Goal: Task Accomplishment & Management: Manage account settings

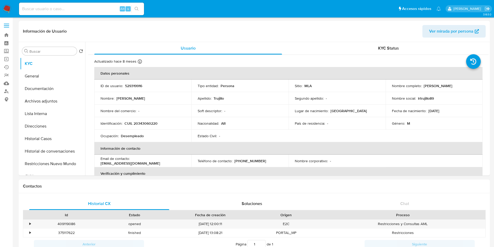
select select "10"
drag, startPoint x: 80, startPoint y: 13, endPoint x: 84, endPoint y: 10, distance: 4.4
click at [80, 13] on div "Alt s" at bounding box center [81, 9] width 125 height 13
click at [84, 10] on input at bounding box center [81, 8] width 125 height 7
paste input "ZP3RsI86txAxSiEuInsDLCYa"
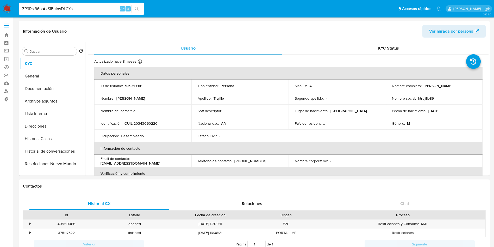
type input "ZP3RsI86txAxSiEuInsDLCYa"
click at [136, 5] on div "ZP3RsI86txAxSiEuInsDLCYa Alt s" at bounding box center [81, 9] width 125 height 13
click at [136, 7] on icon "search-icon" at bounding box center [137, 9] width 4 height 4
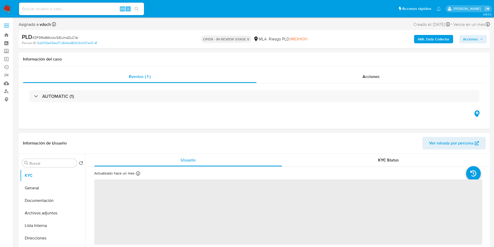
select select "10"
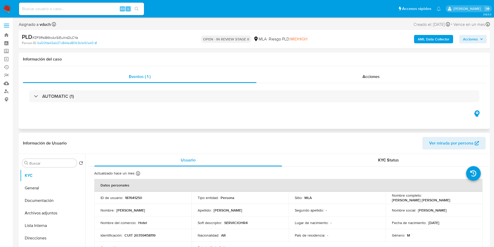
click at [257, 124] on div "Eventos ( 1 ) Acciones AUTOMATIC (1)" at bounding box center [254, 97] width 471 height 63
click at [333, 209] on div "Segundo apellido : -" at bounding box center [337, 210] width 85 height 5
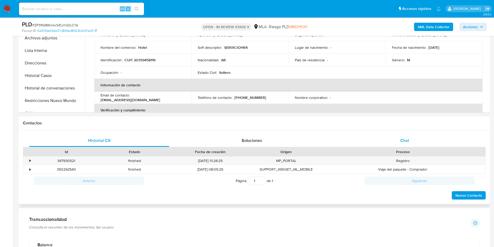
click at [388, 139] on div "Chat" at bounding box center [405, 140] width 140 height 13
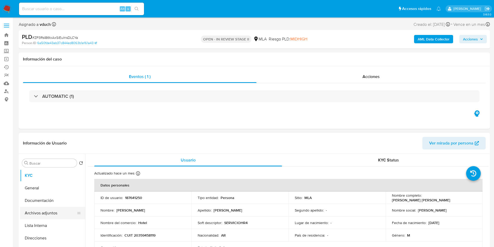
click at [56, 204] on button "Documentación" at bounding box center [52, 200] width 65 height 13
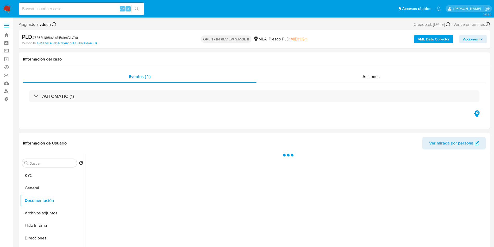
click at [54, 212] on button "Archivos adjuntos" at bounding box center [52, 213] width 65 height 13
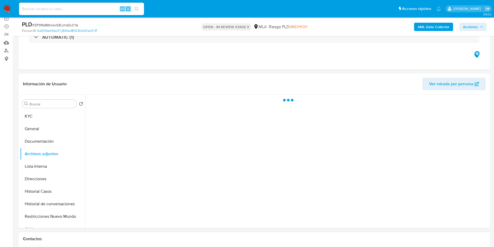
scroll to position [78, 0]
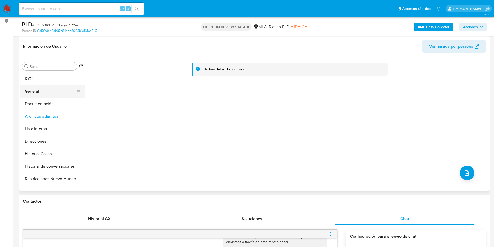
click at [65, 89] on button "General" at bounding box center [50, 91] width 61 height 13
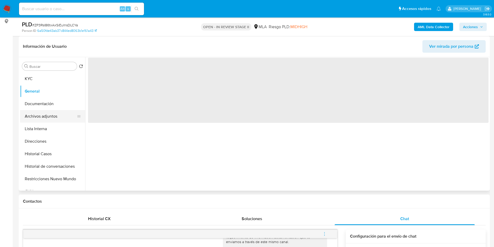
click at [61, 116] on button "Archivos adjuntos" at bounding box center [50, 116] width 61 height 13
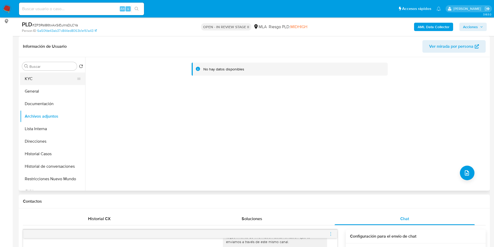
click at [58, 83] on button "KYC" at bounding box center [50, 78] width 61 height 13
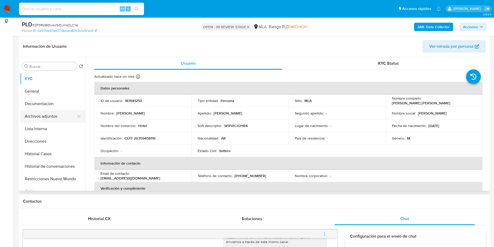
click at [60, 114] on button "Archivos adjuntos" at bounding box center [50, 116] width 61 height 13
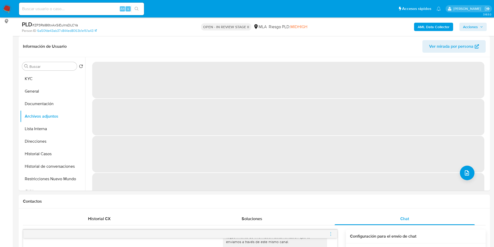
click at [440, 26] on b "AML Data Collector" at bounding box center [434, 27] width 32 height 8
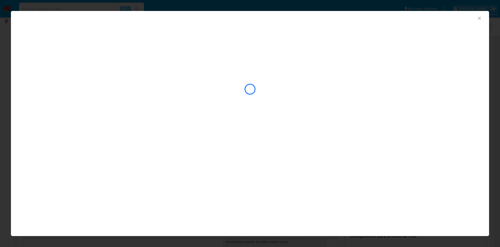
click at [260, 129] on div "AML Data Collector" at bounding box center [250, 123] width 478 height 225
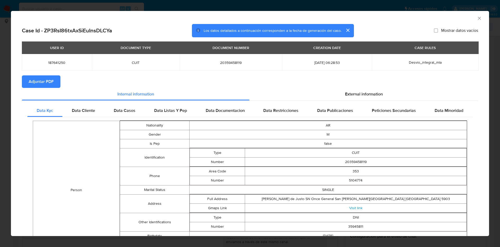
click at [32, 80] on span "Adjuntar PDF" at bounding box center [41, 81] width 25 height 11
click at [477, 17] on icon "Cerrar ventana" at bounding box center [479, 18] width 5 height 5
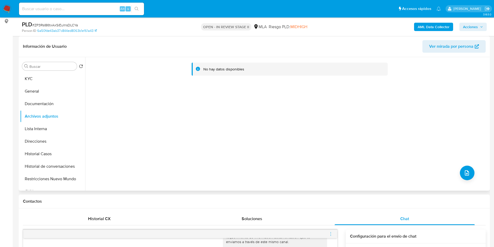
click at [68, 72] on div "Buscar Volver al orden por defecto KYC General Documentación Archivos adjuntos …" at bounding box center [52, 124] width 65 height 133
click at [62, 77] on button "KYC" at bounding box center [50, 78] width 61 height 13
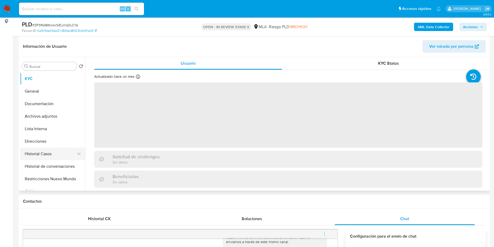
click at [36, 153] on button "Historial Casos" at bounding box center [50, 153] width 61 height 13
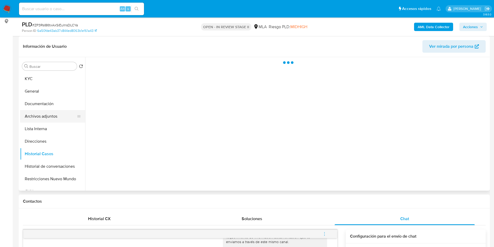
click at [53, 113] on button "Archivos adjuntos" at bounding box center [50, 116] width 61 height 13
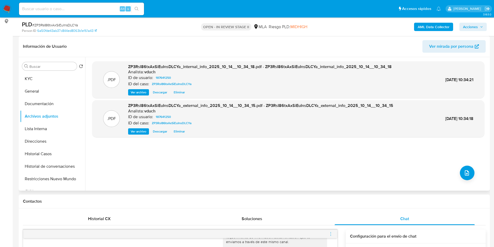
click at [457, 171] on div ".PDF ZP3RsI86txAxSiEuInsDLCYa_internal_info_2025_10_14__10_34_18.pdf - ZP3RsI86…" at bounding box center [288, 123] width 392 height 125
click at [466, 168] on button "upload-file" at bounding box center [467, 172] width 15 height 15
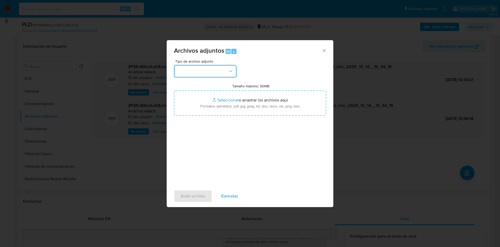
click at [222, 68] on button "button" at bounding box center [205, 71] width 63 height 13
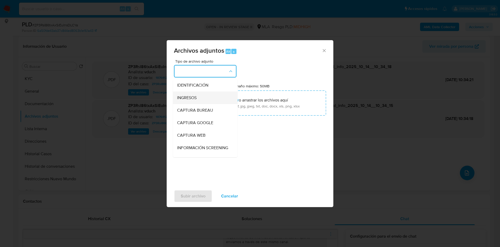
click at [204, 101] on div "INGRESOS" at bounding box center [203, 97] width 53 height 13
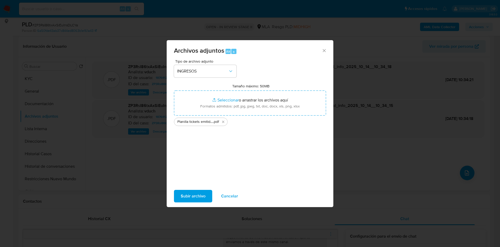
click at [192, 198] on span "Subir archivo" at bounding box center [193, 195] width 25 height 11
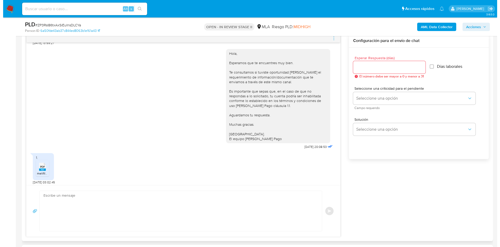
scroll to position [416, 0]
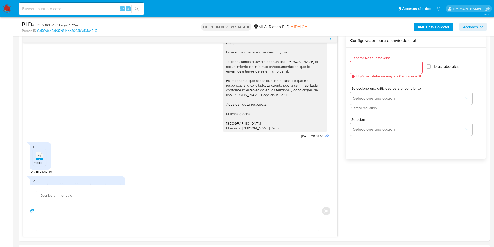
click at [423, 27] on b "AML Data Collector" at bounding box center [434, 27] width 32 height 8
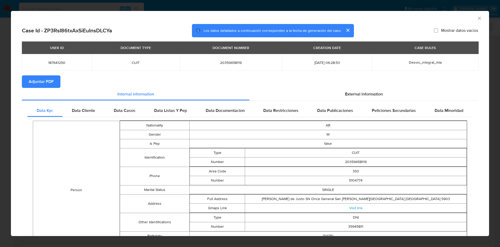
click at [350, 101] on div "Data Kyc Data Cliente Data Casos Data Listas Y Pep Data Documentacion Data Rest…" at bounding box center [250, 249] width 456 height 296
click at [348, 92] on span "External information" at bounding box center [364, 94] width 38 height 6
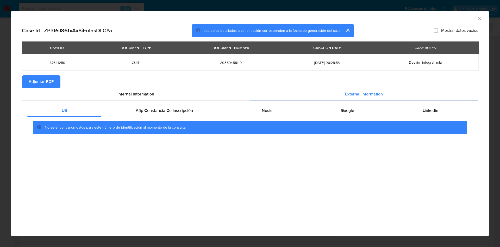
click at [270, 117] on div "No se encontraron datos para este número de identificación al momento de la con…" at bounding box center [249, 127] width 445 height 21
click at [266, 108] on span "Nosis" at bounding box center [267, 110] width 11 height 6
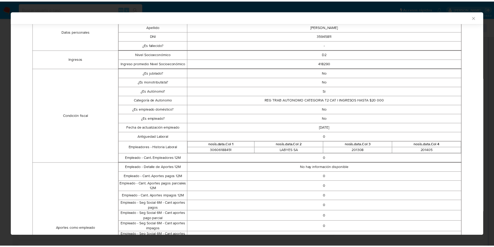
scroll to position [268, 0]
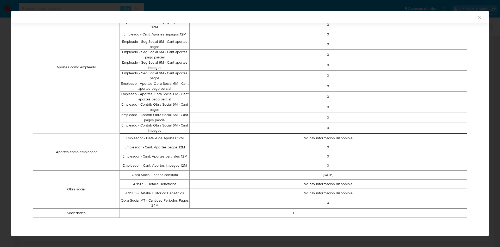
click at [468, 17] on div "AML Data Collector" at bounding box center [246, 17] width 462 height 5
click at [478, 17] on div "AML Data Collector" at bounding box center [250, 17] width 478 height 12
click at [477, 17] on icon "Cerrar ventana" at bounding box center [479, 17] width 5 height 5
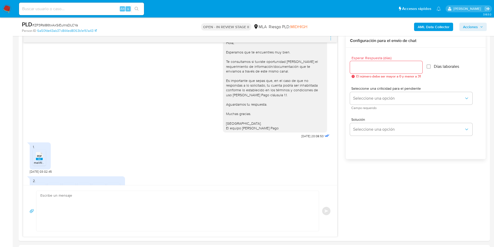
scroll to position [39, 0]
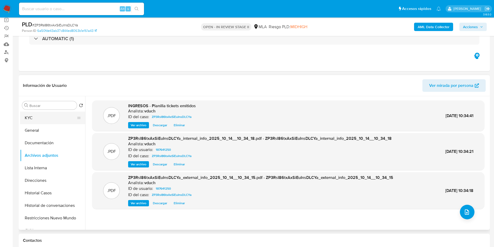
click at [23, 109] on div "Buscar" at bounding box center [49, 105] width 55 height 8
click at [23, 114] on button "KYC" at bounding box center [50, 117] width 61 height 13
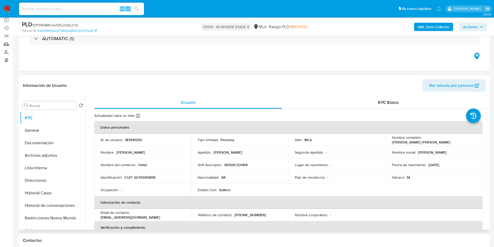
click at [146, 174] on td "Identificación : CUIT 20359458119" at bounding box center [142, 177] width 97 height 13
click at [147, 177] on p "CUIT 20359458119" at bounding box center [139, 177] width 31 height 5
copy p "20359458119"
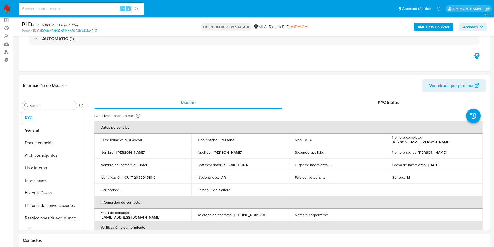
click at [93, 12] on div "Alt s" at bounding box center [81, 9] width 125 height 13
click at [111, 6] on input at bounding box center [81, 8] width 125 height 7
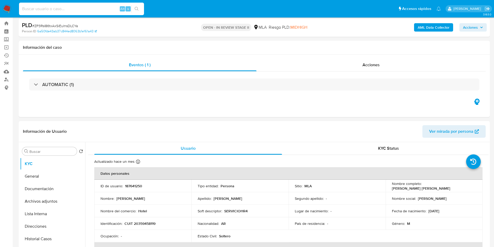
scroll to position [0, 0]
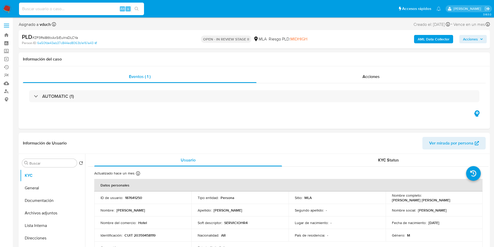
paste input "5tRwbGdda46Gpwdaw9aJUFCd"
type input "5tRwbGdda46Gpwdaw9aJUFCd"
click at [137, 9] on icon "search-icon" at bounding box center [137, 9] width 4 height 4
drag, startPoint x: 305, startPoint y: 43, endPoint x: 302, endPoint y: 45, distance: 4.0
click at [305, 43] on div "Riesgo PLD: MIDHIGH" at bounding box center [288, 39] width 39 height 12
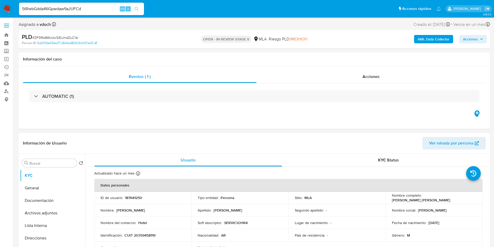
drag, startPoint x: 352, startPoint y: 129, endPoint x: 334, endPoint y: 140, distance: 20.8
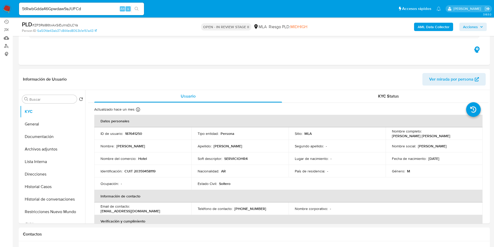
scroll to position [78, 0]
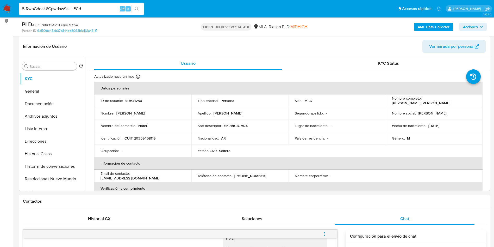
click at [90, 10] on input "5tRwbGdda46Gpwdaw9aJUFCd" at bounding box center [81, 8] width 125 height 7
click at [134, 8] on button "search-icon" at bounding box center [136, 8] width 11 height 7
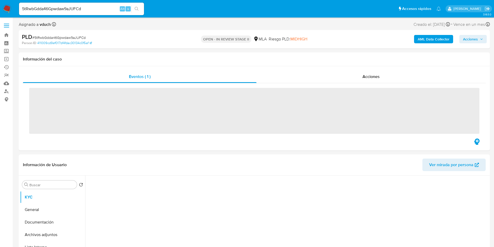
scroll to position [78, 0]
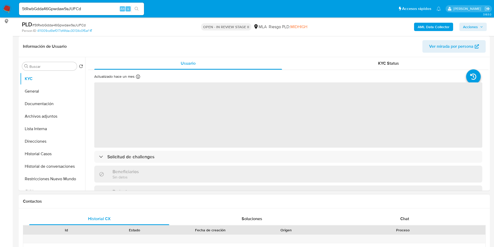
select select "10"
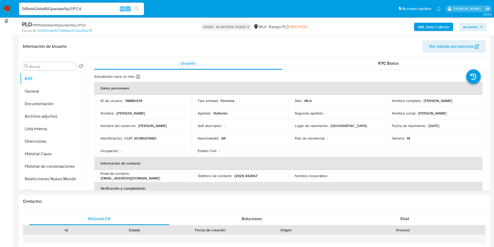
click at [304, 201] on h1 "Contactos" at bounding box center [254, 200] width 463 height 5
click at [414, 227] on div "Proceso" at bounding box center [403, 229] width 158 height 5
click at [414, 217] on div "Chat" at bounding box center [405, 218] width 140 height 13
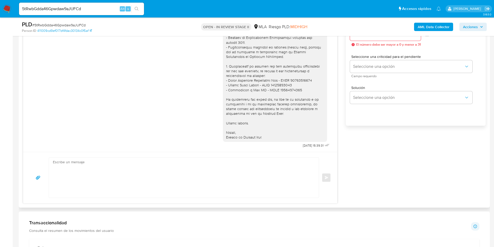
scroll to position [234, 0]
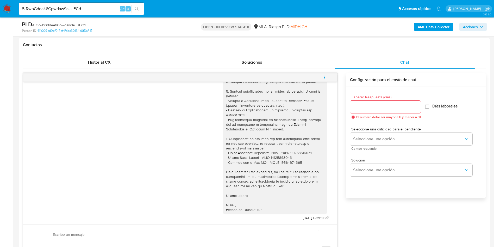
click at [324, 78] on icon "menu-action" at bounding box center [324, 77] width 5 height 5
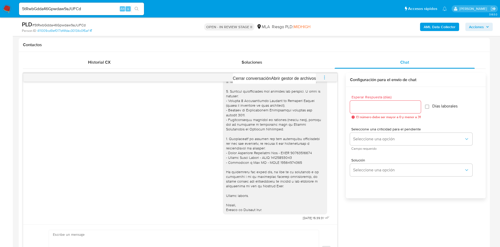
click at [301, 71] on div at bounding box center [250, 123] width 500 height 247
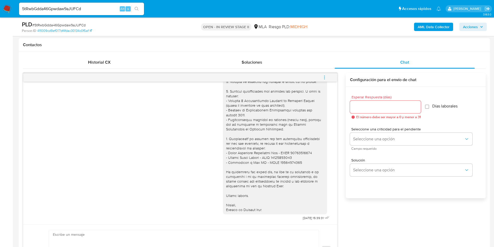
click at [323, 79] on icon "menu-action" at bounding box center [324, 77] width 5 height 5
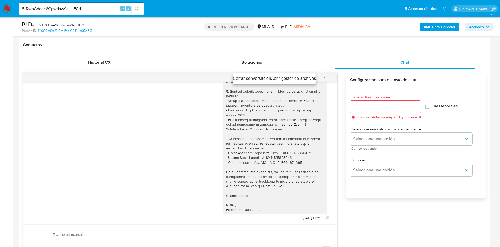
click at [247, 78] on li "Cerrar conversación" at bounding box center [252, 78] width 38 height 6
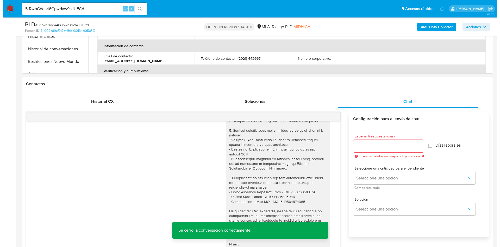
scroll to position [39, 0]
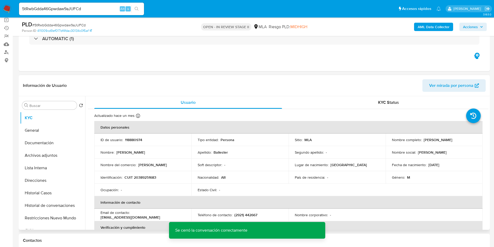
click at [140, 141] on p "118880974" at bounding box center [133, 139] width 17 height 5
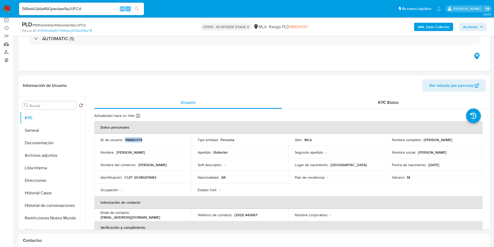
copy p "118880974"
click at [438, 23] on b "AML Data Collector" at bounding box center [434, 27] width 32 height 8
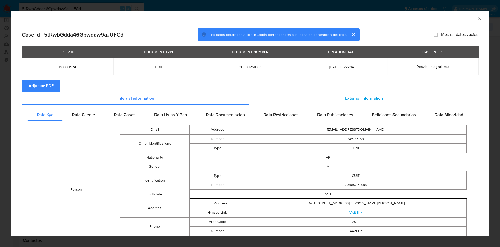
click at [367, 98] on span "External information" at bounding box center [364, 98] width 38 height 6
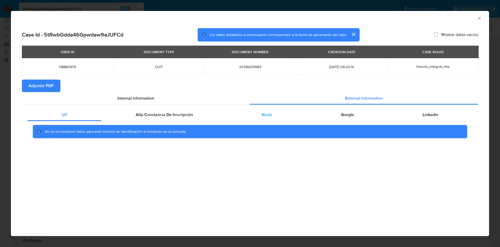
click at [280, 117] on div "Nosis" at bounding box center [266, 114] width 79 height 13
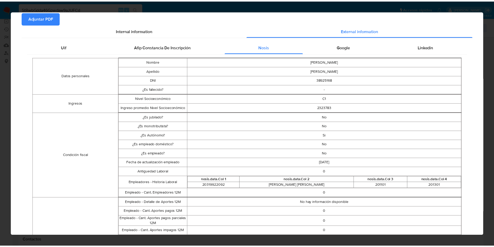
scroll to position [263, 0]
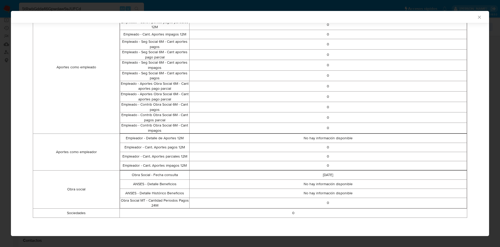
click at [477, 19] on icon "Cerrar ventana" at bounding box center [479, 17] width 5 height 5
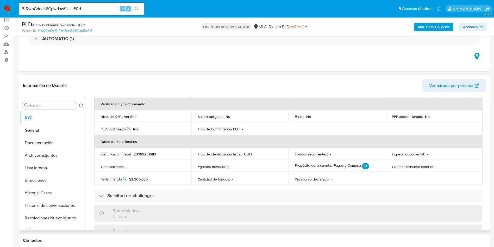
scroll to position [267, 0]
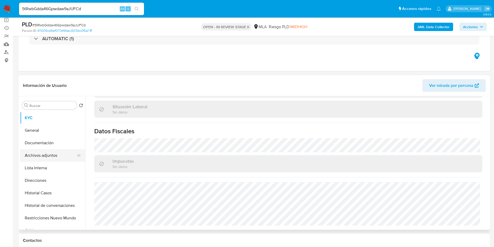
click at [60, 151] on button "Archivos adjuntos" at bounding box center [50, 155] width 61 height 13
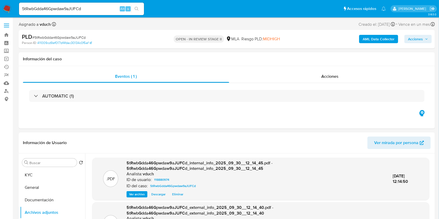
scroll to position [443, 0]
click at [45, 174] on button "KYC" at bounding box center [50, 175] width 61 height 13
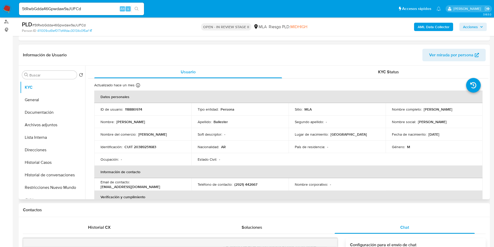
click at [132, 110] on p "118880974" at bounding box center [133, 109] width 17 height 5
copy p "118880974"
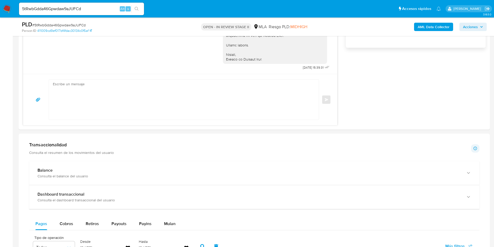
scroll to position [499, 0]
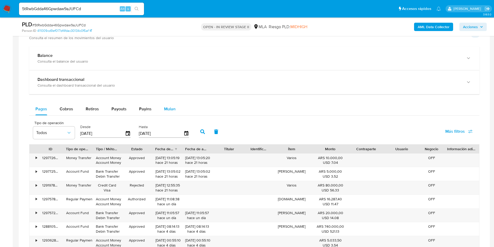
click at [168, 111] on span "Mulan" at bounding box center [169, 109] width 11 height 6
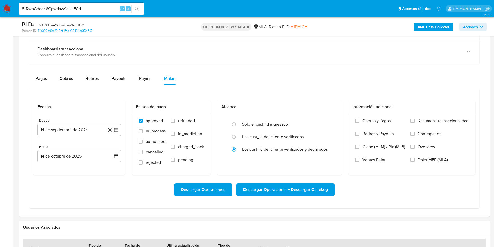
scroll to position [577, 0]
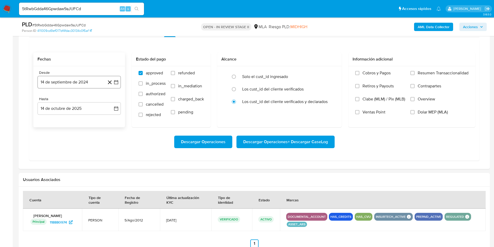
click at [118, 85] on button "14 de septiembre de 2024" at bounding box center [79, 82] width 83 height 13
click at [93, 99] on button "septiembre 2024" at bounding box center [79, 100] width 37 height 5
click at [109, 102] on icon "Año siguiente" at bounding box center [110, 101] width 6 height 6
click at [98, 148] on span "sep" at bounding box center [101, 149] width 7 height 4
click at [49, 120] on button "1" at bounding box center [48, 120] width 8 height 8
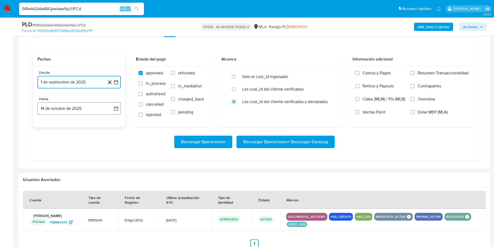
click at [114, 108] on icon "button" at bounding box center [116, 108] width 5 height 5
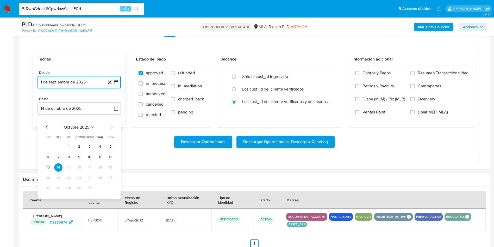
click at [47, 128] on icon "Mes anterior" at bounding box center [47, 127] width 6 height 6
click at [57, 191] on button "30" at bounding box center [58, 188] width 8 height 8
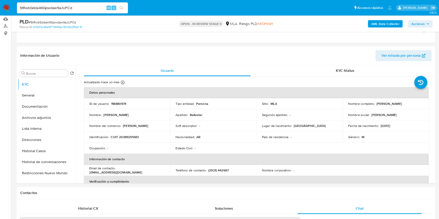
scroll to position [0, 0]
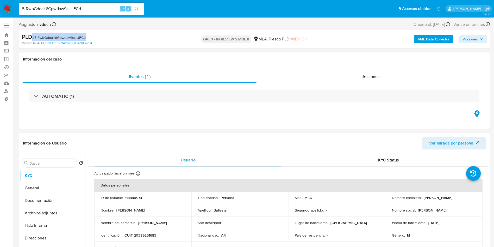
drag, startPoint x: 33, startPoint y: 35, endPoint x: 117, endPoint y: 36, distance: 84.1
click at [117, 36] on div "PLD # 5tRwbGdda46Gpwdaw9aJUFCd" at bounding box center [98, 37] width 153 height 8
drag, startPoint x: 205, startPoint y: 41, endPoint x: 257, endPoint y: 37, distance: 52.7
click at [257, 37] on div "OPEN - IN REVIEW STAGE II MLA Riesgo PLD: MIDHIGH" at bounding box center [255, 39] width 154 height 12
click at [230, 47] on div "PLD # 5tRwbGdda46Gpwdaw9aJUFCd Person ID 411009cd9ef017bf4fdac30134c0f5af OPEN …" at bounding box center [254, 39] width 471 height 18
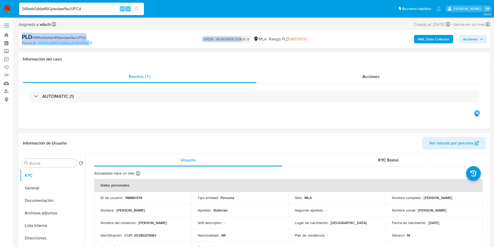
drag, startPoint x: 20, startPoint y: 36, endPoint x: 241, endPoint y: 41, distance: 220.9
click at [225, 41] on p "OPEN - IN REVIEW STAGE II" at bounding box center [226, 38] width 50 height 7
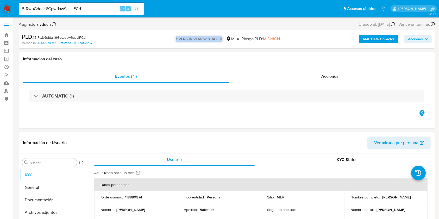
drag, startPoint x: 170, startPoint y: 36, endPoint x: 228, endPoint y: 39, distance: 57.9
click at [228, 39] on div "OPEN - IN REVIEW STAGE II MLA Riesgo PLD: MIDHIGH" at bounding box center [226, 39] width 135 height 12
click at [430, 38] on button "Acciones" at bounding box center [417, 39] width 27 height 8
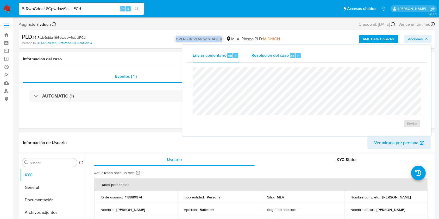
click at [292, 54] on span "Alt" at bounding box center [292, 55] width 4 height 5
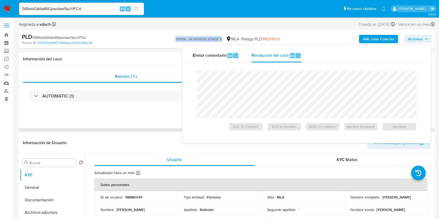
click at [155, 56] on div "Información del caso" at bounding box center [227, 59] width 416 height 14
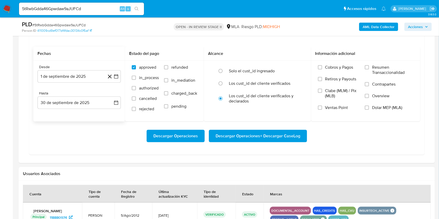
scroll to position [521, 0]
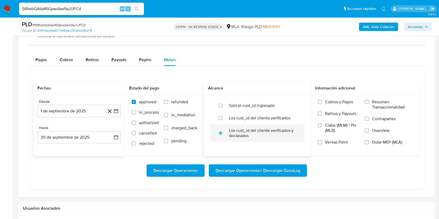
drag, startPoint x: 231, startPoint y: 131, endPoint x: 297, endPoint y: 136, distance: 65.8
click at [297, 136] on label "Los cust_id del cliente verificados y declarados" at bounding box center [263, 133] width 68 height 10
click at [287, 143] on div "Solo el cust_id ingresado Los cust_id del cliente verificados Los cust_id del c…" at bounding box center [257, 120] width 107 height 51
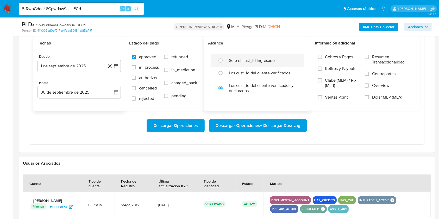
scroll to position [555, 0]
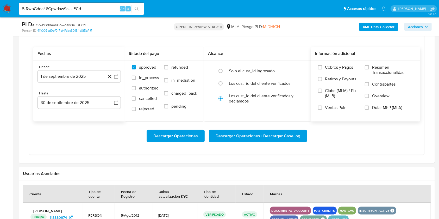
click at [369, 109] on label "Dolar MEP (MLA)" at bounding box center [389, 111] width 49 height 12
click at [369, 109] on input "Dolar MEP (MLA)" at bounding box center [367, 108] width 4 height 4
click at [369, 108] on input "Dolar MEP (MLA)" at bounding box center [367, 108] width 4 height 4
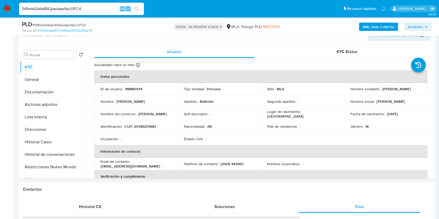
scroll to position [104, 0]
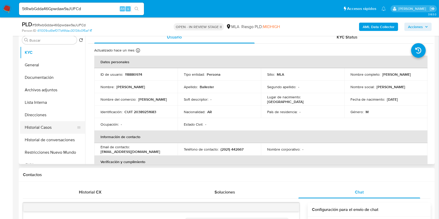
click at [57, 126] on button "Historial Casos" at bounding box center [50, 127] width 61 height 13
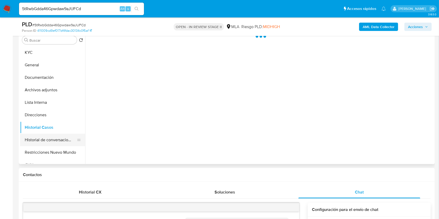
scroll to position [69, 0]
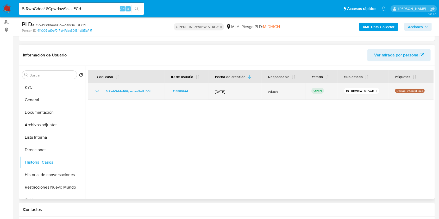
drag, startPoint x: 214, startPoint y: 90, endPoint x: 242, endPoint y: 91, distance: 28.4
click at [242, 91] on td "12/Sept/2025" at bounding box center [235, 91] width 53 height 17
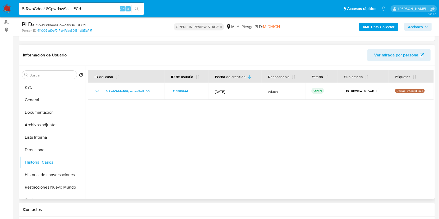
click at [221, 114] on div at bounding box center [259, 132] width 348 height 133
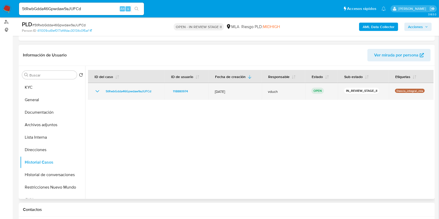
drag, startPoint x: 213, startPoint y: 90, endPoint x: 248, endPoint y: 88, distance: 35.2
click at [248, 88] on td "12/Sept/2025" at bounding box center [235, 91] width 53 height 17
click at [216, 89] on span "12/Sept/2025" at bounding box center [235, 91] width 41 height 5
drag, startPoint x: 213, startPoint y: 92, endPoint x: 235, endPoint y: 90, distance: 22.2
click at [235, 90] on td "12/Sept/2025" at bounding box center [235, 91] width 53 height 17
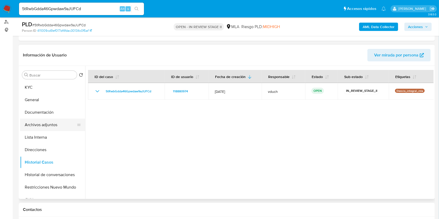
click at [61, 122] on button "Archivos adjuntos" at bounding box center [50, 125] width 61 height 13
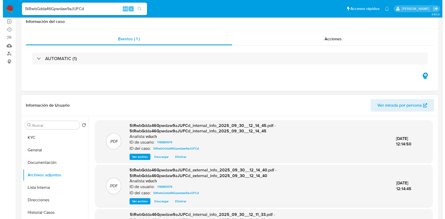
scroll to position [0, 0]
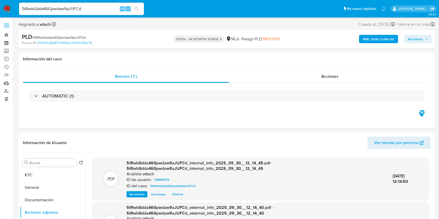
click at [375, 40] on b "AML Data Collector" at bounding box center [379, 39] width 32 height 8
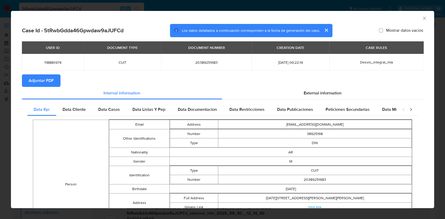
click at [399, 113] on div "closure-recommendation-modal" at bounding box center [406, 109] width 21 height 13
click at [410, 110] on icon "closure-recommendation-modal" at bounding box center [411, 109] width 2 height 3
click at [402, 109] on icon "closure-recommendation-modal" at bounding box center [403, 109] width 2 height 3
click at [105, 106] on div "Data Casos" at bounding box center [109, 109] width 34 height 13
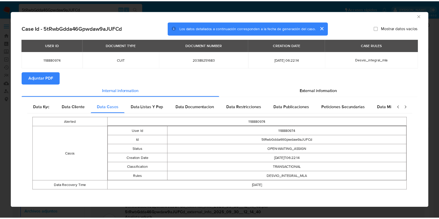
scroll to position [3, 0]
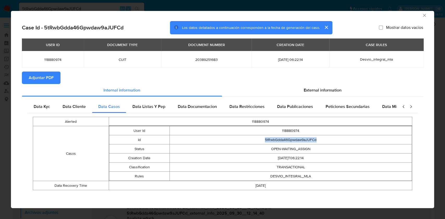
drag, startPoint x: 247, startPoint y: 139, endPoint x: 317, endPoint y: 139, distance: 70.6
click at [317, 139] on td "5tRwbGdda46Gpwdaw9aJUFCd" at bounding box center [291, 139] width 242 height 9
drag, startPoint x: 273, startPoint y: 186, endPoint x: 239, endPoint y: 188, distance: 34.7
click at [239, 188] on td "2025-09-13" at bounding box center [260, 185] width 303 height 9
click at [297, 151] on td "OPEN-WAITING_ASSIGN" at bounding box center [291, 149] width 242 height 9
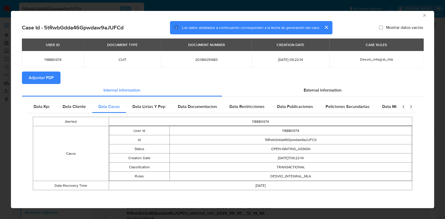
click at [421, 13] on icon "Cerrar ventana" at bounding box center [423, 15] width 5 height 5
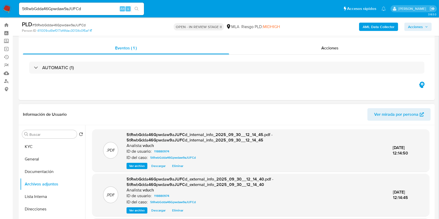
scroll to position [0, 0]
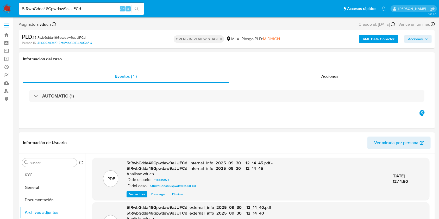
click at [383, 38] on b "AML Data Collector" at bounding box center [379, 39] width 32 height 8
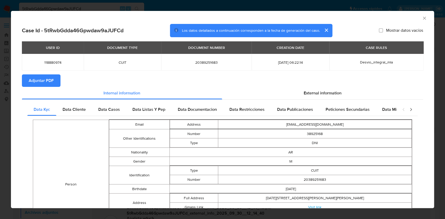
click at [421, 18] on div "AML Data Collector" at bounding box center [222, 17] width 423 height 13
click at [421, 18] on icon "Cerrar ventana" at bounding box center [423, 18] width 5 height 5
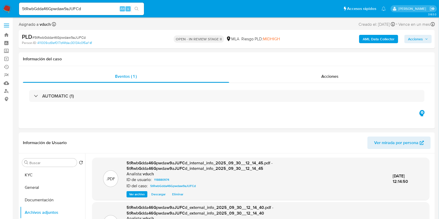
click at [380, 39] on b "AML Data Collector" at bounding box center [379, 39] width 32 height 8
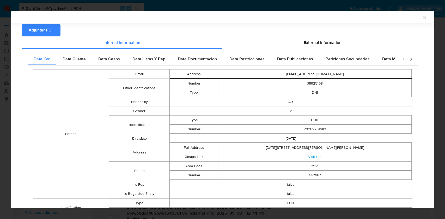
scroll to position [33, 0]
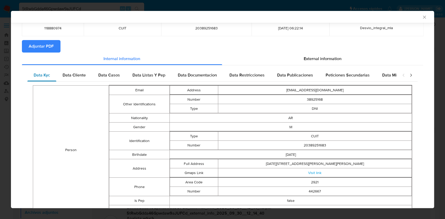
click at [38, 76] on span "Data Kyc" at bounding box center [42, 75] width 16 height 6
click at [421, 17] on icon "Cerrar ventana" at bounding box center [423, 17] width 5 height 5
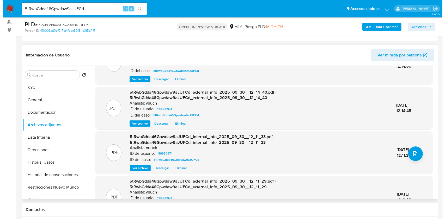
scroll to position [17, 0]
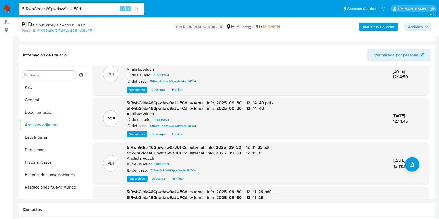
click at [392, 24] on b "AML Data Collector" at bounding box center [379, 27] width 32 height 8
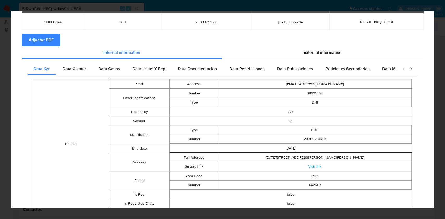
scroll to position [0, 0]
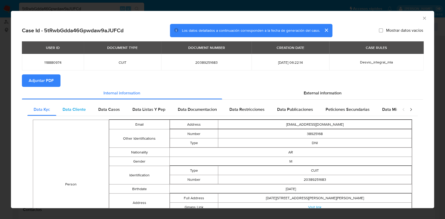
click at [69, 109] on span "Data Cliente" at bounding box center [74, 110] width 23 height 6
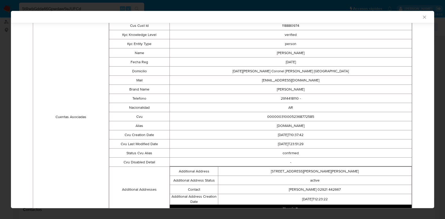
scroll to position [138, 0]
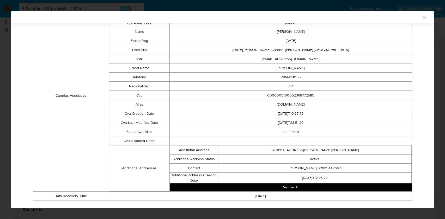
click at [292, 186] on button "Ver más ▼" at bounding box center [291, 188] width 242 height 8
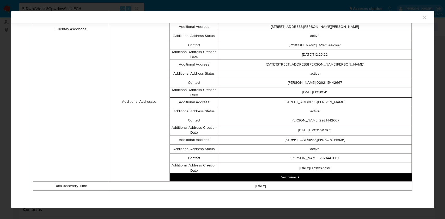
scroll to position [0, 0]
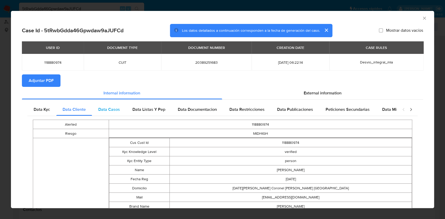
click at [111, 113] on span "Data Casos" at bounding box center [109, 110] width 22 height 6
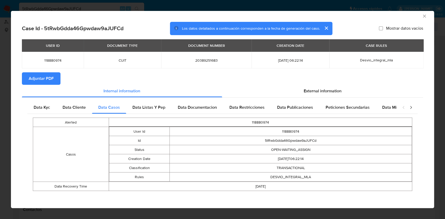
scroll to position [3, 0]
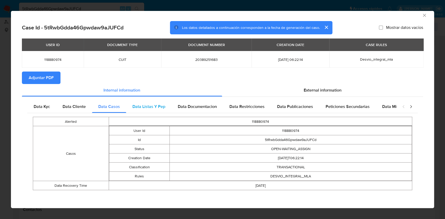
click at [138, 107] on span "Data Listas Y Pep" at bounding box center [148, 107] width 33 height 6
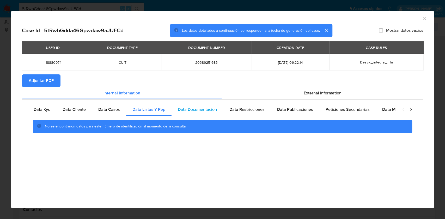
click at [190, 109] on span "Data Documentacion" at bounding box center [197, 110] width 39 height 6
click at [242, 111] on span "Data Restricciones" at bounding box center [246, 110] width 35 height 6
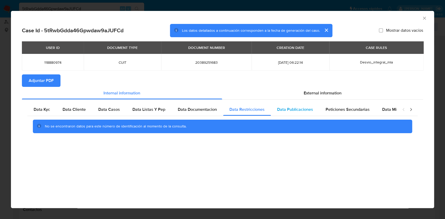
drag, startPoint x: 290, startPoint y: 111, endPoint x: 285, endPoint y: 110, distance: 4.5
click at [290, 111] on span "Data Publicaciones" at bounding box center [295, 110] width 36 height 6
click at [352, 107] on span "Peticiones Secundarias" at bounding box center [347, 110] width 44 height 6
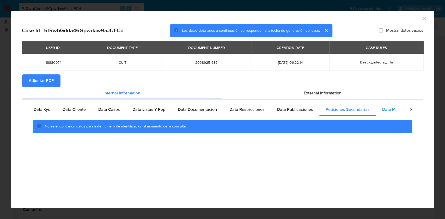
click at [391, 106] on div "Data Minoridad" at bounding box center [396, 109] width 41 height 13
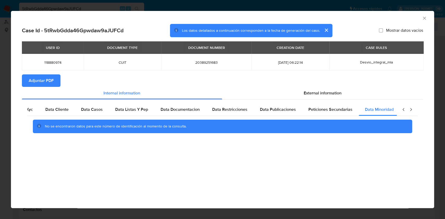
scroll to position [0, 17]
click at [321, 92] on span "External information" at bounding box center [322, 93] width 38 height 6
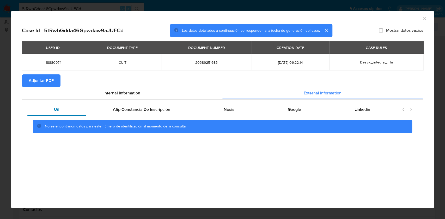
click at [68, 109] on div "Uif" at bounding box center [56, 109] width 59 height 13
click at [145, 111] on span "Afip Constancia De Inscripción" at bounding box center [141, 110] width 57 height 6
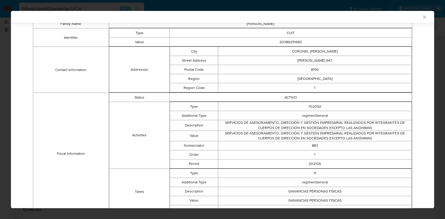
scroll to position [133, 0]
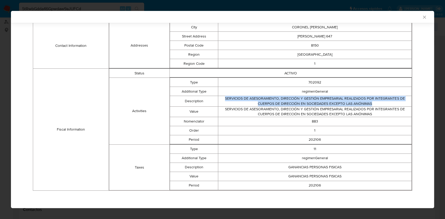
drag, startPoint x: 211, startPoint y: 100, endPoint x: 384, endPoint y: 104, distance: 172.5
click at [384, 104] on tr "Description SERVICIOS DE ASESORAMIENTO, DIRECCIÓN Y GESTIÓN EMPRESARIAL REALIZA…" at bounding box center [290, 101] width 241 height 10
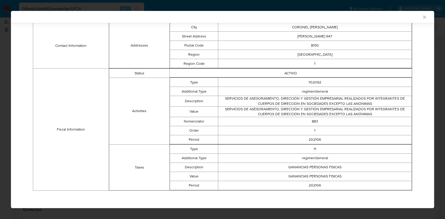
click at [376, 115] on td "SERVICIOS DE ASESORAMIENTO, DIRECCIÓN Y GESTIÓN EMPRESARIAL REALIZADOS POR INTE…" at bounding box center [314, 112] width 193 height 10
drag, startPoint x: 281, startPoint y: 170, endPoint x: 345, endPoint y: 166, distance: 63.9
click at [345, 166] on td "GANANCIAS PERSONAS FISICAS" at bounding box center [314, 167] width 193 height 9
click at [310, 102] on td "SERVICIOS DE ASESORAMIENTO, DIRECCIÓN Y GESTIÓN EMPRESARIAL REALIZADOS POR INTE…" at bounding box center [314, 101] width 193 height 10
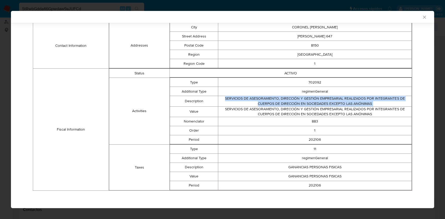
click at [310, 102] on td "SERVICIOS DE ASESORAMIENTO, DIRECCIÓN Y GESTIÓN EMPRESARIAL REALIZADOS POR INTE…" at bounding box center [314, 101] width 193 height 10
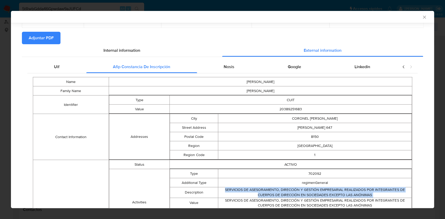
scroll to position [29, 0]
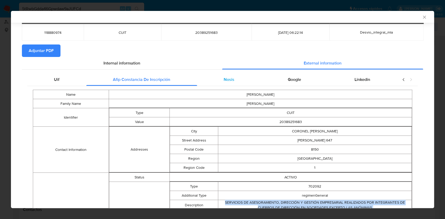
click at [234, 83] on div "Nosis" at bounding box center [229, 79] width 64 height 13
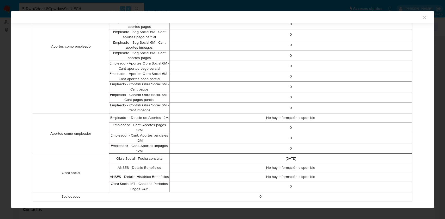
scroll to position [291, 0]
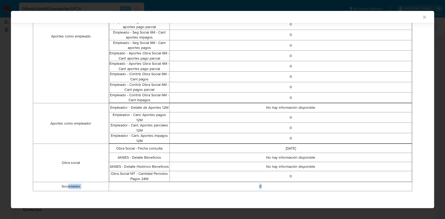
drag, startPoint x: 232, startPoint y: 181, endPoint x: 288, endPoint y: 183, distance: 56.5
click at [288, 183] on tr "Sociedades 0" at bounding box center [222, 186] width 379 height 9
click at [266, 185] on td "0" at bounding box center [260, 186] width 303 height 9
drag, startPoint x: 267, startPoint y: 186, endPoint x: 246, endPoint y: 185, distance: 21.4
click at [246, 185] on td "0" at bounding box center [260, 186] width 303 height 9
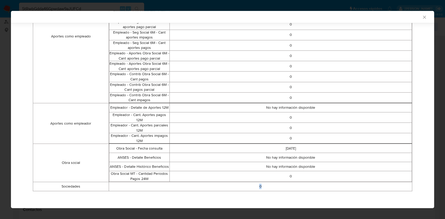
click at [246, 185] on td "0" at bounding box center [260, 186] width 303 height 9
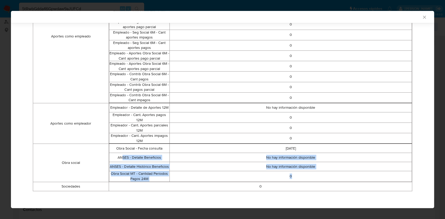
drag, startPoint x: 121, startPoint y: 152, endPoint x: 296, endPoint y: 173, distance: 176.2
click at [296, 173] on tbody "Obra Social - Fecha consulta 2025-05-09 ANSES - Detalle Beneficios No hay infor…" at bounding box center [260, 163] width 302 height 38
click at [304, 168] on td "No hay información disponible" at bounding box center [291, 166] width 242 height 9
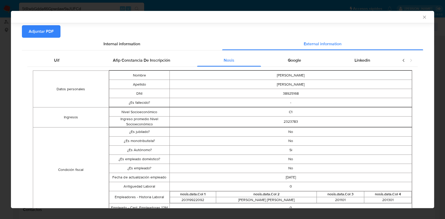
scroll to position [83, 0]
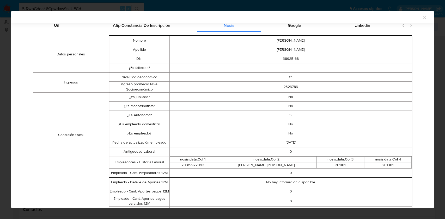
drag, startPoint x: 301, startPoint y: 92, endPoint x: 157, endPoint y: 98, distance: 144.2
click at [157, 98] on table "¿Es jubilado? No ¿Es monotributista? No ¿Es Autónomo? Si ¿Es empleado doméstico…" at bounding box center [260, 135] width 303 height 86
click at [138, 103] on td "¿Es monotributista?" at bounding box center [139, 106] width 60 height 9
drag, startPoint x: 122, startPoint y: 78, endPoint x: 317, endPoint y: 74, distance: 195.1
click at [317, 74] on tr "Nivel Socioeconómico C1" at bounding box center [260, 77] width 302 height 9
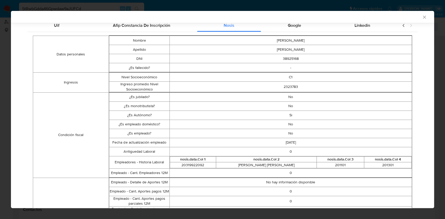
click at [284, 91] on td "2323783" at bounding box center [291, 87] width 242 height 10
click at [290, 85] on td "2323783" at bounding box center [291, 87] width 242 height 10
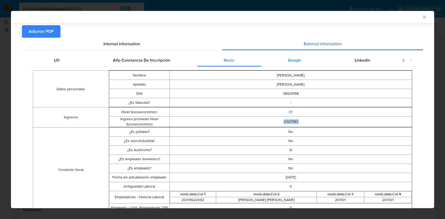
click at [292, 56] on div "Google" at bounding box center [294, 60] width 67 height 13
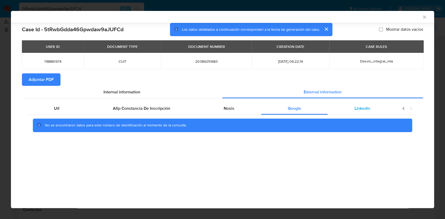
click at [377, 111] on div "Linkedin" at bounding box center [361, 108] width 69 height 13
click at [118, 92] on span "Internal information" at bounding box center [121, 92] width 37 height 6
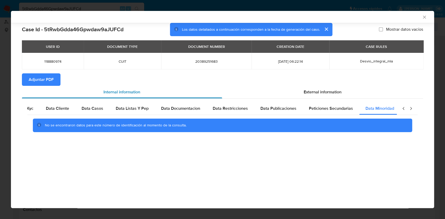
scroll to position [0, 17]
click at [32, 113] on div "Data Kyc" at bounding box center [24, 108] width 29 height 13
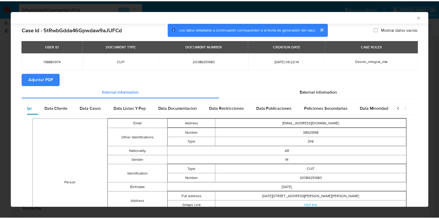
scroll to position [0, 0]
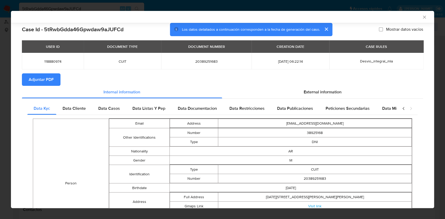
click at [417, 20] on div "AML Data Collector" at bounding box center [222, 17] width 423 height 12
click at [421, 17] on icon "Cerrar ventana" at bounding box center [423, 17] width 5 height 5
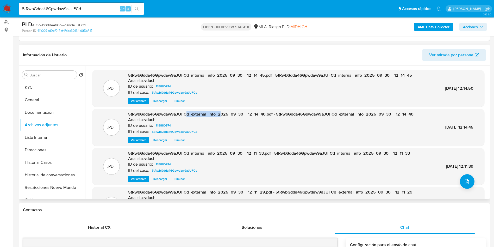
drag, startPoint x: 220, startPoint y: 114, endPoint x: 188, endPoint y: 115, distance: 32.3
click at [188, 115] on span "5tRwbGdda46Gpwdaw9aJUFCd_external_info_2025_09_30__12_14_40.pdf - 5tRwbGdda46Gp…" at bounding box center [270, 114] width 285 height 6
click at [212, 74] on span "5tRwbGdda46Gpwdaw9aJUFCd_internal_info_2025_09_30__12_14_45.pdf - 5tRwbGdda46Gp…" at bounding box center [270, 75] width 284 height 6
drag, startPoint x: 218, startPoint y: 75, endPoint x: 192, endPoint y: 77, distance: 25.4
click at [192, 77] on span "5tRwbGdda46Gpwdaw9aJUFCd_internal_info_2025_09_30__12_14_45.pdf - 5tRwbGdda46Gp…" at bounding box center [270, 75] width 284 height 6
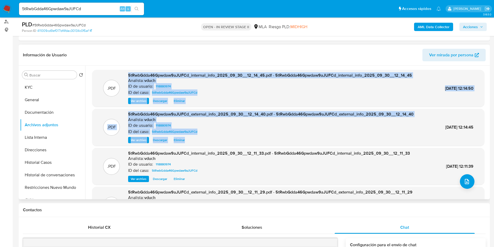
drag, startPoint x: 221, startPoint y: 125, endPoint x: 124, endPoint y: 74, distance: 110.2
click at [124, 74] on div ".PDF 5tRwbGdda46Gpwdaw9aJUFCd_internal_info_2025_09_30__12_14_45.pdf - 5tRwbGdd…" at bounding box center [288, 147] width 392 height 154
click at [174, 79] on div "Analista: vduch" at bounding box center [270, 80] width 284 height 5
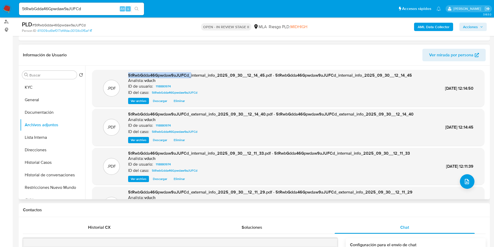
drag, startPoint x: 191, startPoint y: 74, endPoint x: 128, endPoint y: 73, distance: 62.8
click at [128, 73] on div ".PDF 5tRwbGdda46Gpwdaw9aJUFCd_internal_info_2025_09_30__12_14_45.pdf - 5tRwbGdd…" at bounding box center [288, 88] width 387 height 32
drag, startPoint x: 224, startPoint y: 77, endPoint x: 252, endPoint y: 74, distance: 27.8
click at [252, 74] on span "5tRwbGdda46Gpwdaw9aJUFCd_internal_info_2025_09_30__12_14_45.pdf - 5tRwbGdda46Gp…" at bounding box center [270, 75] width 284 height 6
click at [264, 82] on div "Analista: vduch" at bounding box center [270, 80] width 284 height 5
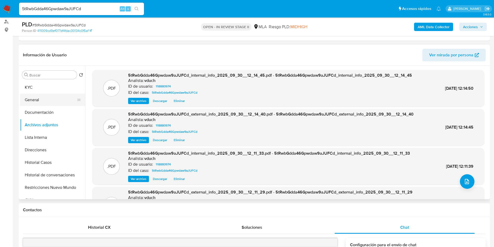
click at [42, 96] on button "General" at bounding box center [50, 99] width 61 height 13
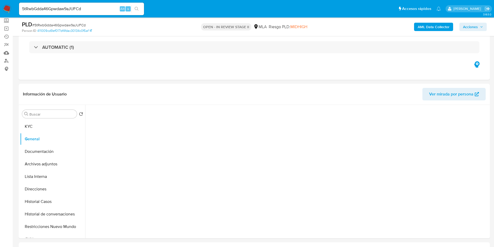
scroll to position [70, 0]
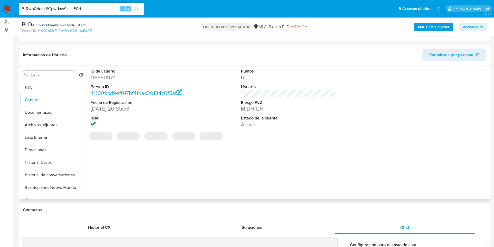
click at [248, 110] on dd "MIDHIGH" at bounding box center [288, 108] width 95 height 7
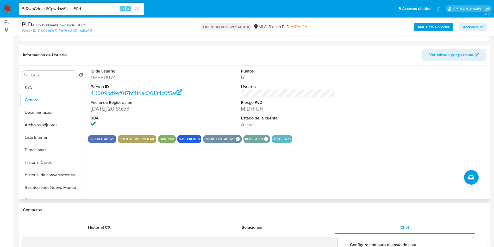
click at [104, 78] on dd "118880974" at bounding box center [138, 77] width 95 height 7
click at [38, 87] on button "KYC" at bounding box center [50, 87] width 61 height 13
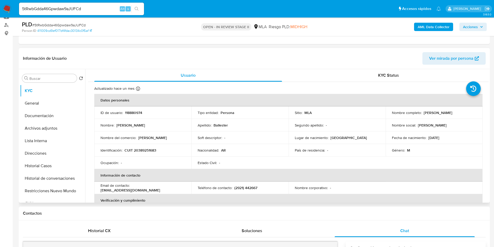
scroll to position [78, 0]
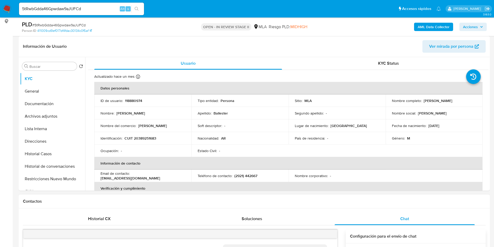
click at [343, 198] on div "Contactos" at bounding box center [254, 201] width 471 height 14
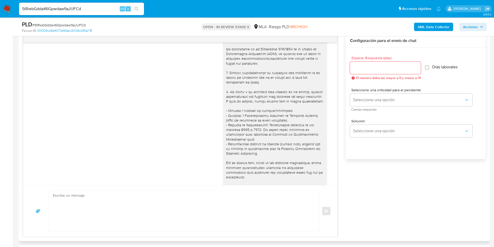
scroll to position [0, 0]
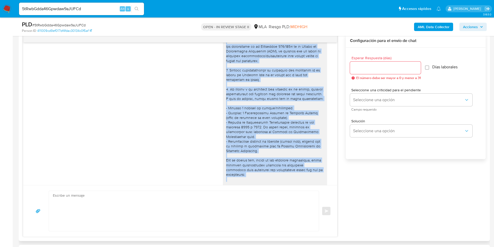
drag, startPoint x: 218, startPoint y: 52, endPoint x: 280, endPoint y: 168, distance: 131.8
click at [280, 168] on div at bounding box center [275, 170] width 104 height 274
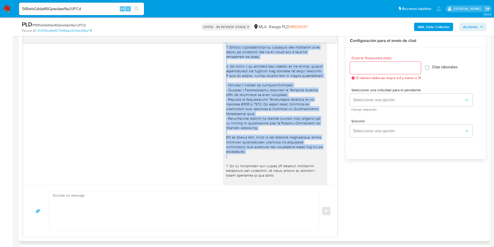
click at [274, 146] on div at bounding box center [275, 147] width 98 height 270
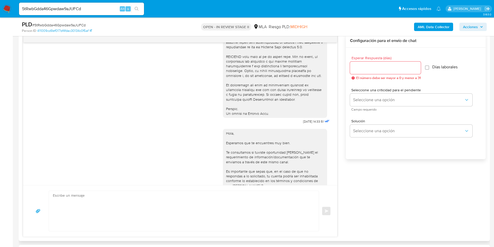
scroll to position [156, 0]
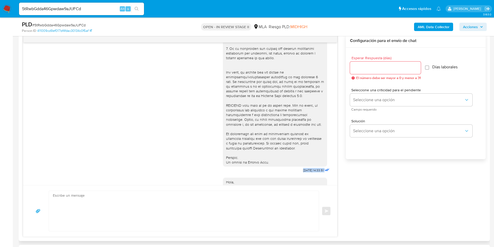
drag, startPoint x: 323, startPoint y: 178, endPoint x: 286, endPoint y: 174, distance: 37.1
click at [286, 174] on div "17/09/2025 14:33:51" at bounding box center [277, 31] width 108 height 285
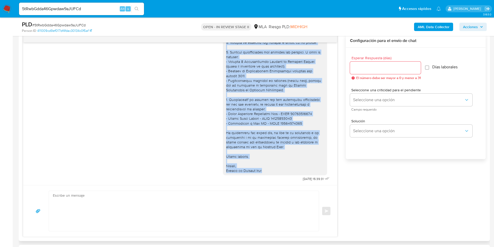
scroll to position [443, 0]
drag, startPoint x: 223, startPoint y: 68, endPoint x: 283, endPoint y: 183, distance: 129.8
click at [283, 183] on div "17/09/2025 14:33:51 Hola, Esperamos que te encuentres muy bien. Te consultamos …" at bounding box center [180, 113] width 314 height 142
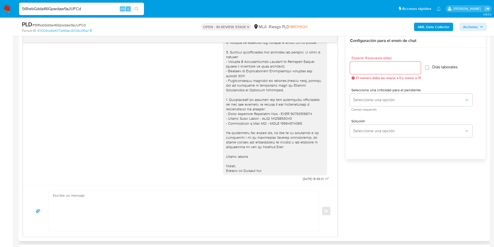
click at [380, 189] on div "17/09/2025 14:33:51 Hola, Esperamos que te encuentres muy bien. Te consultamos …" at bounding box center [254, 135] width 463 height 203
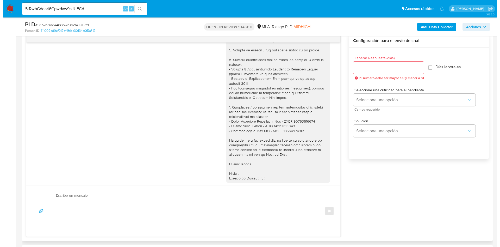
scroll to position [443, 0]
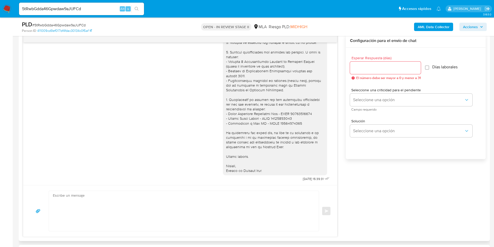
click at [265, 216] on textarea at bounding box center [182, 211] width 259 height 40
click at [373, 71] on input "Esperar Respuesta (días)" at bounding box center [385, 67] width 71 height 7
drag, startPoint x: 391, startPoint y: 68, endPoint x: 340, endPoint y: 71, distance: 50.9
click at [340, 71] on div "17/09/2025 14:33:51 Hola, Esperamos que te encuentres muy bien. Te consultamos …" at bounding box center [254, 135] width 463 height 203
type input "3"
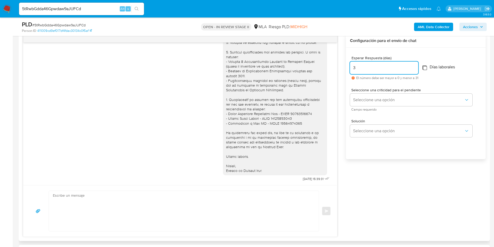
click at [427, 69] on input "Días laborales" at bounding box center [424, 67] width 4 height 4
checkbox input "true"
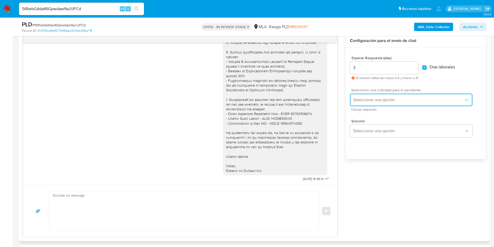
click at [386, 103] on button "Seleccione una opción" at bounding box center [411, 99] width 122 height 13
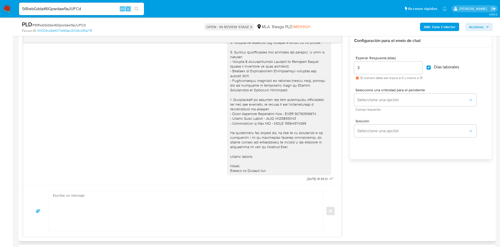
click at [395, 192] on div "17/09/2025 14:33:51 Hola, Esperamos que te encuentres muy bien. Te consultamos …" at bounding box center [257, 135] width 469 height 203
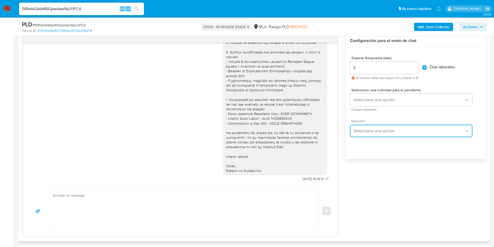
click at [378, 128] on button "Seleccione una opción" at bounding box center [411, 130] width 122 height 13
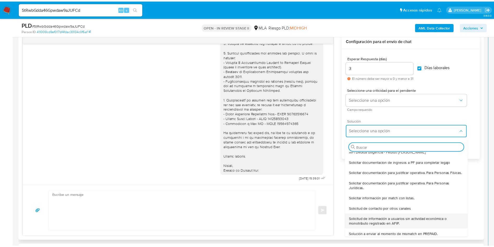
scroll to position [0, 0]
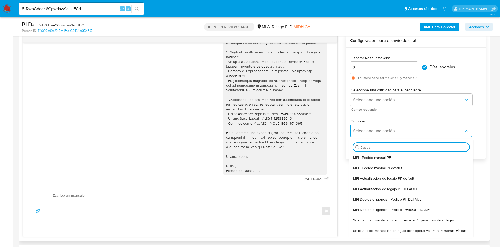
click at [481, 166] on div "Esperar Respuesta (días) 3 El número debe ser mayor a 0 y menor a 31 Días labor…" at bounding box center [416, 110] width 140 height 125
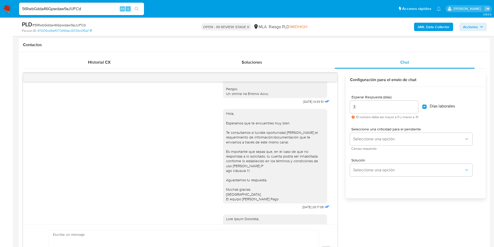
scroll to position [273, 0]
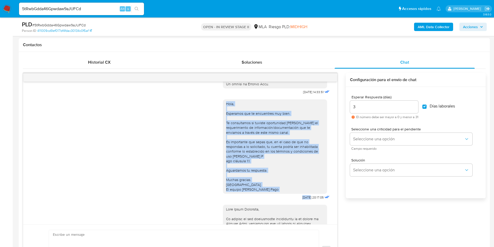
drag, startPoint x: 217, startPoint y: 114, endPoint x: 301, endPoint y: 199, distance: 119.9
click at [297, 201] on div "Hola, Esperamos que te encuentres muy bien. Te consultamos si tuviste oportunid…" at bounding box center [277, 148] width 108 height 105
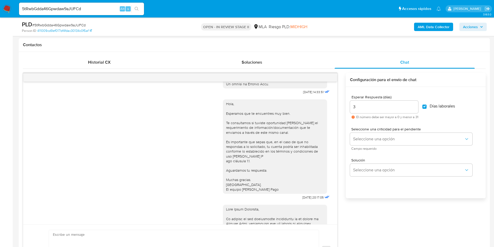
click at [303, 94] on span "17/09/2025 14:33:51" at bounding box center [313, 92] width 21 height 4
drag, startPoint x: 294, startPoint y: 99, endPoint x: 318, endPoint y: 101, distance: 24.0
click at [302, 224] on div "Enviar" at bounding box center [180, 249] width 314 height 51
drag, startPoint x: 287, startPoint y: 213, endPoint x: 316, endPoint y: 211, distance: 29.5
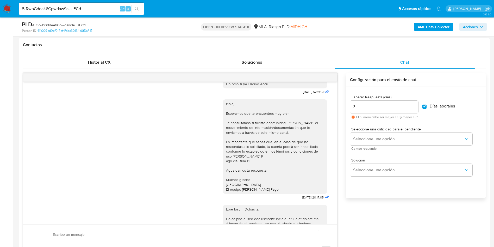
click at [316, 201] on div "Hola, Esperamos que te encuentres muy bien. Te consultamos si tuviste oportunid…" at bounding box center [277, 148] width 108 height 105
click at [313, 199] on span "22/09/2025 20:17:05" at bounding box center [312, 197] width 21 height 4
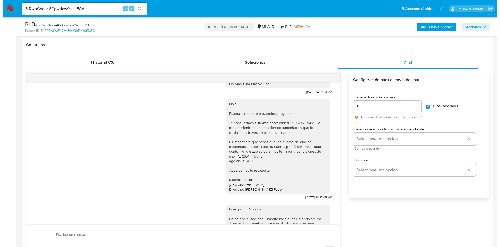
scroll to position [352, 0]
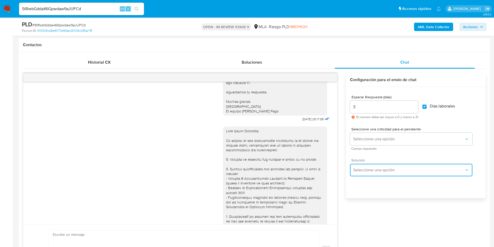
click at [380, 172] on span "Seleccione una opción" at bounding box center [408, 169] width 111 height 5
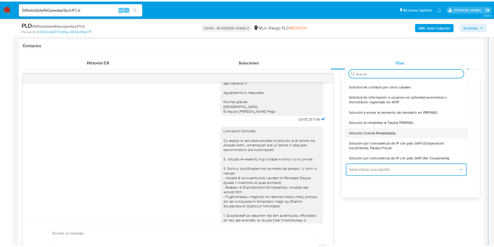
scroll to position [0, 0]
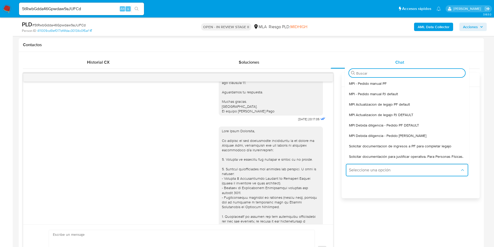
click at [409, 201] on div "Esperar Respuesta (días) 3 El número debe ser mayor a 0 y menor a 31 Días labor…" at bounding box center [411, 149] width 138 height 125
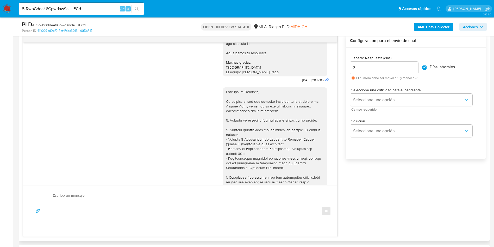
scroll to position [234, 0]
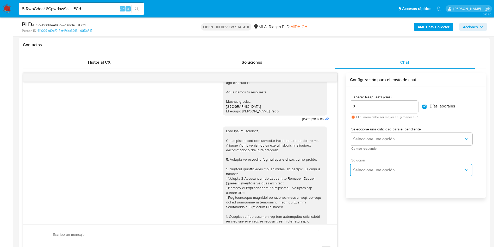
click at [414, 168] on span "Seleccione una opción" at bounding box center [408, 169] width 111 height 5
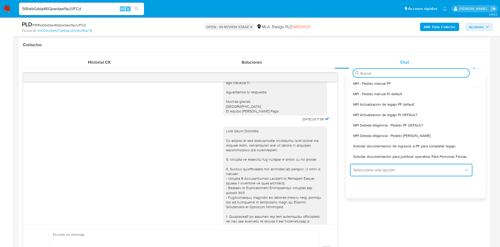
click at [405, 209] on div "Esperar Respuesta (días) 3 El número debe ser mayor a 0 y menor a 31 Días labor…" at bounding box center [416, 149] width 140 height 125
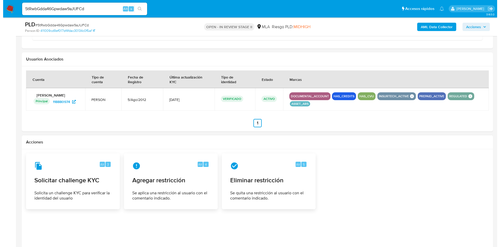
scroll to position [741, 0]
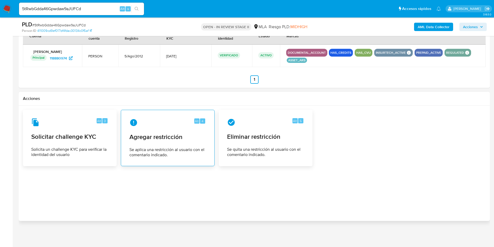
click at [171, 137] on span "Agregar restricción" at bounding box center [167, 137] width 77 height 8
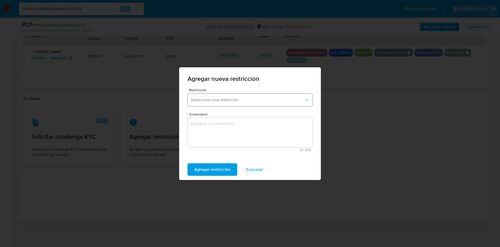
click at [216, 97] on button "Seleccione una restricción" at bounding box center [250, 99] width 125 height 13
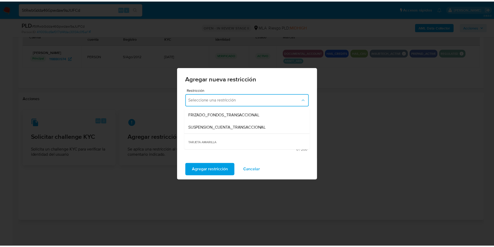
scroll to position [78, 0]
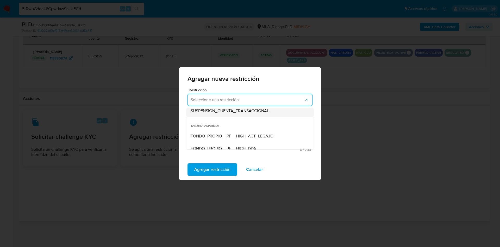
click at [263, 109] on span "SUSPENSION_CUENTA_TRANSACCIONAL" at bounding box center [230, 110] width 78 height 5
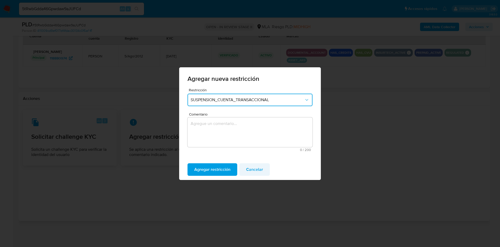
click at [262, 166] on button "Cancelar" at bounding box center [254, 169] width 30 height 13
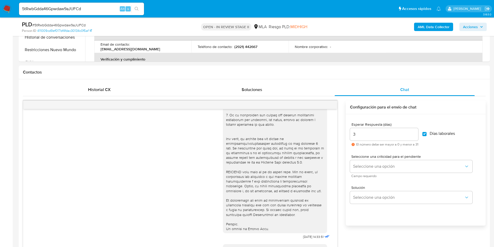
scroll to position [77, 0]
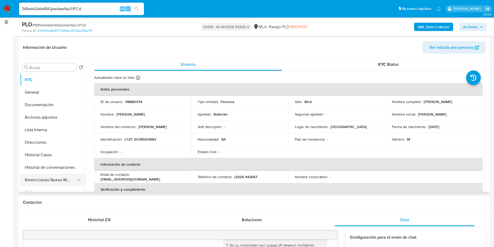
click at [56, 177] on button "Restricciones Nuevo Mundo" at bounding box center [50, 179] width 61 height 13
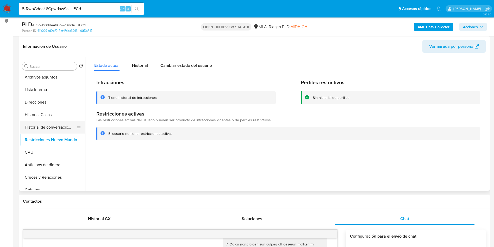
scroll to position [0, 0]
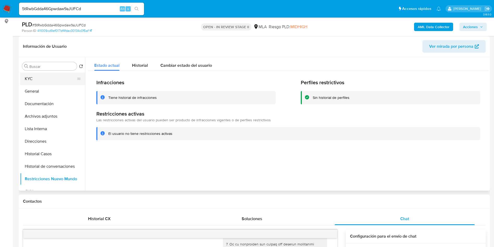
click at [49, 79] on button "KYC" at bounding box center [50, 78] width 61 height 13
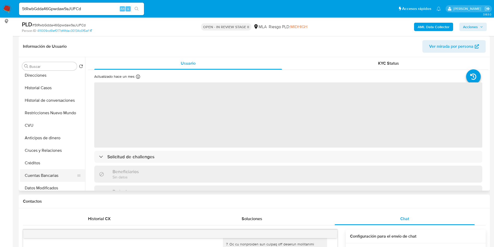
scroll to position [78, 0]
click at [54, 114] on button "CVU" at bounding box center [50, 113] width 61 height 13
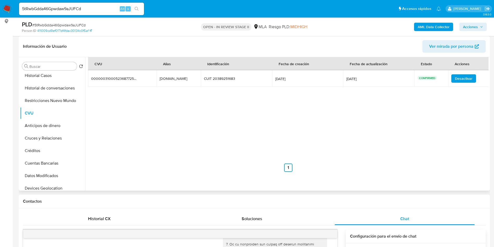
scroll to position [0, 0]
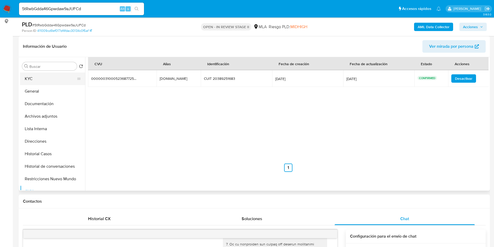
click at [48, 78] on button "KYC" at bounding box center [50, 78] width 61 height 13
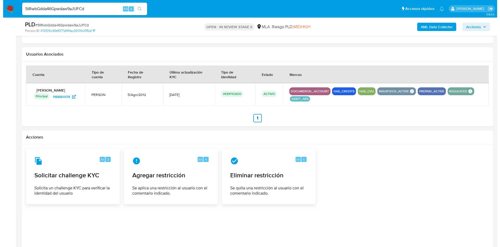
scroll to position [741, 0]
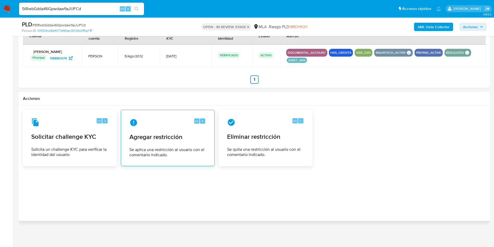
click at [184, 144] on div "Alt 4 Agregar restricción Se aplica una restricción al usuario con el comentari…" at bounding box center [167, 137] width 85 height 47
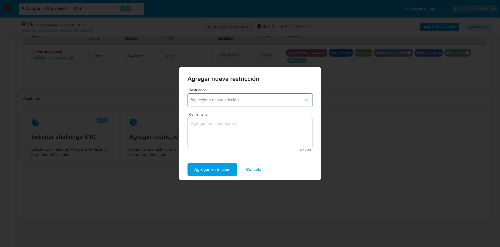
click at [285, 101] on span "Seleccione una restricción" at bounding box center [248, 99] width 114 height 5
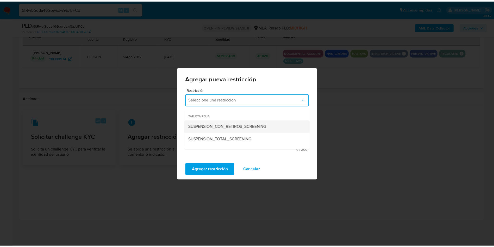
scroll to position [39, 0]
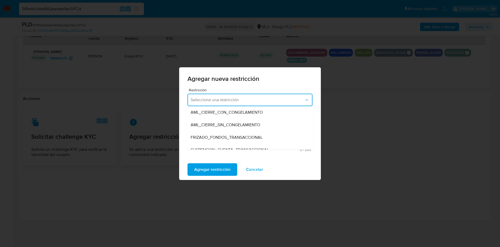
click at [313, 168] on div "Agregar restricción Cancelar" at bounding box center [250, 169] width 142 height 21
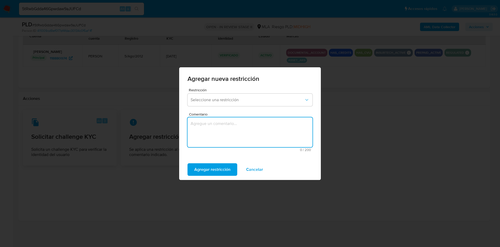
click at [201, 127] on textarea "Comentario" at bounding box center [250, 132] width 125 height 30
type textarea "A"
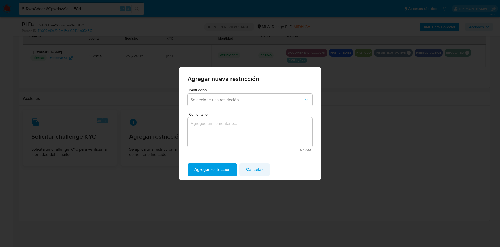
click at [263, 170] on button "Cancelar" at bounding box center [254, 169] width 30 height 13
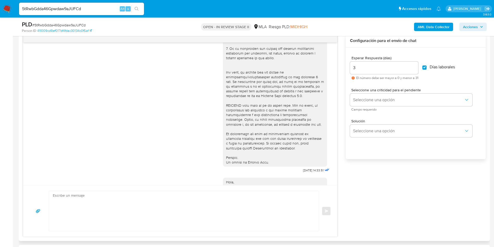
scroll to position [443, 0]
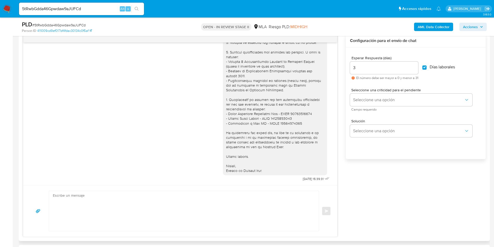
click at [393, 184] on div "17/09/2025 14:33:51 Hola, Esperamos que te encuentres muy bien. Te consultamos …" at bounding box center [254, 135] width 463 height 203
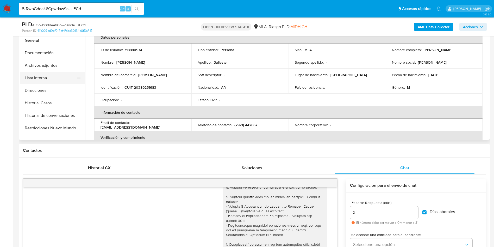
scroll to position [117, 0]
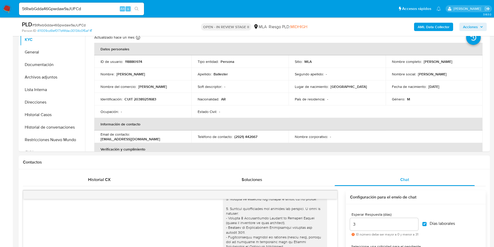
click at [93, 3] on div "5tRwbGdda46Gpwdaw9aJUFCd Alt s" at bounding box center [81, 9] width 125 height 13
click at [92, 8] on input "5tRwbGdda46Gpwdaw9aJUFCd" at bounding box center [81, 8] width 125 height 7
paste input "gAUSus84EtUPG8Y8SW9Zz19f"
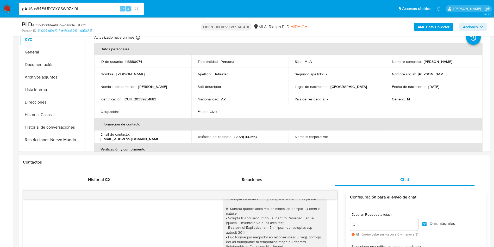
type input "gAUSus84EtUPG8Y8SW9Zz19f"
click at [138, 6] on button "search-icon" at bounding box center [136, 8] width 11 height 7
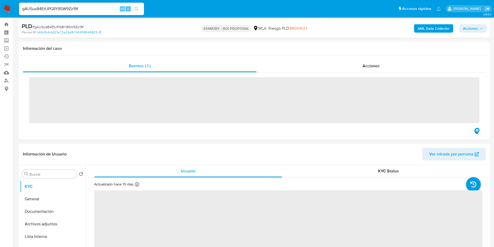
scroll to position [78, 0]
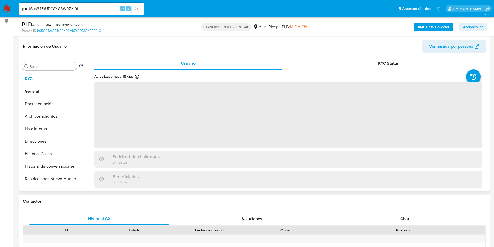
select select "10"
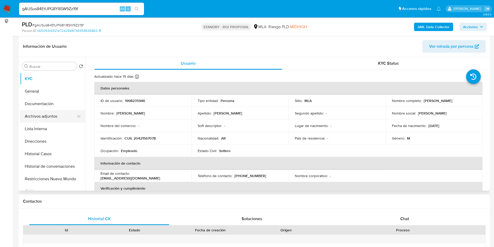
click at [49, 116] on button "Archivos adjuntos" at bounding box center [50, 116] width 61 height 13
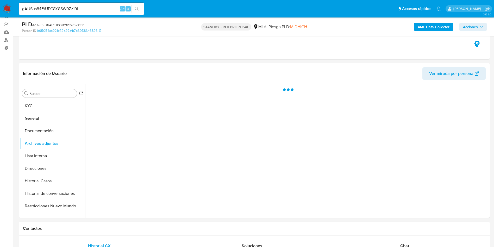
scroll to position [39, 0]
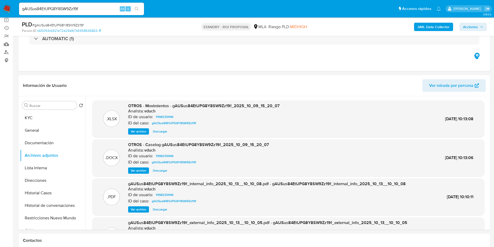
click at [474, 27] on span "Acciones" at bounding box center [470, 27] width 15 height 8
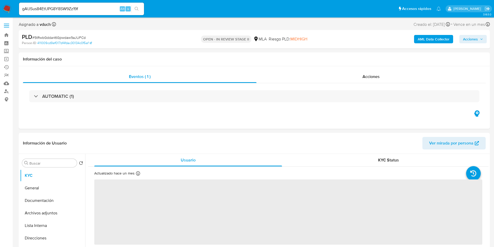
click at [473, 42] on span "Acciones" at bounding box center [470, 39] width 15 height 8
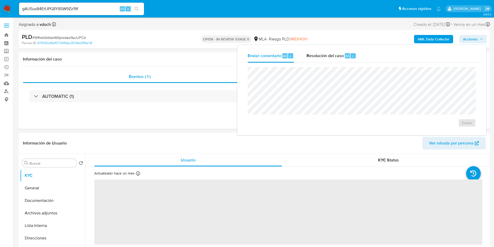
select select "10"
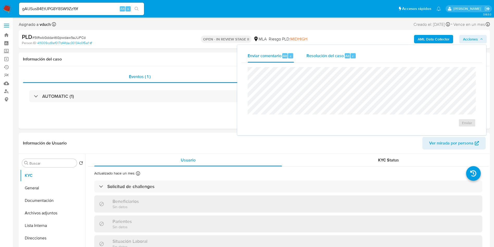
click at [354, 56] on div "r" at bounding box center [353, 55] width 5 height 5
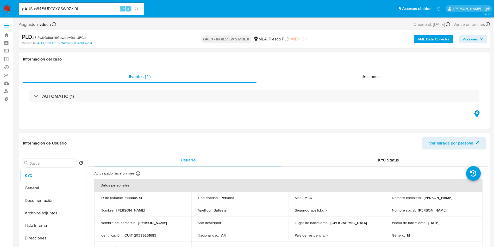
click at [478, 34] on div "AML Data Collector Acciones" at bounding box center [410, 39] width 154 height 12
drag, startPoint x: 477, startPoint y: 39, endPoint x: 472, endPoint y: 42, distance: 5.7
click at [477, 39] on span "Acciones" at bounding box center [470, 39] width 15 height 8
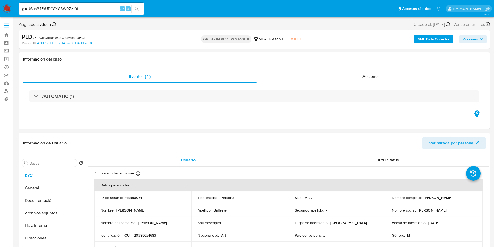
click at [473, 38] on span "Acciones" at bounding box center [470, 39] width 15 height 8
click at [466, 41] on span "Acciones" at bounding box center [470, 39] width 15 height 8
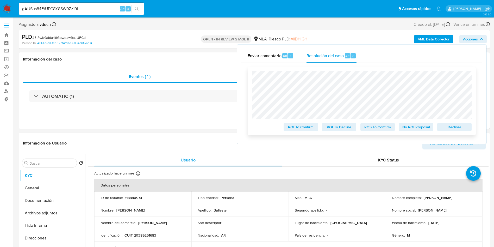
click at [458, 129] on span "Declinar" at bounding box center [454, 126] width 27 height 7
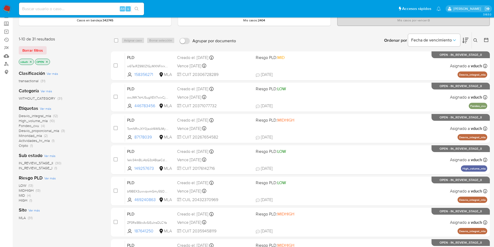
scroll to position [39, 0]
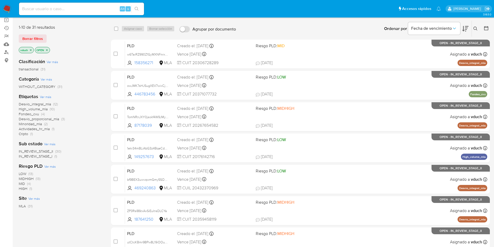
drag, startPoint x: 16, startPoint y: 105, endPoint x: 64, endPoint y: 105, distance: 47.9
click at [64, 105] on main "3.163.0" at bounding box center [247, 176] width 494 height 430
click at [56, 137] on div "Clasificación Ver más transactional (31) Categoría Ver más WITHOUT_CATEGORY (31…" at bounding box center [61, 142] width 84 height 177
drag, startPoint x: 66, startPoint y: 135, endPoint x: 17, endPoint y: 103, distance: 57.9
click at [17, 103] on main "3.163.0" at bounding box center [247, 176] width 494 height 430
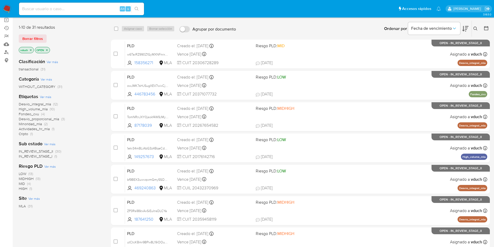
click at [285, 18] on div "Bandeja de casos Casos en bandeja : 342745 Mis casos : 2404 Mis casos por vence…" at bounding box center [254, 176] width 471 height 386
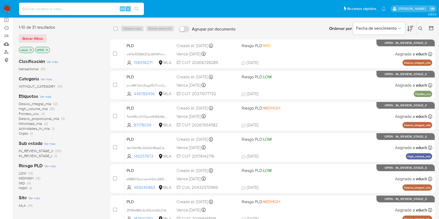
click at [265, 25] on div "Ordenar por Fecha de vencimiento No es posible ordenar los resultados mientras …" at bounding box center [336, 29] width 197 height 16
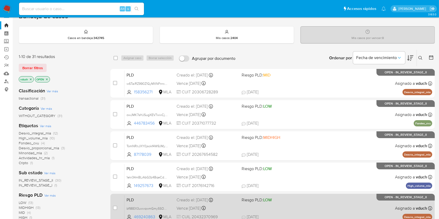
scroll to position [0, 0]
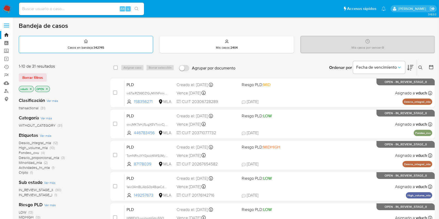
click at [145, 48] on div "Casos en bandeja : 342745" at bounding box center [86, 44] width 134 height 17
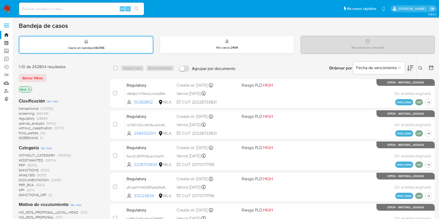
click at [118, 45] on div "Casos en bandeja : 342745" at bounding box center [86, 44] width 134 height 17
click at [34, 77] on span "Borrar filtros" at bounding box center [32, 77] width 21 height 7
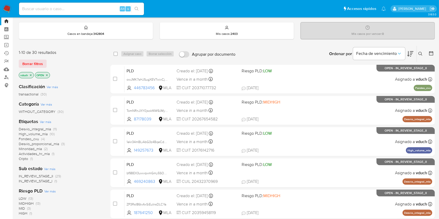
scroll to position [35, 0]
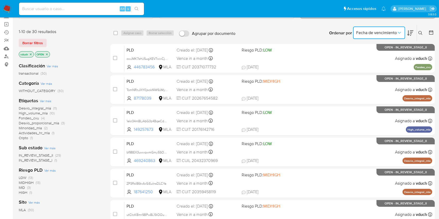
click at [393, 30] on span "Fecha de vencimiento" at bounding box center [376, 32] width 41 height 5
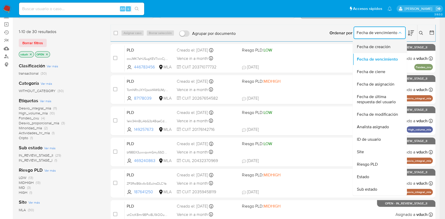
click at [390, 48] on span "Fecha de creación" at bounding box center [373, 46] width 34 height 5
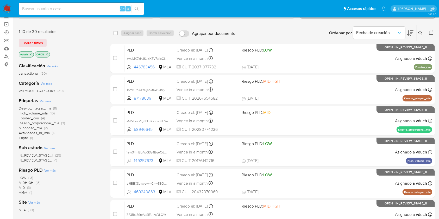
click at [409, 33] on icon at bounding box center [410, 33] width 6 height 6
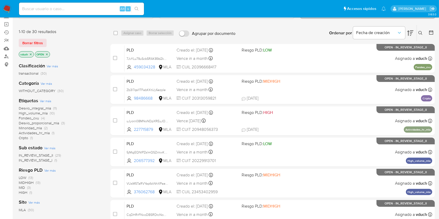
click at [409, 33] on icon at bounding box center [410, 33] width 6 height 6
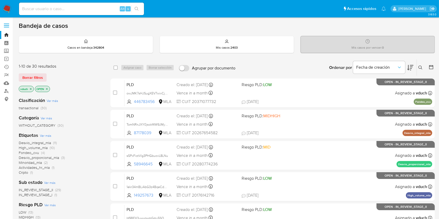
click at [410, 68] on icon at bounding box center [410, 67] width 6 height 5
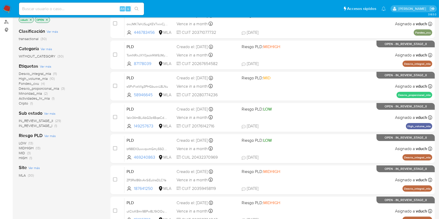
scroll to position [35, 0]
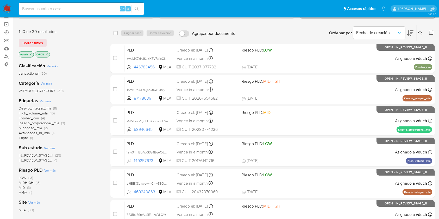
click at [30, 55] on icon "close-filter" at bounding box center [30, 54] width 3 height 3
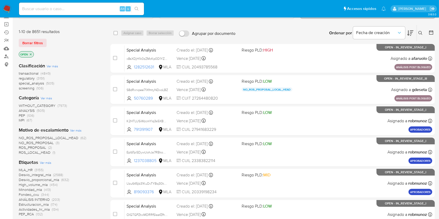
click at [413, 31] on icon at bounding box center [410, 33] width 6 height 6
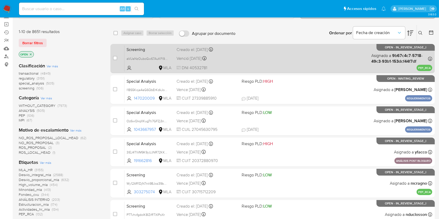
click at [267, 66] on div "Screening aVUaNzOuboGw67AuKFl9sg1y MLA Creado el: 14/03/2023 Creado el: 14/03/2…" at bounding box center [278, 58] width 308 height 26
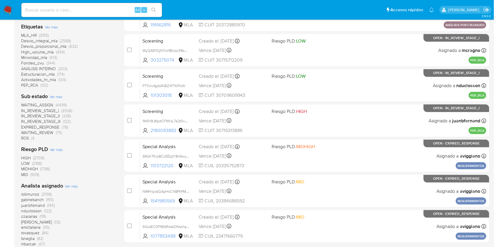
scroll to position [174, 0]
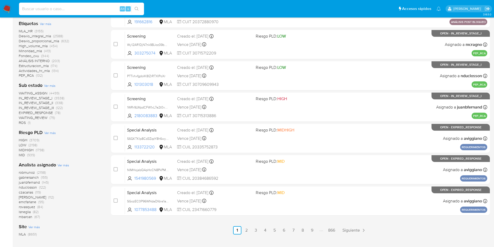
click at [86, 8] on input at bounding box center [81, 8] width 125 height 7
paste input "15105730"
type input "15105730"
click at [136, 8] on icon "search-icon" at bounding box center [137, 9] width 4 height 4
click at [137, 9] on icon "search-icon" at bounding box center [137, 9] width 4 height 4
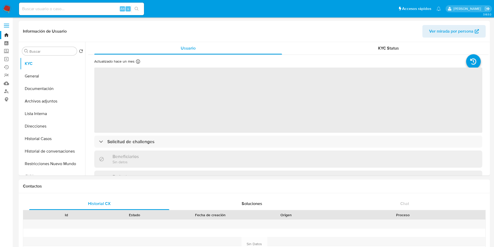
select select "10"
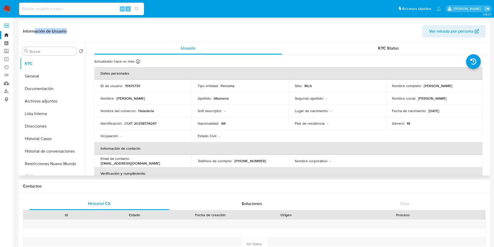
drag, startPoint x: 35, startPoint y: 19, endPoint x: 237, endPoint y: 25, distance: 202.4
click at [238, 26] on header "Información de Usuario Ver mirada por persona" at bounding box center [254, 31] width 463 height 13
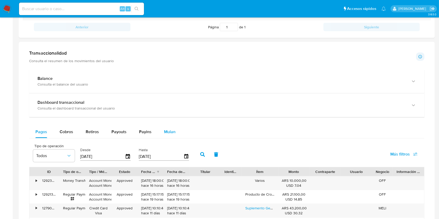
click at [166, 132] on span "Mulan" at bounding box center [169, 132] width 11 height 6
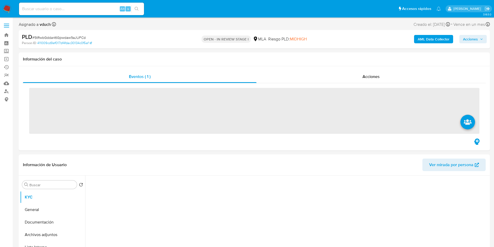
click at [474, 41] on span "Acciones" at bounding box center [470, 39] width 15 height 8
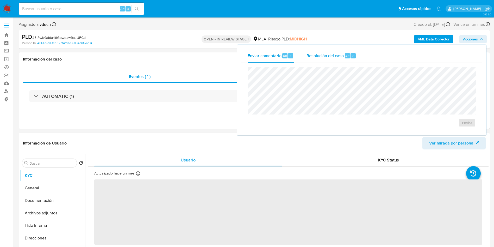
click at [347, 49] on div "Resolución del caso Alt r" at bounding box center [332, 56] width 50 height 14
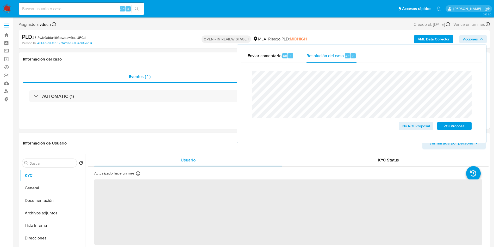
select select "10"
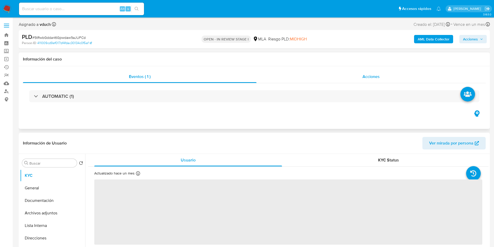
click at [350, 75] on div "Acciones" at bounding box center [371, 76] width 229 height 13
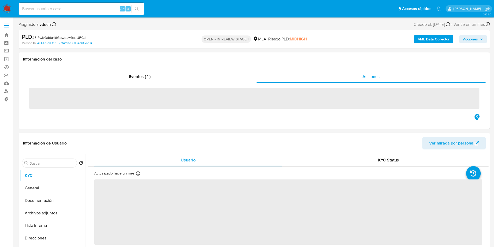
select select "10"
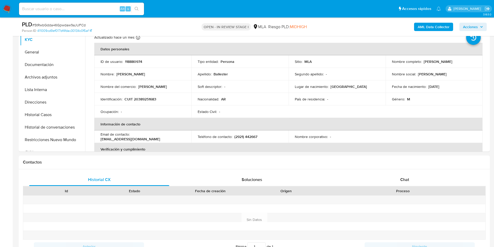
scroll to position [78, 0]
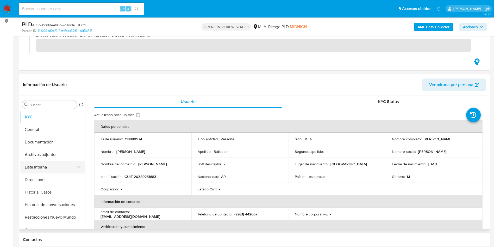
click at [62, 161] on button "Lista Interna" at bounding box center [50, 167] width 61 height 13
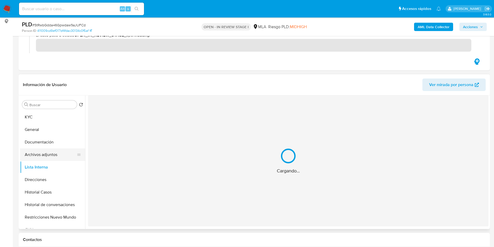
click at [62, 158] on button "Archivos adjuntos" at bounding box center [50, 154] width 61 height 13
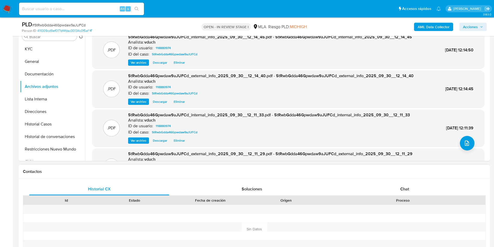
scroll to position [195, 0]
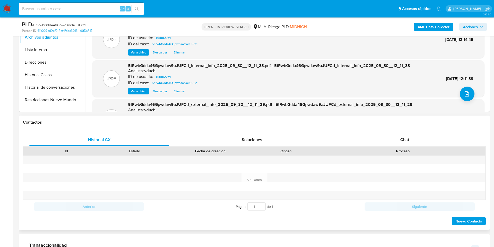
click at [393, 127] on div "Contactos" at bounding box center [254, 122] width 471 height 14
click at [406, 134] on div "Chat" at bounding box center [405, 139] width 140 height 13
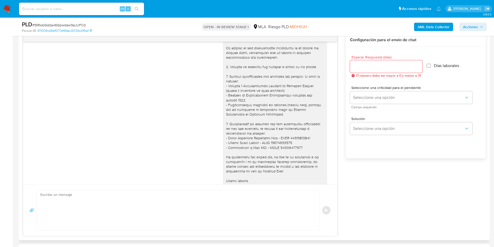
scroll to position [273, 0]
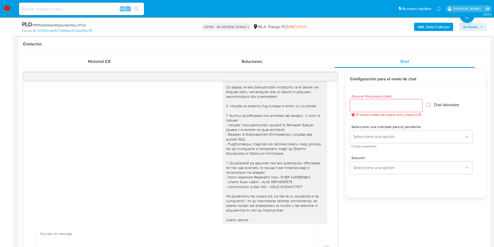
click at [332, 73] on div at bounding box center [180, 76] width 314 height 8
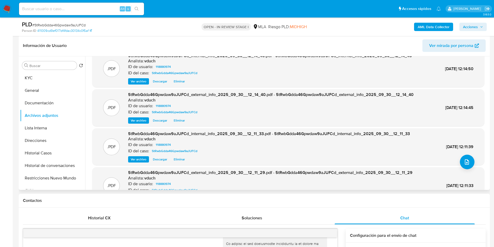
scroll to position [0, 0]
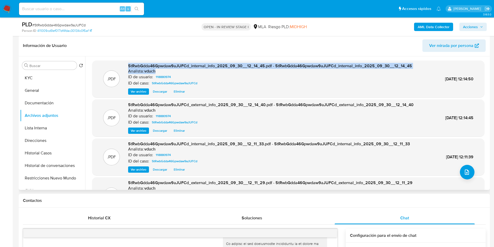
drag, startPoint x: 128, startPoint y: 64, endPoint x: 289, endPoint y: 69, distance: 161.0
click at [289, 69] on div ".PDF 5tRwbGdda46Gpwdaw9aJUFCd_internal_info_2025_09_30__12_14_45.pdf - 5tRwbGdd…" at bounding box center [288, 79] width 387 height 32
click at [44, 76] on button "KYC" at bounding box center [50, 78] width 61 height 13
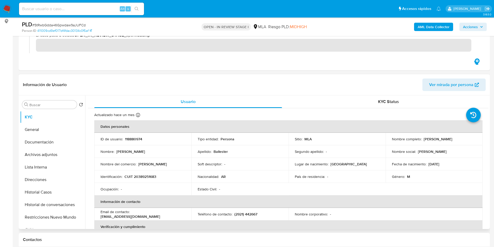
scroll to position [117, 0]
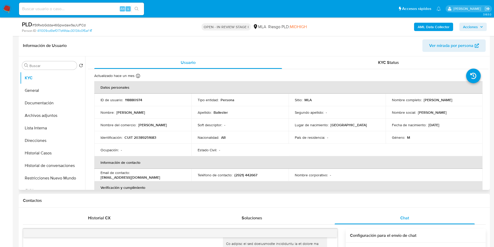
click at [179, 94] on td "ID de usuario : 118880974" at bounding box center [142, 99] width 97 height 13
click at [247, 135] on div "Nacionalidad : AR" at bounding box center [240, 137] width 85 height 5
click at [292, 107] on td "Segundo apellido : -" at bounding box center [337, 112] width 97 height 13
click at [270, 141] on td "Nacionalidad : AR" at bounding box center [239, 137] width 97 height 13
click at [247, 112] on div "Apellido : Ballester" at bounding box center [240, 112] width 85 height 5
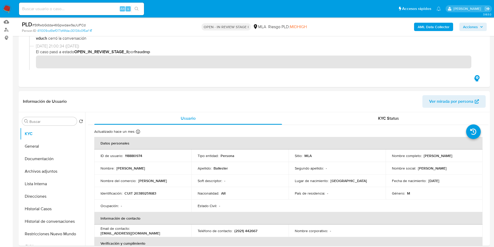
scroll to position [0, 0]
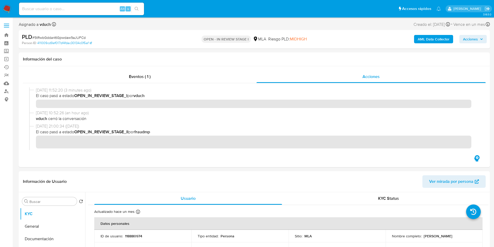
click at [76, 38] on span "# 5tRwbGdda46Gpwdaw9aJUFCd" at bounding box center [58, 37] width 53 height 5
copy span "5tRwbGdda46Gpwdaw9aJUFCd"
click at [59, 236] on button "Documentación" at bounding box center [50, 238] width 61 height 13
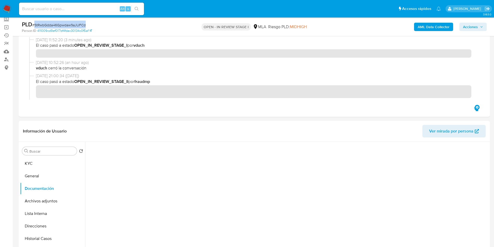
scroll to position [78, 0]
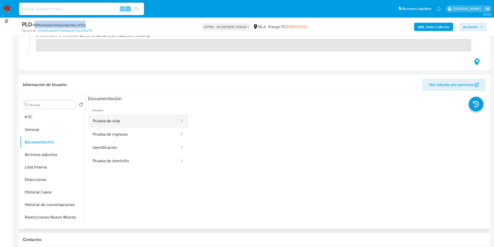
click at [142, 127] on button "Prueba de vida" at bounding box center [134, 120] width 92 height 13
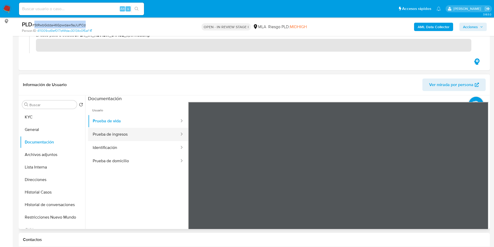
click at [137, 131] on button "Prueba de ingresos" at bounding box center [134, 134] width 92 height 13
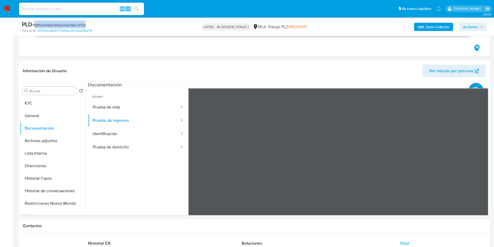
scroll to position [0, 0]
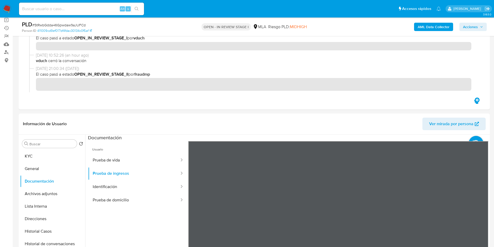
click at [259, 22] on div "OPEN - IN REVIEW STAGE I MLA Riesgo PLD: MIDHIGH" at bounding box center [255, 27] width 154 height 12
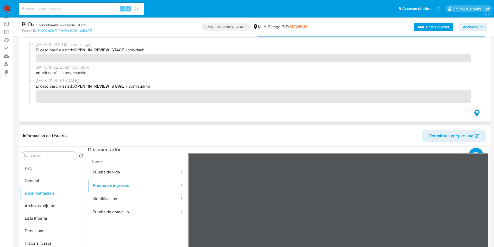
scroll to position [39, 0]
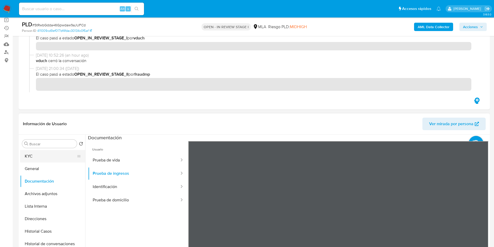
click at [33, 150] on button "KYC" at bounding box center [50, 156] width 61 height 13
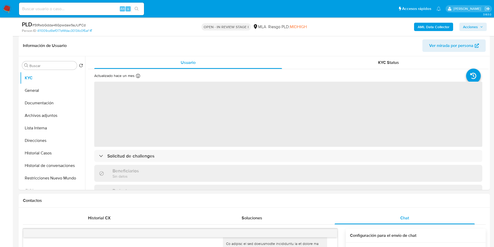
scroll to position [0, 0]
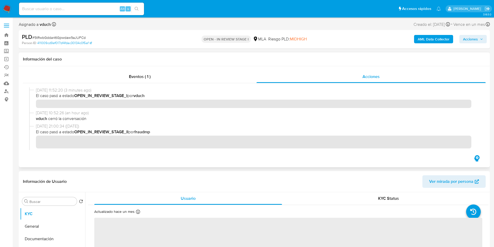
click at [178, 68] on div "Eventos ( 1 ) Acciones" at bounding box center [254, 116] width 471 height 101
click at [161, 73] on div "Eventos ( 1 )" at bounding box center [140, 76] width 234 height 13
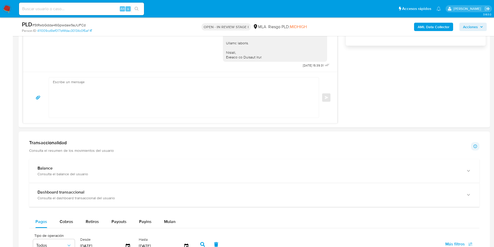
scroll to position [430, 0]
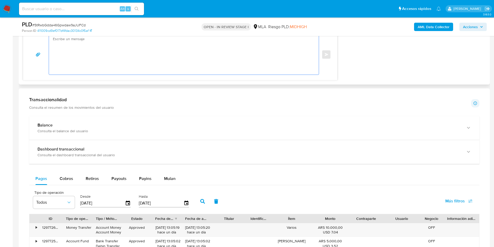
click at [221, 61] on textarea at bounding box center [182, 54] width 259 height 40
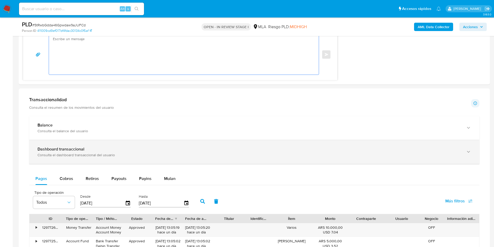
paste textarea "Hola, ¡Muchas gracias por tu respuesta! Confirmamos la recepción de la document…"
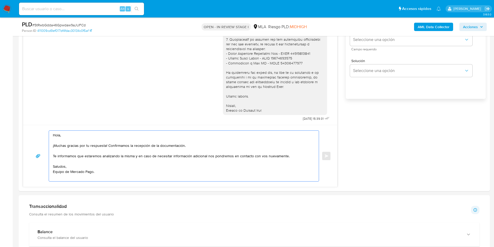
scroll to position [313, 0]
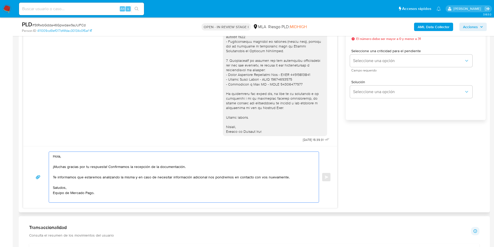
drag, startPoint x: 107, startPoint y: 197, endPoint x: 42, endPoint y: 136, distance: 89.2
click at [42, 136] on div "17/09/2025 14:33:51 Hola, Esperamos que te encuentres muy bien. Te consultamos …" at bounding box center [180, 101] width 315 height 213
paste textarea "XXX, ¡Gracias por tu respuesta! Queremos informarte que el uso de la cuenta es …"
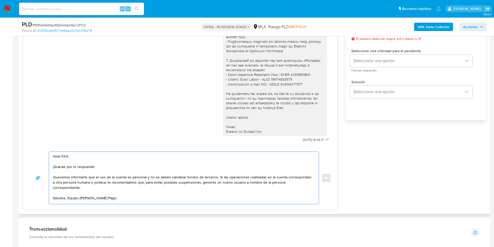
scroll to position [2, 0]
click at [69, 195] on textarea "Hola XXX, ¡Gracias por tu respuesta! Queremos informarte que el uso de la cuent…" at bounding box center [182, 178] width 259 height 52
click at [66, 154] on textarea "Hola XXX, ¡Gracias por tu respuesta! Queremos informarte que el uso de la cuent…" at bounding box center [182, 178] width 259 height 52
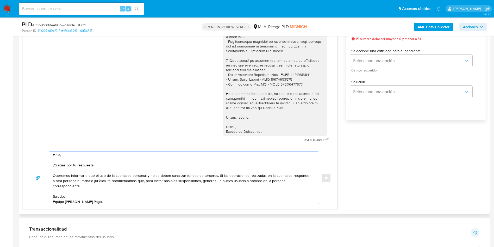
click at [217, 176] on textarea "Hola, ¡Gracias por tu respuesta! Queremos informarte que el uso de la cuenta es…" at bounding box center [182, 178] width 259 height 52
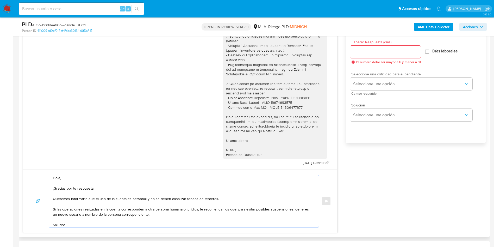
scroll to position [273, 0]
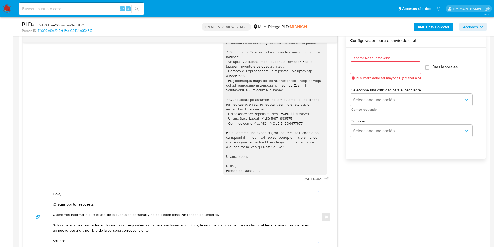
type textarea "Hola, ¡Gracias por tu respuesta! Queremos informarte que el uso de la cuenta es…"
click at [375, 70] on input "Esperar Respuesta (días)" at bounding box center [385, 67] width 71 height 7
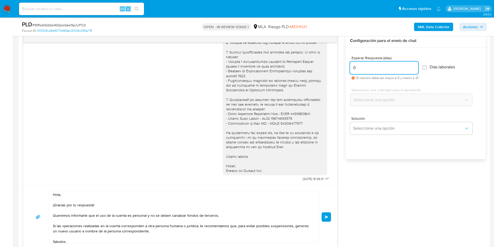
scroll to position [14, 0]
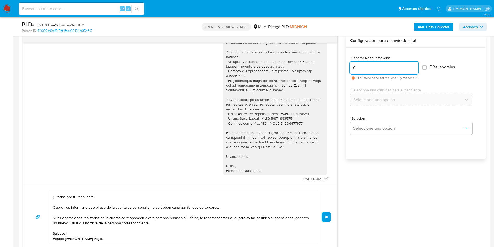
type input "0"
click at [111, 241] on textarea "Hola, ¡Gracias por tu respuesta! Queremos informarte que el uso de la cuenta es…" at bounding box center [182, 217] width 259 height 52
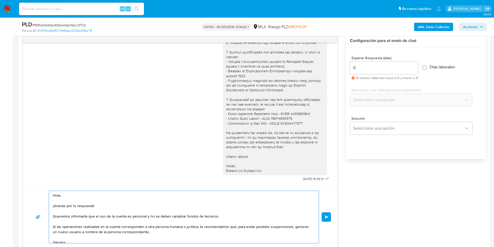
type textarea "Hola, ¡Gracias por tu respuesta! Queremos informarte que el uso de la cuenta es…"
click at [320, 216] on div "Hola, ¡Gracias por tu respuesta! Queremos informarte que el uso de la cuenta es…" at bounding box center [180, 216] width 302 height 53
click at [321, 217] on div "Hola, ¡Gracias por tu respuesta! Queremos informarte que el uso de la cuenta es…" at bounding box center [180, 216] width 302 height 53
click at [324, 217] on button "Enviar" at bounding box center [326, 216] width 9 height 9
click at [71, 18] on div "PLD # 5tRwbGdda46Gpwdaw9aJUFCd Person ID 411009cd9ef017bf4fdac30134c0f5af OPEN …" at bounding box center [254, 26] width 471 height 18
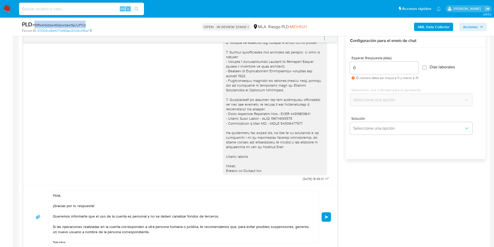
click at [71, 18] on div "PLD # 5tRwbGdda46Gpwdaw9aJUFCd Person ID 411009cd9ef017bf4fdac30134c0f5af OPEN …" at bounding box center [254, 26] width 471 height 18
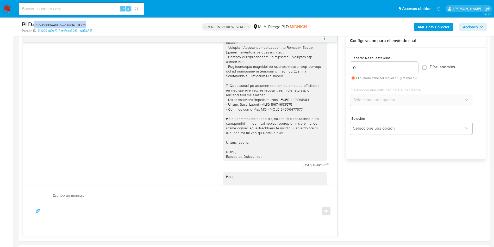
scroll to position [525, 0]
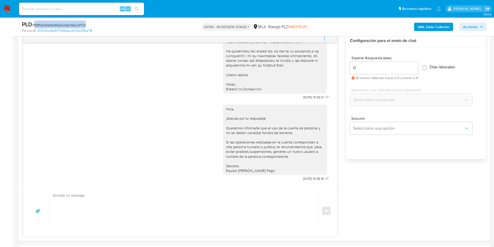
copy span "5tRwbGdda46Gpwdaw9aJUFCd"
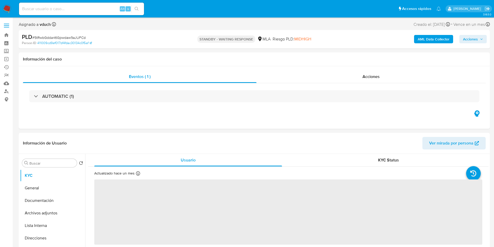
select select "10"
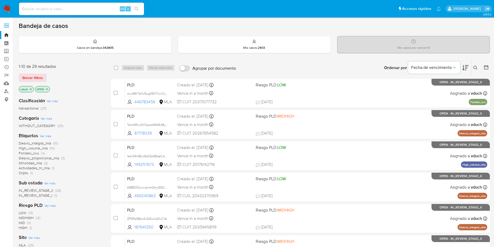
click at [476, 67] on icon at bounding box center [475, 68] width 4 height 4
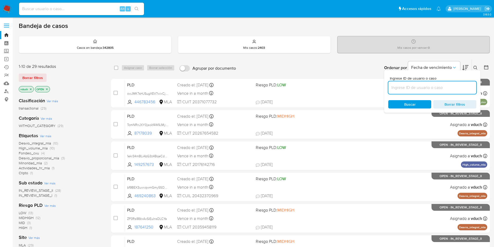
drag, startPoint x: 448, startPoint y: 87, endPoint x: 432, endPoint y: 89, distance: 16.5
click at [448, 87] on input at bounding box center [432, 87] width 88 height 7
type input "5tRwbGdda46Gpwdaw9aJUFCd"
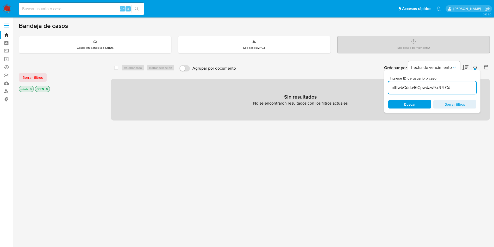
click at [47, 89] on icon "close-filter" at bounding box center [47, 89] width 2 height 2
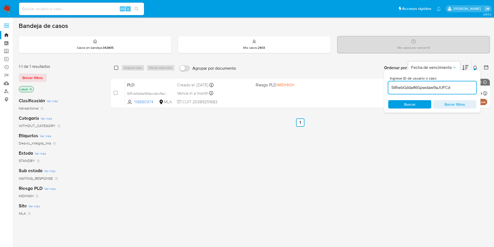
click at [115, 69] on input "checkbox" at bounding box center [116, 68] width 4 height 4
checkbox input "true"
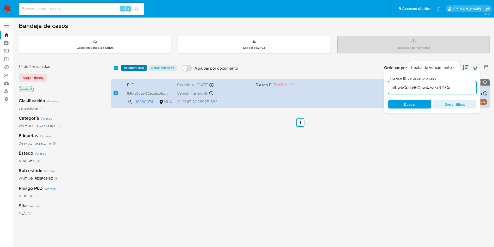
click at [135, 65] on span "Asignar 1 caso" at bounding box center [134, 67] width 20 height 5
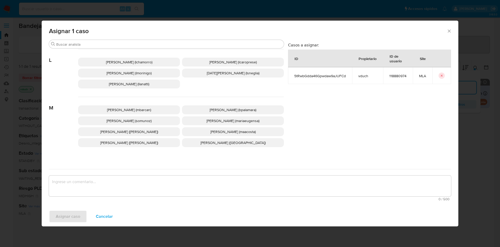
scroll to position [454, 0]
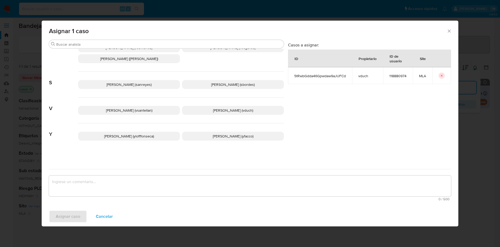
click at [230, 109] on span "[PERSON_NAME] (vduch)" at bounding box center [233, 110] width 40 height 5
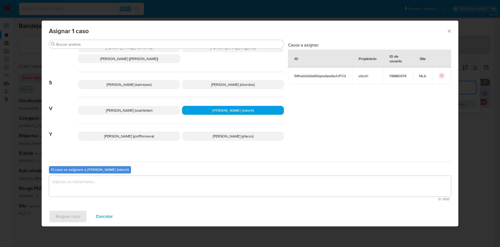
click at [232, 189] on textarea "assign-modal" at bounding box center [250, 185] width 402 height 21
click at [71, 217] on span "Asignar caso" at bounding box center [68, 215] width 24 height 11
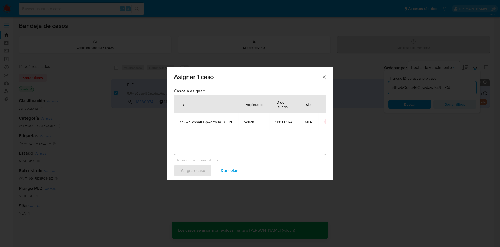
checkbox input "false"
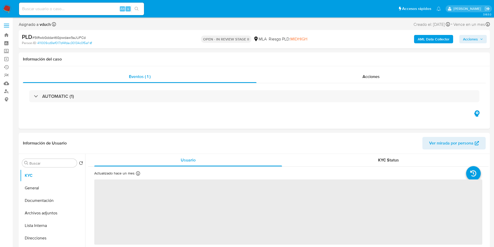
select select "10"
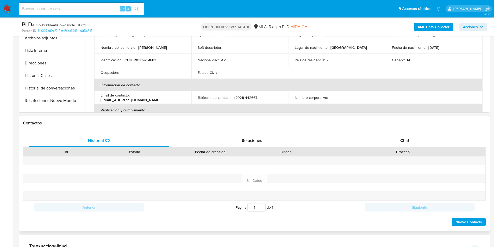
click at [391, 137] on div "Chat" at bounding box center [405, 140] width 140 height 13
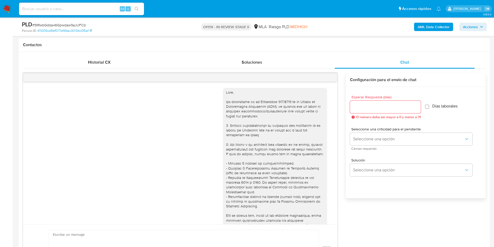
scroll to position [525, 0]
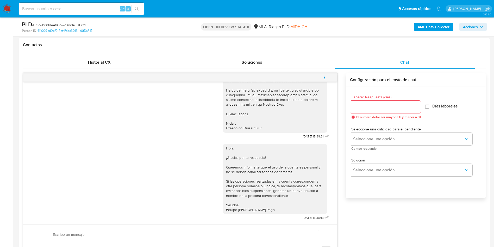
click at [324, 78] on icon "menu-action" at bounding box center [324, 77] width 5 height 5
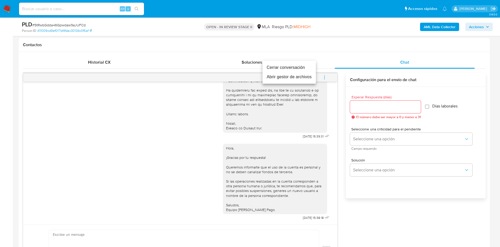
click at [289, 67] on li "Cerrar conversación" at bounding box center [289, 67] width 53 height 9
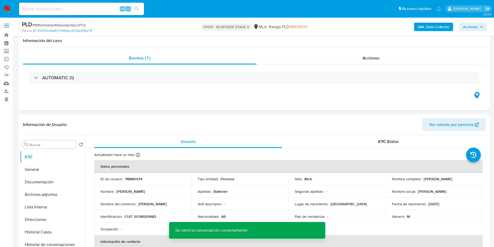
scroll to position [78, 0]
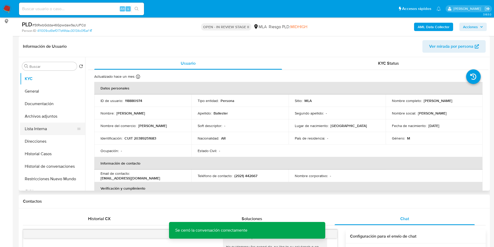
drag, startPoint x: 32, startPoint y: 132, endPoint x: 39, endPoint y: 119, distance: 14.7
click at [32, 132] on button "Lista Interna" at bounding box center [52, 128] width 65 height 13
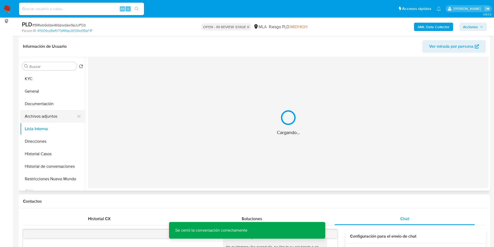
click at [39, 119] on button "Archivos adjuntos" at bounding box center [50, 116] width 61 height 13
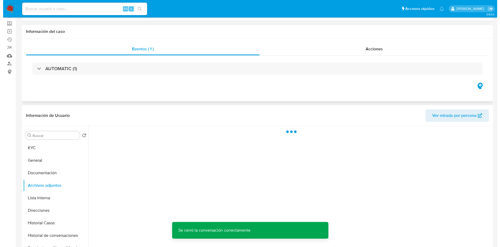
scroll to position [39, 0]
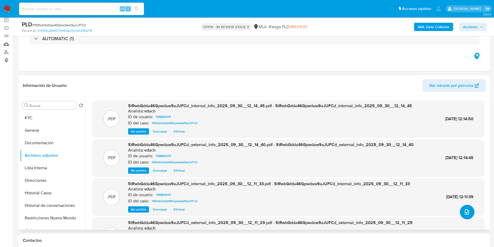
click at [466, 207] on button "upload-file" at bounding box center [467, 211] width 15 height 15
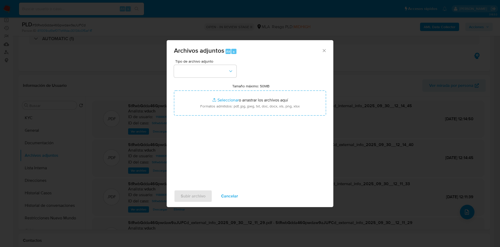
click at [212, 59] on span "Tipo de archivo adjunto" at bounding box center [206, 61] width 63 height 4
click at [188, 70] on button "button" at bounding box center [205, 71] width 63 height 13
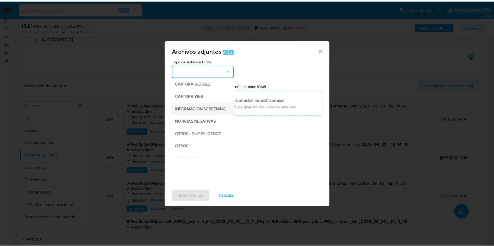
scroll to position [78, 0]
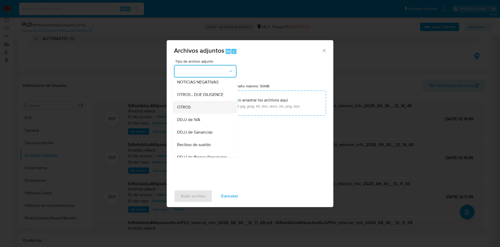
click at [193, 108] on div "OTROS" at bounding box center [203, 107] width 53 height 13
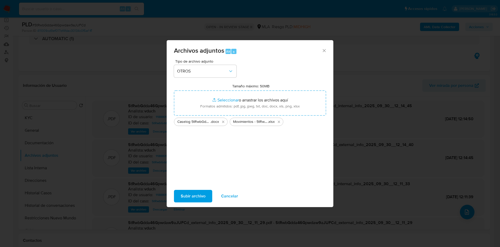
click at [188, 196] on span "Subir archivo" at bounding box center [193, 195] width 25 height 11
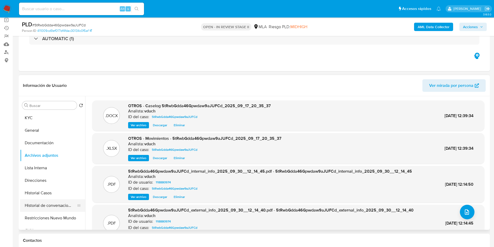
drag, startPoint x: 57, startPoint y: 205, endPoint x: 67, endPoint y: 203, distance: 11.0
click at [57, 205] on button "Historial de conversaciones" at bounding box center [50, 205] width 61 height 13
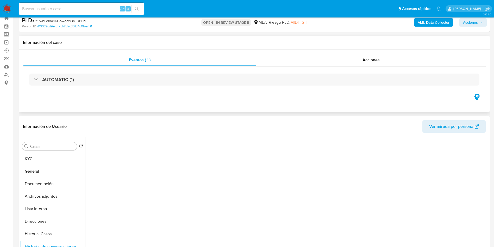
scroll to position [0, 0]
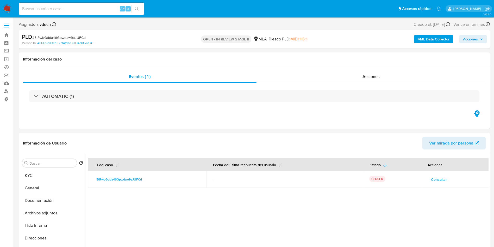
click at [468, 36] on span "Acciones" at bounding box center [470, 39] width 15 height 8
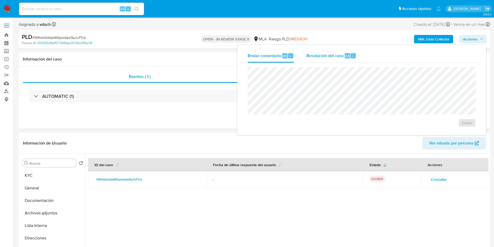
drag, startPoint x: 324, startPoint y: 57, endPoint x: 328, endPoint y: 64, distance: 8.2
click at [324, 57] on span "Resolución del caso" at bounding box center [325, 56] width 37 height 6
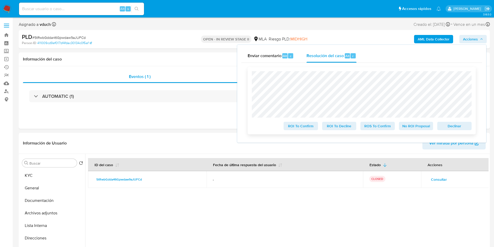
click at [415, 126] on span "No ROI Proposal" at bounding box center [416, 125] width 27 height 7
click at [426, 127] on span "No ROI Proposal" at bounding box center [416, 125] width 27 height 7
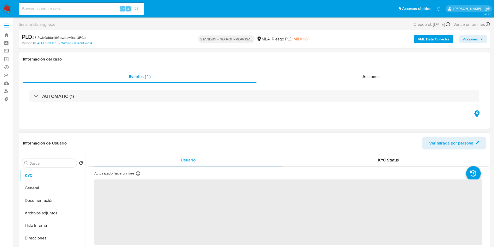
scroll to position [33, 0]
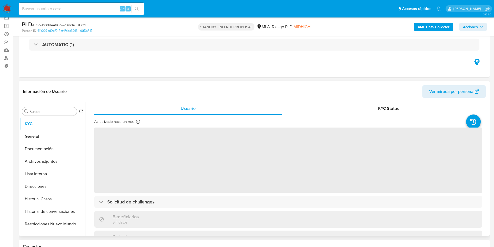
select select "10"
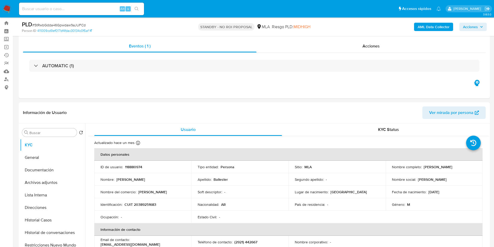
scroll to position [0, 0]
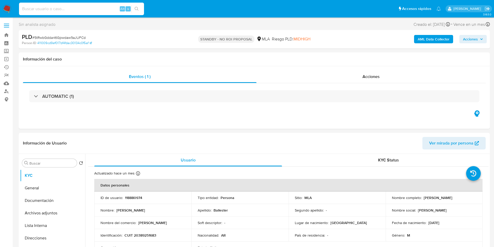
click at [79, 6] on input at bounding box center [81, 8] width 125 height 7
paste input "knswEX0VTiYf9VAArRo7VhD6"
type input "knswEX0VTiYf9VAArRo7VhD6"
click at [138, 11] on button "search-icon" at bounding box center [136, 8] width 11 height 7
click at [114, 7] on input "knswEX0VTiYf9VAArRo7VhD6" at bounding box center [81, 8] width 125 height 7
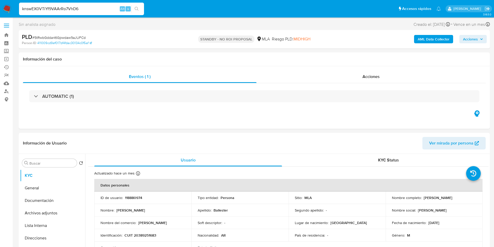
click at [135, 10] on icon "search-icon" at bounding box center [137, 9] width 4 height 4
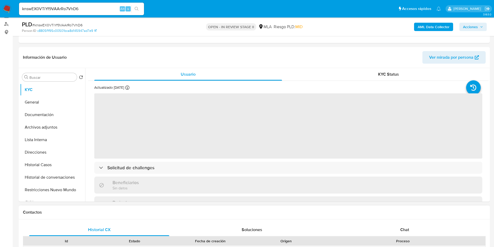
scroll to position [117, 0]
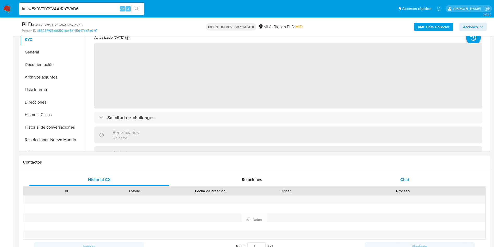
click at [426, 180] on div "Chat" at bounding box center [405, 179] width 140 height 13
select select "10"
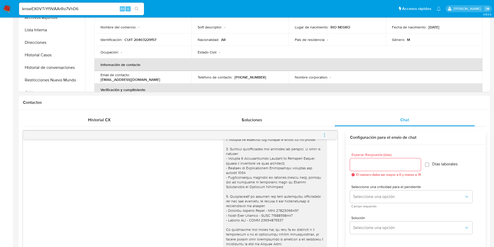
scroll to position [0, 0]
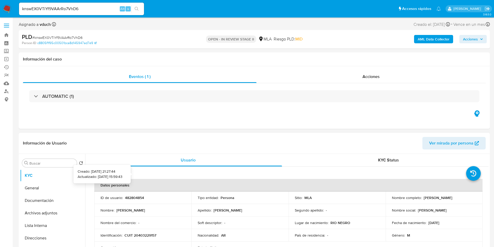
click at [130, 197] on p "482804854" at bounding box center [134, 197] width 19 height 5
copy p "482804854"
click at [102, 9] on input "knswEX0VTiYf9VAArRo7VhD6" at bounding box center [81, 8] width 125 height 7
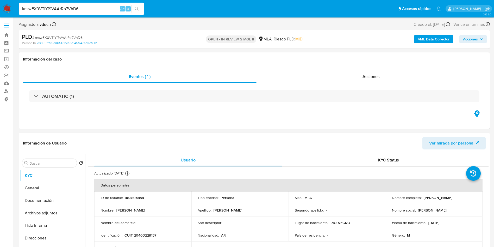
click at [132, 7] on button "search-icon" at bounding box center [136, 8] width 11 height 7
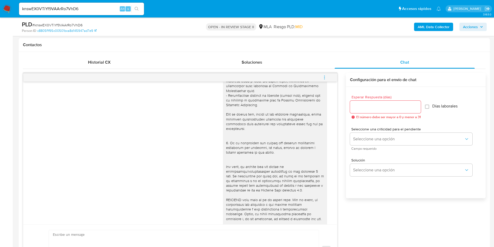
scroll to position [53, 0]
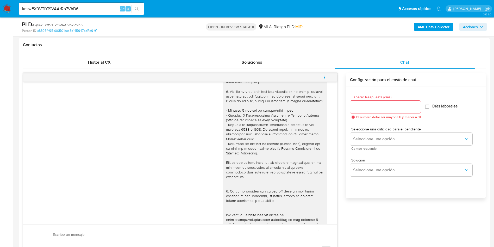
click at [326, 79] on icon "menu-action" at bounding box center [324, 77] width 5 height 5
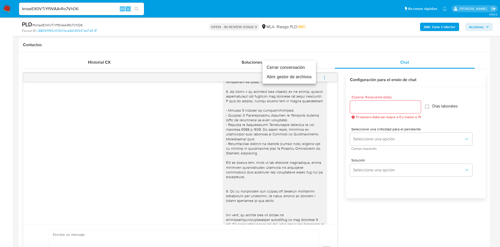
click at [298, 70] on li "Cerrar conversación" at bounding box center [289, 67] width 53 height 9
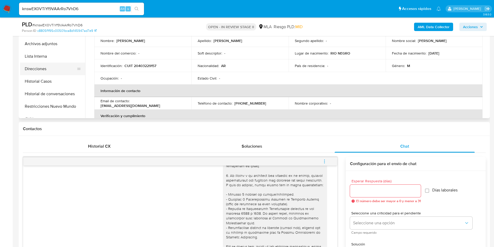
scroll to position [78, 0]
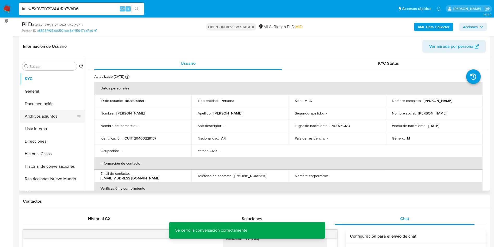
click at [53, 120] on button "Archivos adjuntos" at bounding box center [50, 116] width 61 height 13
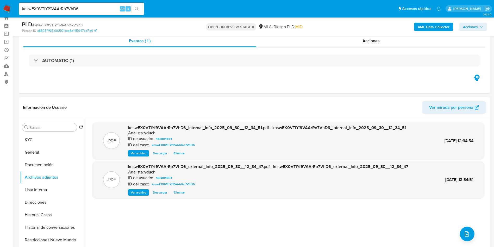
scroll to position [0, 0]
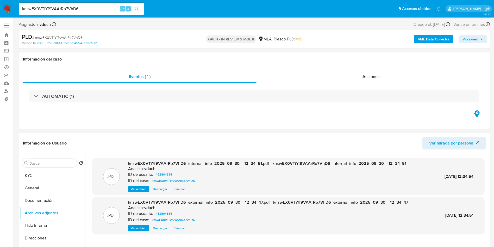
drag, startPoint x: 43, startPoint y: 181, endPoint x: 0, endPoint y: 174, distance: 43.5
click at [43, 181] on button "KYC" at bounding box center [52, 175] width 65 height 13
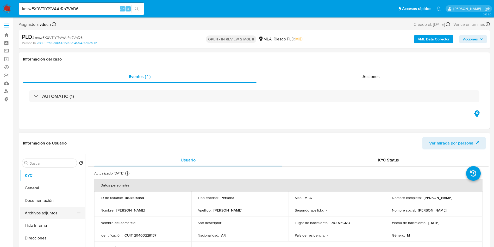
click at [47, 217] on button "Archivos adjuntos" at bounding box center [50, 213] width 61 height 13
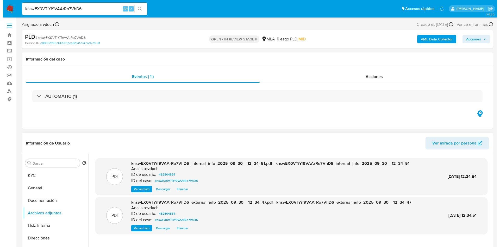
scroll to position [78, 0]
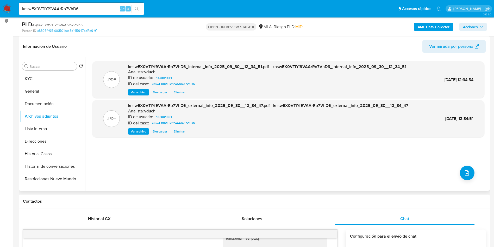
click at [457, 168] on div ".PDF knswEX0VTiYf9VAArRo7VhD6_internal_info_2025_09_30__12_34_51.pdf - knswEX0V…" at bounding box center [288, 123] width 392 height 125
click at [464, 167] on button "upload-file" at bounding box center [467, 172] width 15 height 15
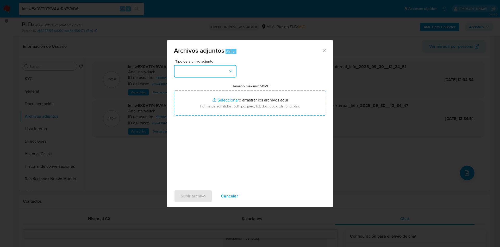
click at [229, 72] on icon "button" at bounding box center [230, 70] width 5 height 5
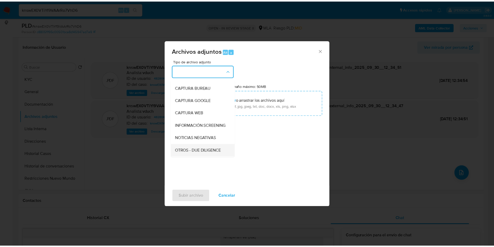
scroll to position [39, 0]
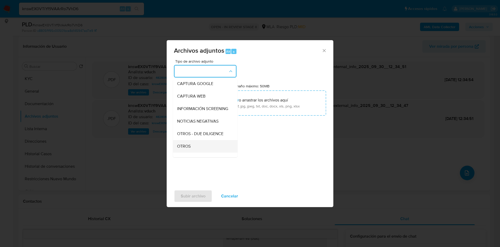
click at [197, 151] on div "OTROS" at bounding box center [203, 146] width 53 height 13
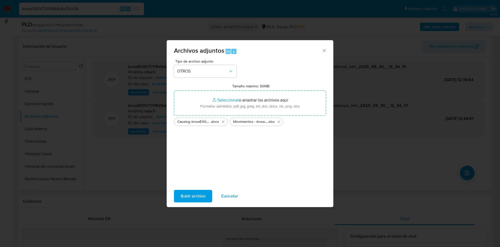
click at [190, 199] on span "Subir archivo" at bounding box center [193, 195] width 25 height 11
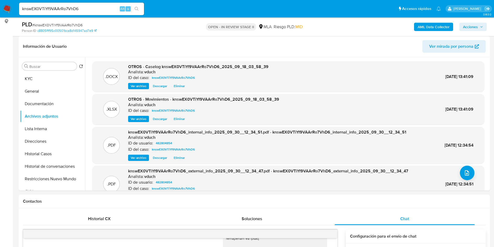
click at [475, 24] on span "Acciones" at bounding box center [470, 27] width 15 height 8
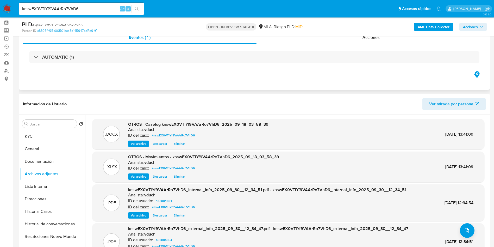
scroll to position [0, 0]
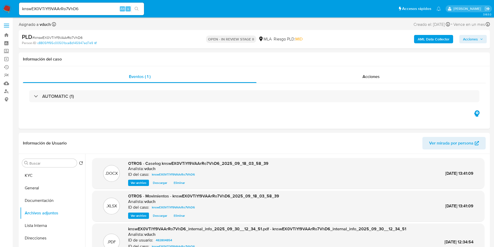
click at [473, 43] on div "AML Data Collector Acciones" at bounding box center [410, 39] width 154 height 12
click at [477, 41] on span "Acciones" at bounding box center [470, 39] width 15 height 8
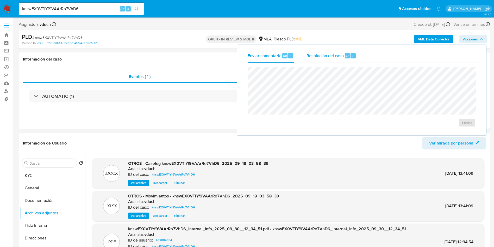
click at [334, 57] on span "Resolución del caso" at bounding box center [325, 56] width 37 height 6
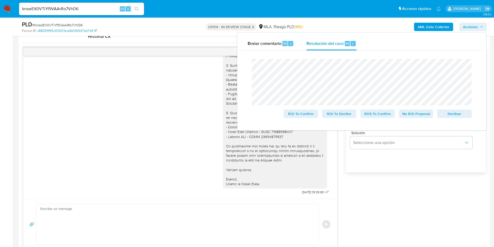
scroll to position [78, 0]
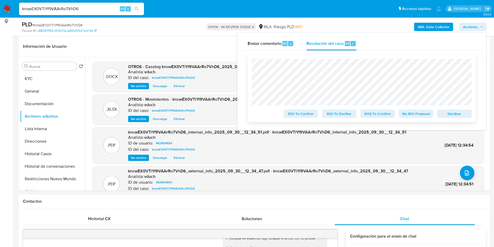
click at [422, 117] on span "No ROI Proposal" at bounding box center [416, 113] width 27 height 7
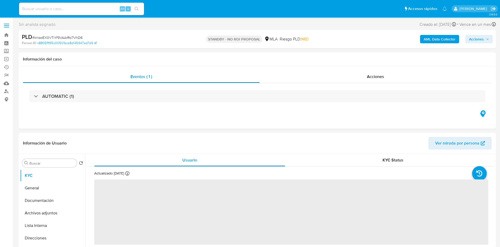
select select "10"
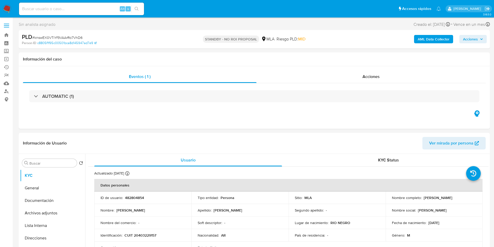
click at [97, 8] on input at bounding box center [81, 8] width 125 height 7
paste input "bf9BEX3uwvqwmGmy5SOBVnqi"
click at [136, 8] on icon "search-icon" at bounding box center [137, 9] width 4 height 4
click at [107, 8] on input "bf9BEX3uwvqwmGmy5SOBVnqi" at bounding box center [81, 8] width 125 height 7
paste input "bf9BEX3uwvqwmGmy5SOBVnqi"
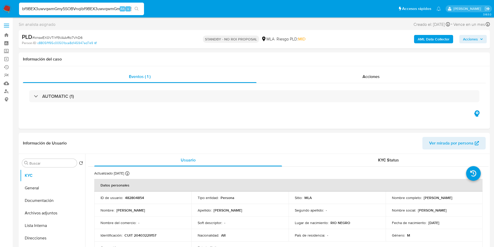
scroll to position [0, 10]
click at [100, 10] on input "bf9BEX3uwvqwmGmy5SOBVnqibf9BEX3uwvqwmGmy5SOBVnqi" at bounding box center [81, 8] width 125 height 7
paste input
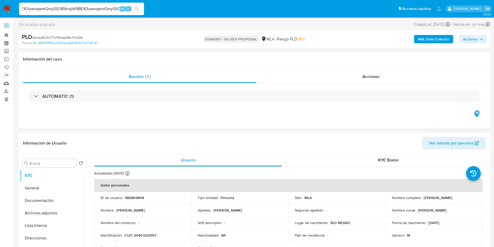
type input "bf9BEX3uwvqwmGmy5SOBVnqi"
click at [139, 9] on button "search-icon" at bounding box center [136, 8] width 11 height 7
click at [136, 10] on icon "search-icon" at bounding box center [137, 9] width 4 height 4
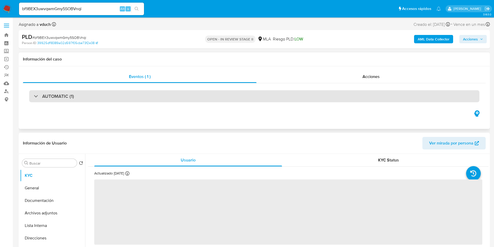
select select "10"
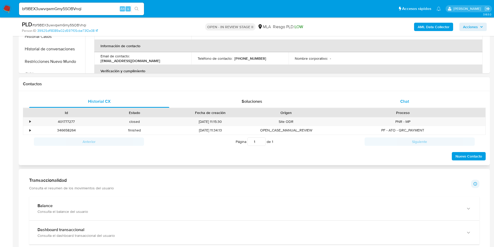
click at [413, 101] on div "Chat" at bounding box center [405, 101] width 140 height 13
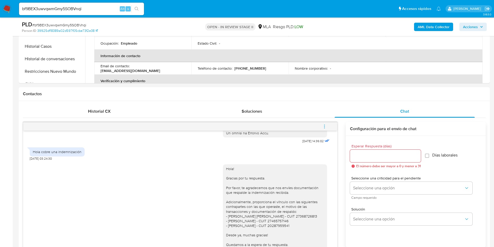
scroll to position [234, 0]
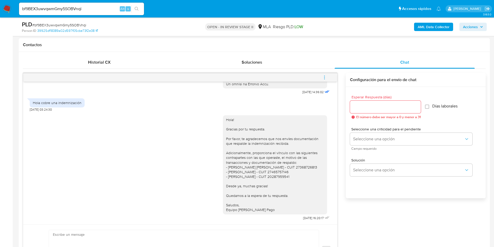
click at [323, 78] on icon "menu-action" at bounding box center [324, 77] width 5 height 5
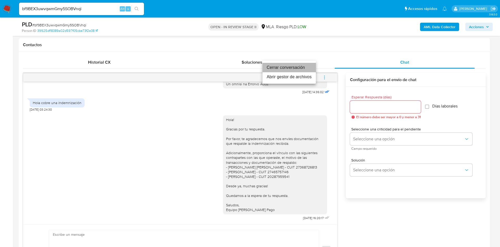
click at [303, 66] on li "Cerrar conversación" at bounding box center [289, 67] width 53 height 9
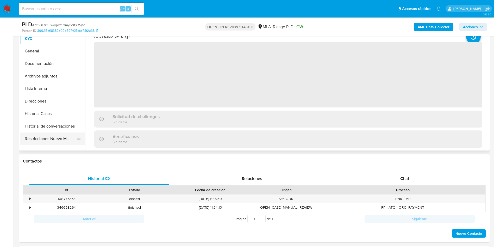
scroll to position [156, 0]
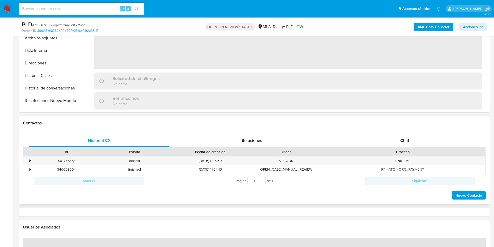
click at [408, 148] on div "Proceso" at bounding box center [402, 151] width 165 height 9
select select "10"
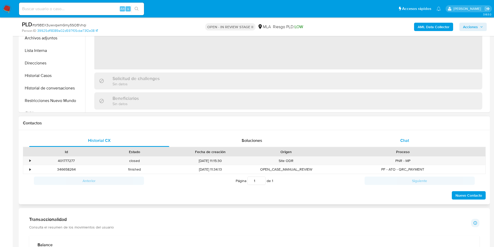
click at [411, 141] on div "Chat" at bounding box center [405, 140] width 140 height 13
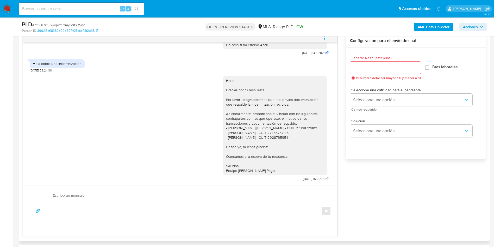
scroll to position [195, 0]
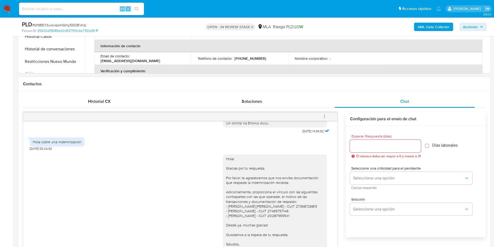
click at [327, 121] on span "menu-action" at bounding box center [324, 116] width 5 height 13
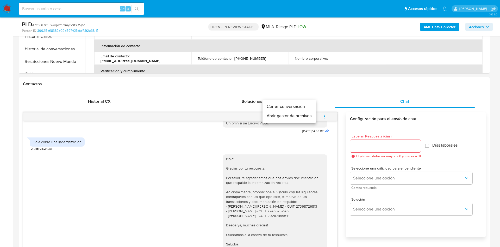
click at [303, 108] on li "Cerrar conversación" at bounding box center [289, 106] width 53 height 9
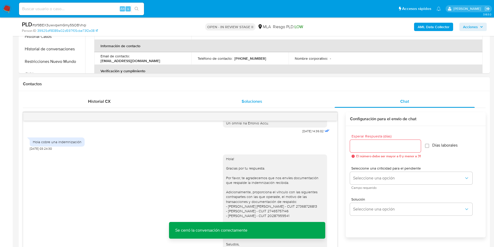
scroll to position [0, 0]
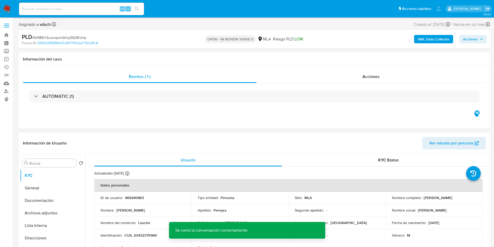
click at [63, 30] on div "PLD # bf9BEX3uwvqwmGmy5SOBVnqi Person ID 39925df18389a02d597f05cbe73f2e38 OPEN …" at bounding box center [254, 39] width 471 height 18
copy span "bf9BEX3uwvqwmGmy5SOBVnqi"
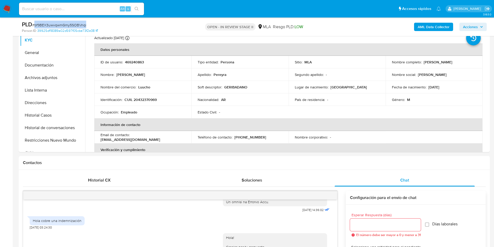
scroll to position [195, 0]
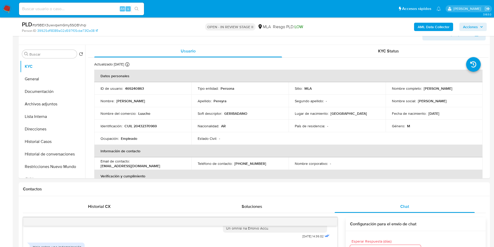
scroll to position [78, 0]
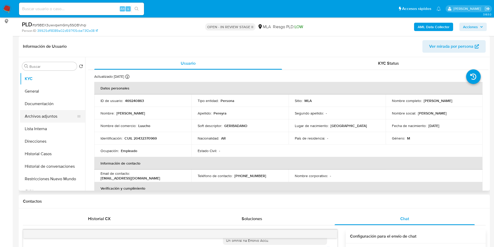
click at [68, 115] on button "Archivos adjuntos" at bounding box center [50, 116] width 61 height 13
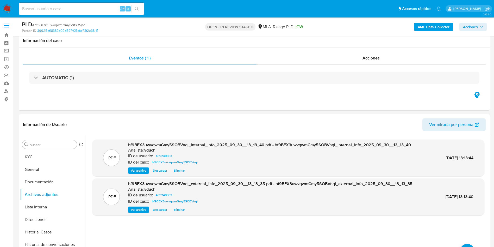
scroll to position [39, 0]
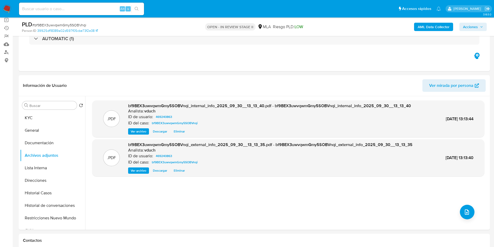
click at [88, 7] on input at bounding box center [81, 8] width 125 height 7
paste input "l3lyabKwrNwWgsBmvMxRz4vM"
type input "l3lyabKwrNwWgsBmvMxRz4vM"
click at [136, 11] on icon "search-icon" at bounding box center [137, 9] width 4 height 4
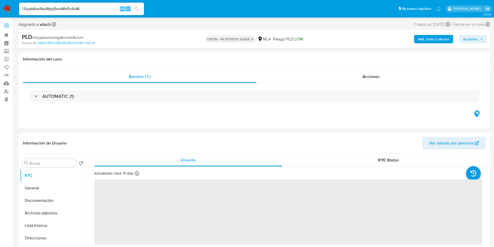
select select "10"
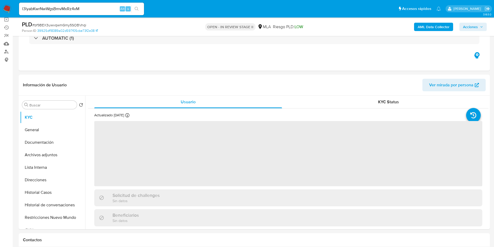
scroll to position [78, 0]
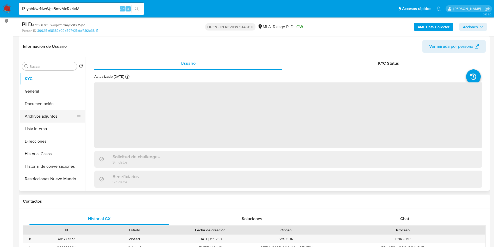
click at [66, 119] on button "Archivos adjuntos" at bounding box center [50, 116] width 61 height 13
select select "10"
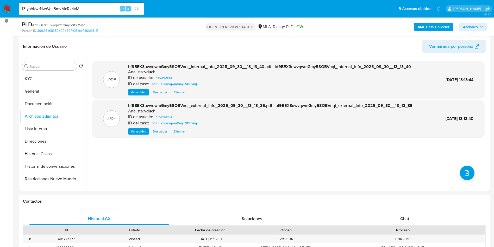
click at [79, 23] on span "# bf9BEX3uwvqwmGmy5SOBVnqi" at bounding box center [59, 24] width 54 height 5
copy span "bf9BEX3uwvqwmGmy5SOBVnqi"
click at [98, 10] on input "l3lyabKwrNwWgsBmvMxRz4vM" at bounding box center [81, 8] width 125 height 7
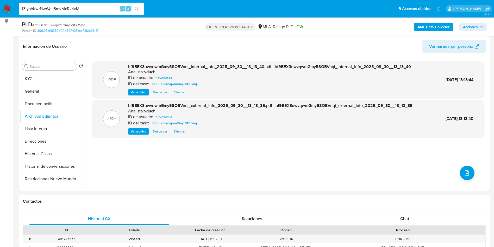
paste input "bf9BEX3uwvqwmGmy5SOBVnqi"
drag, startPoint x: 107, startPoint y: 11, endPoint x: 31, endPoint y: -8, distance: 78.3
click at [130, 33] on div "PLD # bf9BEX3uwvqwmGmy5SOBVnqi Person ID 39925df18389a02d597f05cbe73f2e38 OPEN …" at bounding box center [254, 26] width 471 height 18
click at [72, 23] on span "# bf9BEX3uwvqwmGmy5SOBVnqi" at bounding box center [59, 24] width 54 height 5
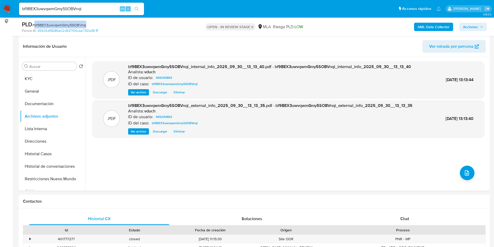
click at [72, 23] on span "# bf9BEX3uwvqwmGmy5SOBVnqi" at bounding box center [59, 24] width 54 height 5
copy span "bf9BEX3uwvqwmGmy5SOBVnqi"
click at [276, 33] on div "Riesgo PLD: LOW" at bounding box center [288, 27] width 30 height 12
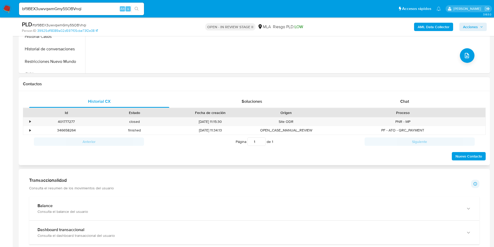
scroll to position [234, 0]
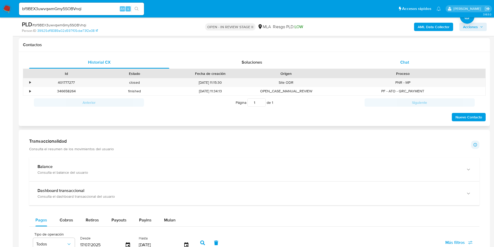
click at [410, 60] on div "Chat" at bounding box center [405, 62] width 140 height 13
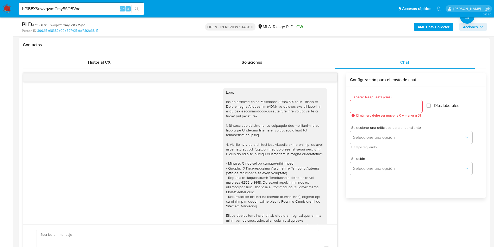
scroll to position [283, 0]
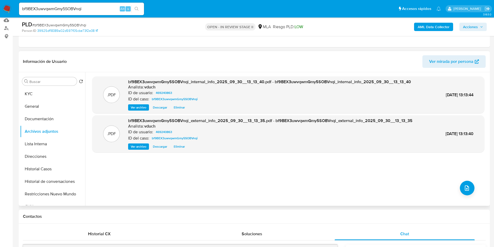
scroll to position [0, 0]
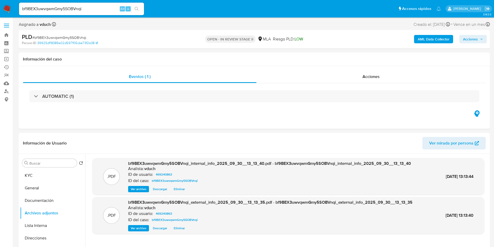
click at [59, 7] on input "bf9BEX3uwvqwmGmy5SOBVnqi" at bounding box center [81, 8] width 125 height 7
paste input "l3lyabKwrNwWgsBmvMxRz4vM"
type input "l3lyabKwrNwWgsBmvMxRz4vM"
click at [140, 8] on button "search-icon" at bounding box center [136, 8] width 11 height 7
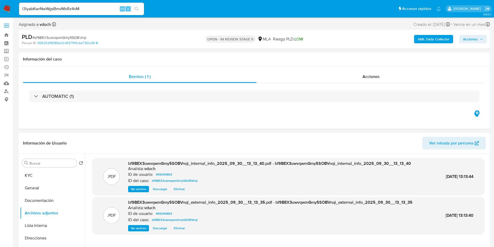
click at [138, 11] on button "search-icon" at bounding box center [136, 8] width 11 height 7
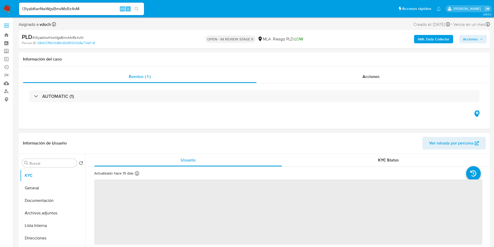
select select "10"
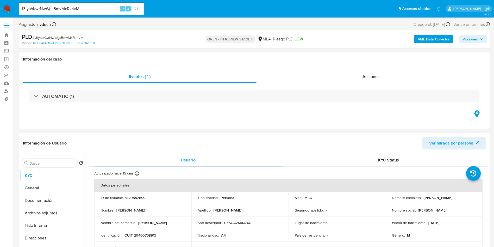
click at [60, 35] on span "# l3lyabKwrNwWgsBmvMxRz4vM" at bounding box center [57, 37] width 51 height 5
copy span "l3lyabKwrNwWgsBmvMxRz4vM"
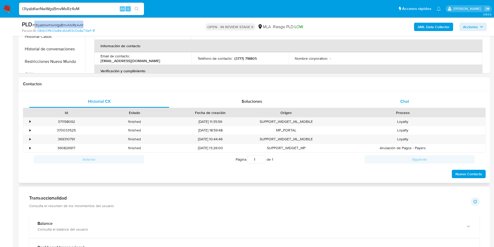
click at [392, 102] on div "Chat" at bounding box center [405, 101] width 140 height 13
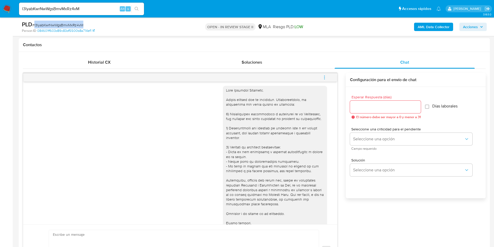
scroll to position [343, 0]
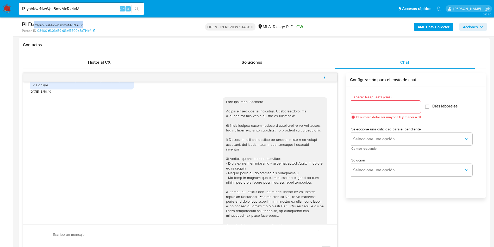
click at [329, 80] on button "menu-action" at bounding box center [324, 77] width 17 height 13
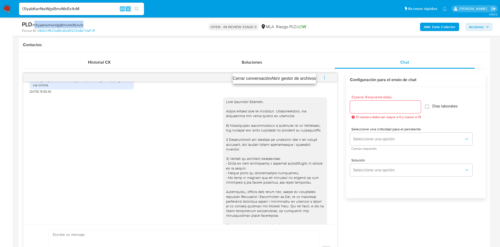
click at [265, 81] on li "Cerrar conversación" at bounding box center [252, 78] width 38 height 6
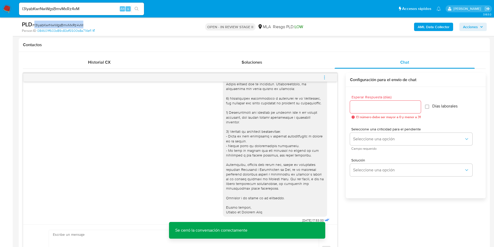
scroll to position [382, 0]
click at [70, 23] on span "# l3lyabKwrNwWgsBmvMxRz4vM" at bounding box center [57, 24] width 51 height 5
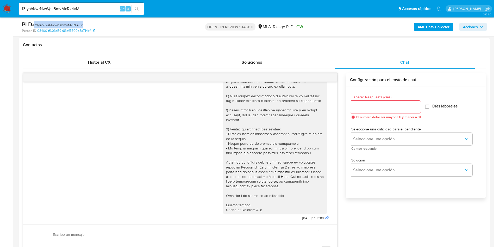
drag, startPoint x: 242, startPoint y: 212, endPoint x: 198, endPoint y: 230, distance: 46.9
click at [241, 212] on div at bounding box center [275, 141] width 104 height 146
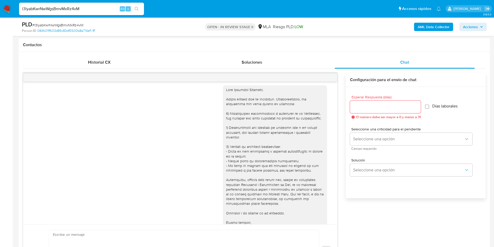
scroll to position [343, 0]
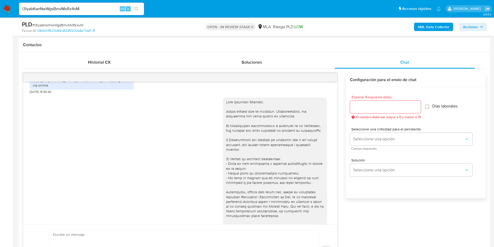
click at [401, 224] on div "17/09/2025 14:36:49 1 esta cuenta este año se utilizo para recaudar las inscrip…" at bounding box center [254, 174] width 463 height 203
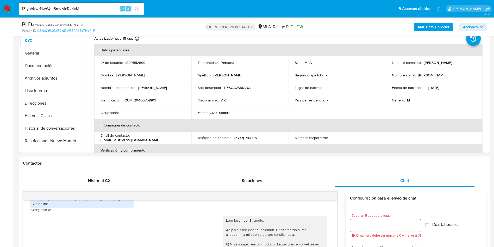
scroll to position [0, 0]
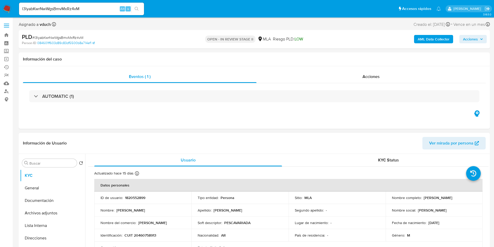
click at [283, 222] on td "Soft descriptor : PESCAVARIADA" at bounding box center [239, 222] width 97 height 13
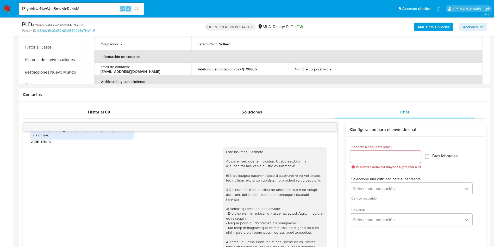
scroll to position [195, 0]
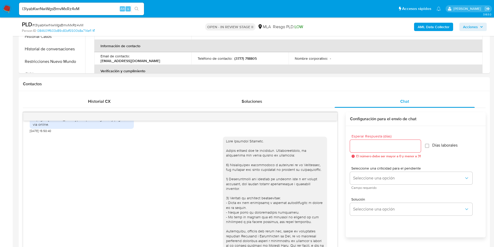
click at [93, 16] on div "l3lyabKwrNwWgsBmvMxRz4vM Alt s" at bounding box center [81, 9] width 125 height 15
click at [83, 11] on input "l3lyabKwrNwWgsBmvMxRz4vM" at bounding box center [81, 8] width 125 height 7
paste input "vzjW9RMkt3MeleAH142Xq4S9"
type input "vzjW9RMkt3MeleAH142Xq4S9"
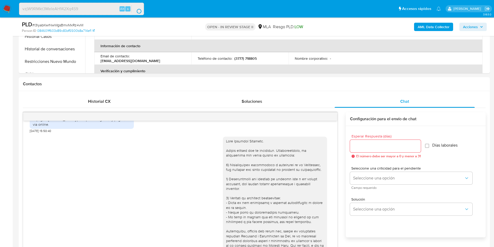
click at [134, 8] on button "search-icon" at bounding box center [136, 8] width 11 height 7
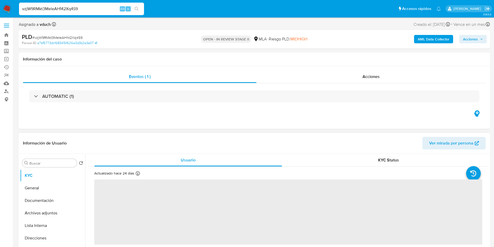
select select "10"
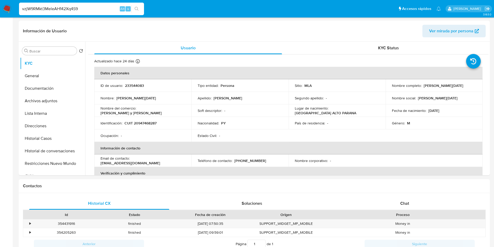
scroll to position [234, 0]
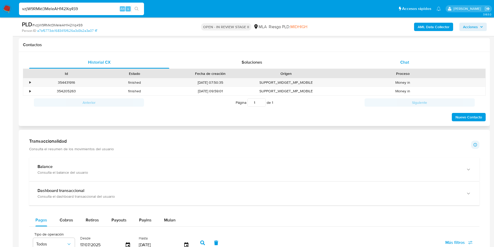
click at [414, 58] on div "Chat" at bounding box center [405, 62] width 140 height 13
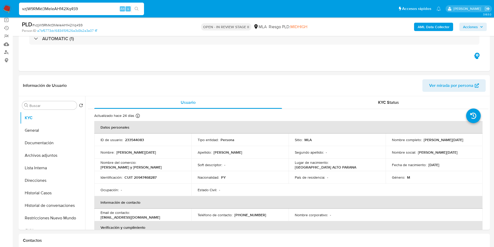
scroll to position [273, 0]
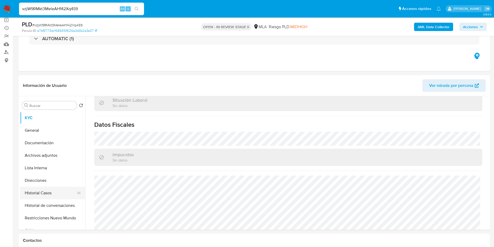
click at [42, 187] on button "Historial Casos" at bounding box center [50, 192] width 61 height 13
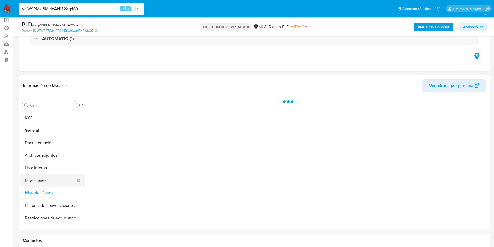
click at [42, 182] on button "Direcciones" at bounding box center [50, 180] width 61 height 13
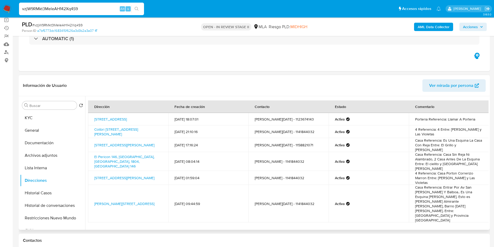
drag, startPoint x: 232, startPoint y: 220, endPoint x: 232, endPoint y: 213, distance: 6.8
click at [232, 220] on div "Dirección Fecha de creación Contacto Estado Comentario Calle La Pampa 461, Ezei…" at bounding box center [286, 162] width 403 height 133
click at [55, 27] on span "# vzjW9RMkt3MeleAH142Xq4S9" at bounding box center [57, 24] width 50 height 5
copy span "vzjW9RMkt3MeleAH142Xq4S9"
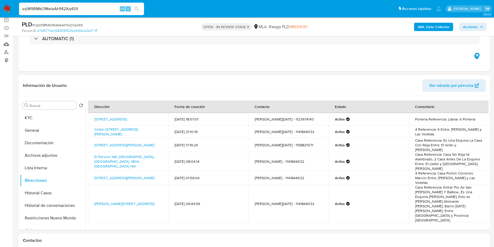
click at [85, 7] on input "vzjW9RMkt3MeleAH142Xq4S9" at bounding box center [81, 8] width 125 height 7
paste input "BY6IscrRjQMKR0SpymKBo10u"
type input "BY6IscrRjQMKR0SpymKBo10u"
click at [139, 9] on icon "search-icon" at bounding box center [137, 9] width 4 height 4
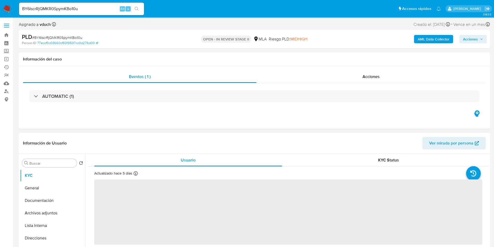
select select "10"
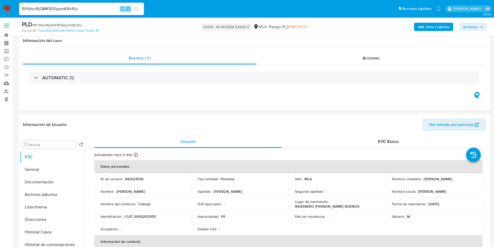
scroll to position [117, 0]
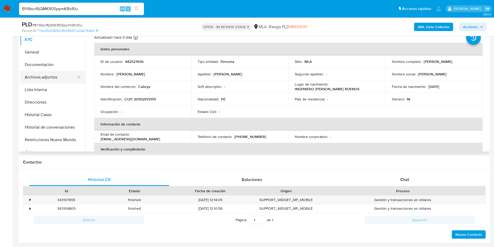
click at [59, 78] on button "Archivos adjuntos" at bounding box center [50, 77] width 61 height 13
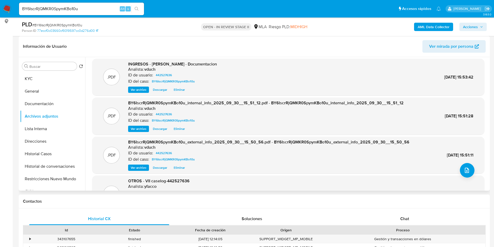
scroll to position [0, 0]
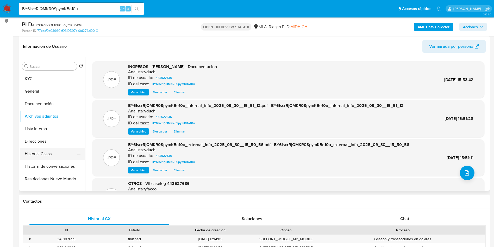
click at [45, 153] on button "Historial Casos" at bounding box center [50, 153] width 61 height 13
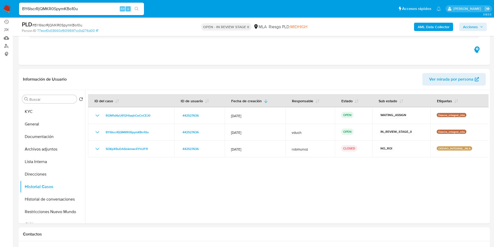
scroll to position [78, 0]
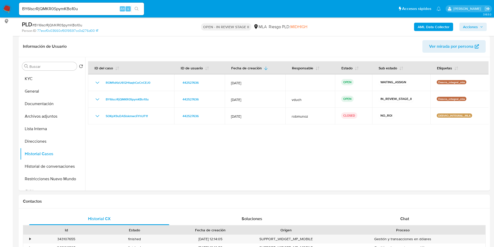
click at [99, 8] on input "BY6IscrRjQMKR0SpymKBo10u" at bounding box center [81, 8] width 125 height 7
paste input "s5PxFiotVlg3PHGbuovL8LN"
type input "s5PxFiotVlg3PHGbuovL8LNu"
click at [140, 9] on button "search-icon" at bounding box center [136, 8] width 11 height 7
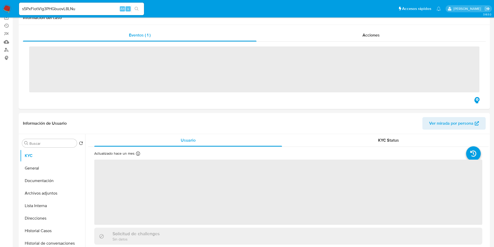
scroll to position [78, 0]
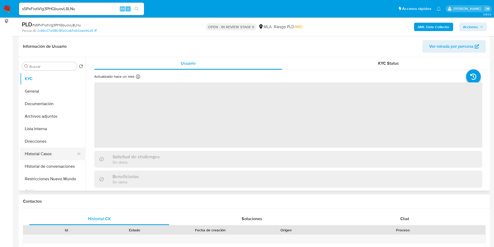
click at [45, 153] on button "Historial Casos" at bounding box center [50, 153] width 61 height 13
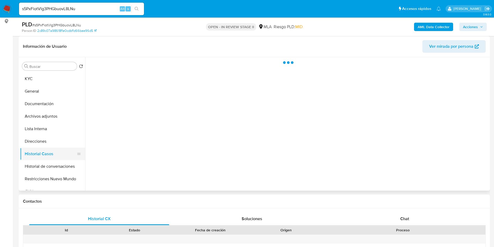
select select "10"
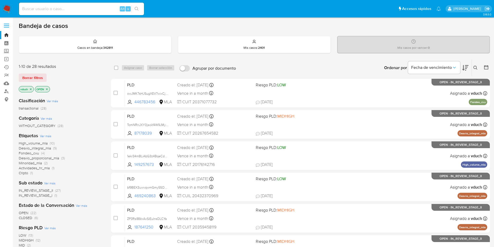
drag, startPoint x: 55, startPoint y: 109, endPoint x: 8, endPoint y: 110, distance: 47.1
click at [8, 110] on section "Bandeja Tablero Screening Búsqueda en Listas Watchlist Herramientas Operaciones…" at bounding box center [247, 215] width 494 height 430
click at [73, 108] on div "transactional (28)" at bounding box center [61, 108] width 84 height 5
click at [47, 88] on icon "close-filter" at bounding box center [46, 89] width 3 height 3
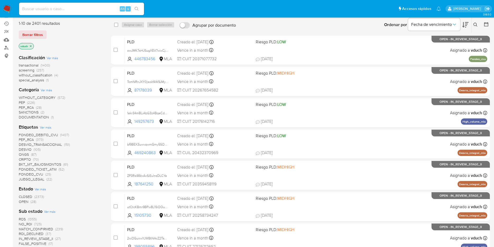
scroll to position [78, 0]
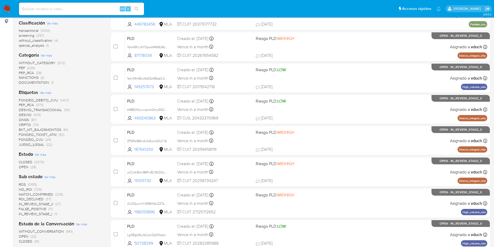
click at [32, 167] on span "(28)" at bounding box center [33, 166] width 6 height 5
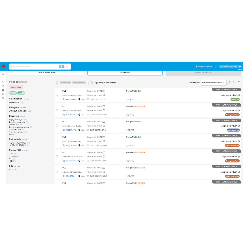
scroll to position [39, 0]
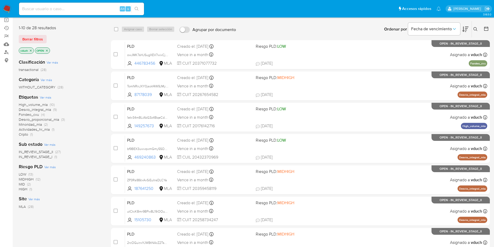
drag, startPoint x: 36, startPoint y: 136, endPoint x: 10, endPoint y: 136, distance: 26.3
click at [10, 136] on section "Bandeja Tablero Screening Búsqueda en Listas Watchlist Herramientas Operaciones…" at bounding box center [247, 176] width 494 height 430
click at [76, 115] on div "High_volume_mla (10) Desvio_integral_mla (9) Fondeo_cvu (4) Desvio_proporcional…" at bounding box center [61, 119] width 84 height 34
click at [5, 114] on aside "Bandeja Tablero Screening Búsqueda en Listas Watchlist Herramientas Operaciones…" at bounding box center [6, 176] width 13 height 430
drag, startPoint x: 74, startPoint y: 120, endPoint x: 12, endPoint y: 120, distance: 62.0
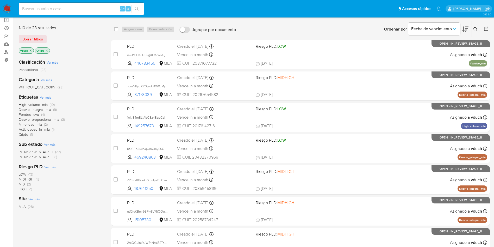
click at [12, 120] on section "Bandeja Tablero Screening Búsqueda en Listas Watchlist Herramientas Operaciones…" at bounding box center [247, 176] width 494 height 430
click at [0, 136] on aside "Bandeja Tablero Screening Búsqueda en Listas Watchlist Herramientas Operaciones…" at bounding box center [6, 176] width 13 height 430
drag, startPoint x: 52, startPoint y: 123, endPoint x: 57, endPoint y: 124, distance: 5.1
click at [57, 124] on div "High_volume_mla (10) Desvio_integral_mla (9) Fondeo_cvu (4) Desvio_proporcional…" at bounding box center [61, 119] width 84 height 34
click at [61, 125] on div "High_volume_mla (10) Desvio_integral_mla (9) Fondeo_cvu (4) Desvio_proporcional…" at bounding box center [61, 119] width 84 height 34
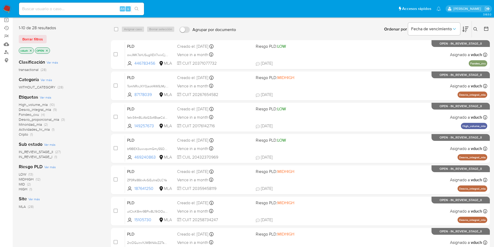
click at [0, 140] on aside "Bandeja Tablero Screening Búsqueda en Listas Watchlist Herramientas Operaciones…" at bounding box center [6, 176] width 13 height 430
click at [79, 171] on div "Riesgo PLD Ver más LOW (13) MIDHIGH (12) MID (2) HIGH (1)" at bounding box center [61, 177] width 84 height 28
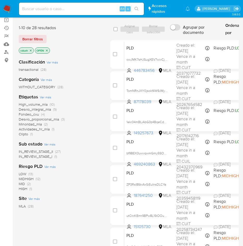
drag, startPoint x: 44, startPoint y: 136, endPoint x: 5, endPoint y: 133, distance: 39.7
click at [5, 133] on section "Bandeja Tablero Screening Búsqueda en Listas Watchlist Herramientas Operaciones…" at bounding box center [121, 176] width 243 height 430
click at [31, 133] on span "(1)" at bounding box center [31, 134] width 3 height 5
click at [47, 130] on span "Actividades_hr_mla" at bounding box center [34, 129] width 31 height 5
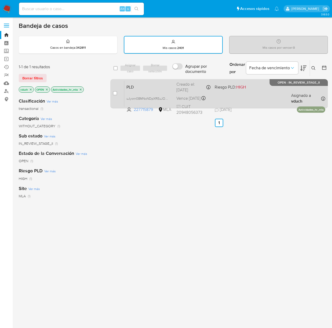
click at [250, 97] on div "PLD uJyorn08MNoNDpXREuJO9izx 227715879 MLA Riesgo PLD: HIGH Creado el: 12/09/20…" at bounding box center [224, 93] width 201 height 26
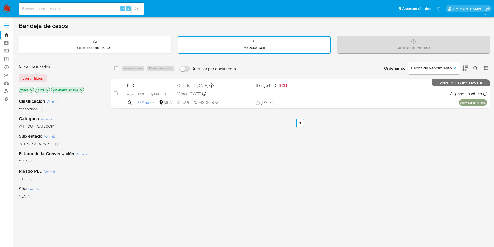
click at [81, 91] on p "Actividades_hr_mla" at bounding box center [67, 90] width 32 height 6
click at [78, 90] on p "Actividades_hr_mla" at bounding box center [67, 90] width 32 height 6
click at [79, 89] on p "Actividades_hr_mla" at bounding box center [67, 90] width 32 height 6
click at [80, 89] on icon "close-filter" at bounding box center [80, 89] width 3 height 3
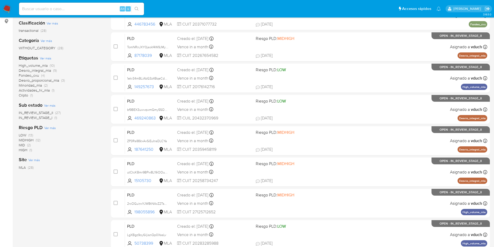
scroll to position [39, 0]
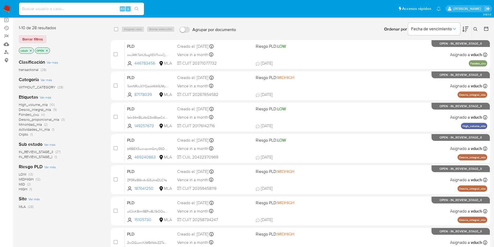
click at [51, 109] on span "Desvio_integral_mla" at bounding box center [35, 109] width 32 height 5
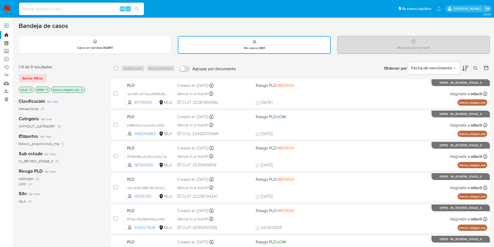
click at [81, 89] on icon "close-filter" at bounding box center [81, 89] width 3 height 3
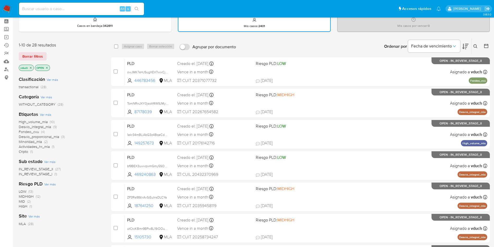
scroll to position [39, 0]
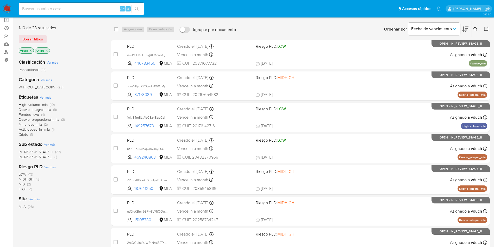
click at [90, 8] on input at bounding box center [81, 8] width 125 height 7
paste input "Hhov02S80ZSM4dcSWKPpBlGT"
type input "Hhov02S80ZSM4dcSWKPpBlGT"
click at [129, 8] on span "s" at bounding box center [128, 8] width 2 height 5
click at [137, 7] on icon "search-icon" at bounding box center [137, 9] width 4 height 4
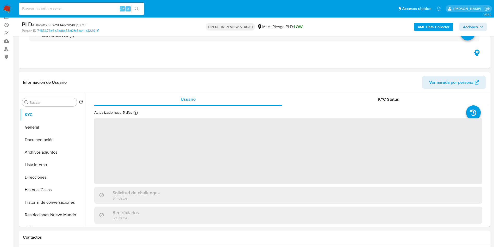
scroll to position [78, 0]
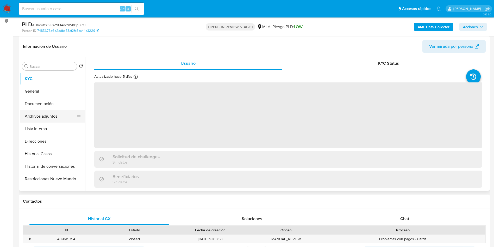
click at [70, 112] on button "Archivos adjuntos" at bounding box center [50, 116] width 61 height 13
select select "10"
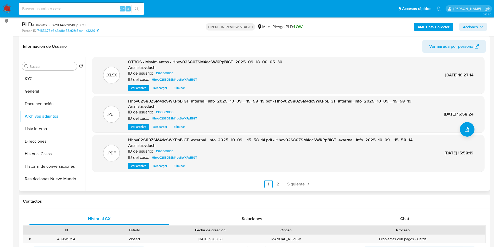
scroll to position [44, 0]
click at [301, 187] on link "Siguiente" at bounding box center [299, 183] width 28 height 8
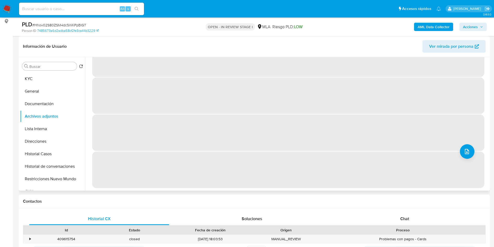
scroll to position [0, 0]
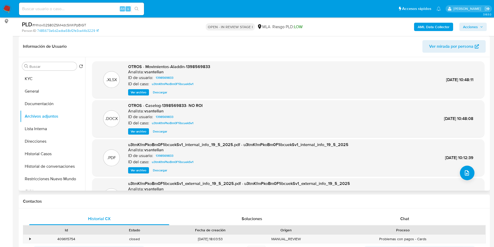
click at [95, 11] on input at bounding box center [81, 8] width 125 height 7
paste input "s5PxFiotVlg3PHGbuovL8LNu"
type input "s5PxFiotVlg3PHGbuovL8LNu"
click at [139, 10] on button "search-icon" at bounding box center [136, 8] width 11 height 7
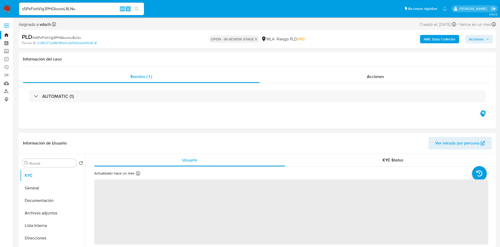
select select "10"
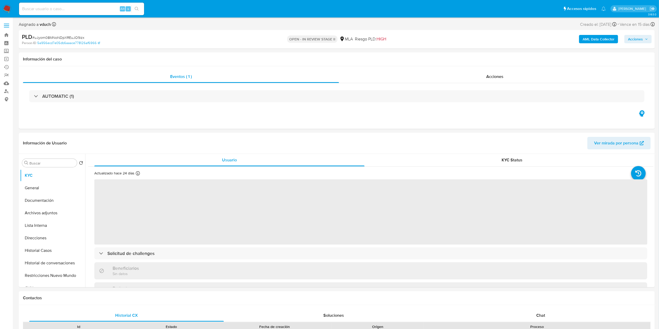
select select "10"
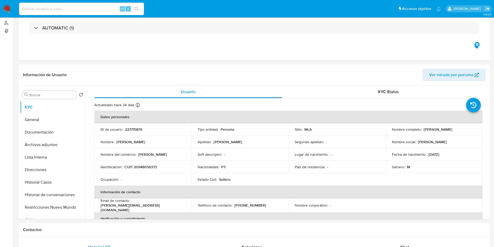
scroll to position [117, 0]
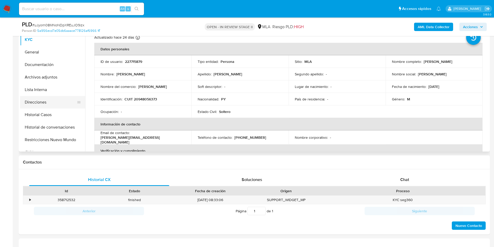
click at [45, 105] on button "Direcciones" at bounding box center [50, 102] width 61 height 13
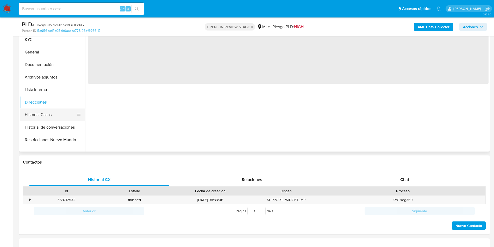
click at [43, 113] on button "Historial Casos" at bounding box center [50, 114] width 61 height 13
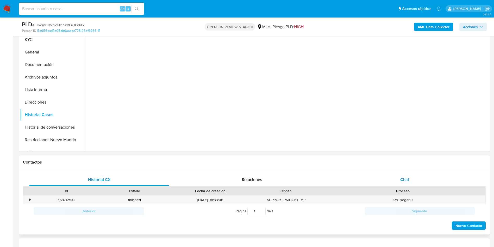
click at [423, 175] on div "Chat" at bounding box center [405, 179] width 140 height 13
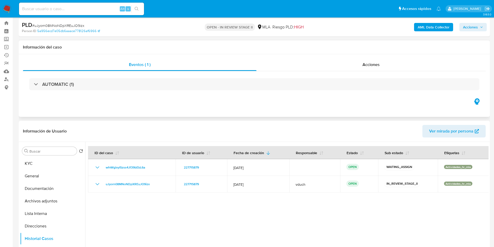
scroll to position [0, 0]
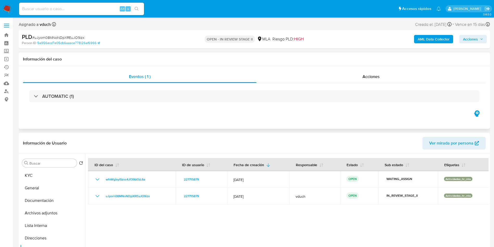
click at [368, 84] on div "AUTOMATIC (1)" at bounding box center [254, 96] width 463 height 26
click at [370, 76] on span "Acciones" at bounding box center [371, 76] width 17 height 6
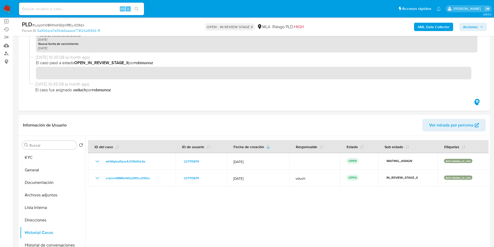
scroll to position [78, 0]
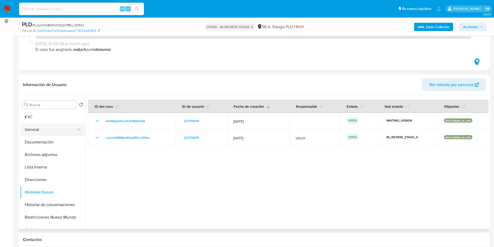
click at [43, 128] on button "General" at bounding box center [50, 129] width 61 height 13
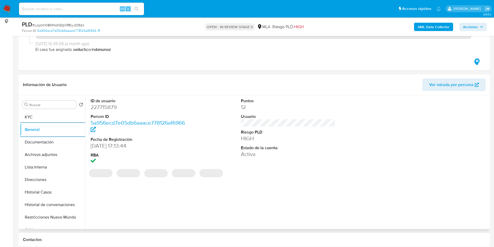
click at [104, 105] on dd "227715879" at bounding box center [138, 106] width 95 height 7
copy dd "227715879"
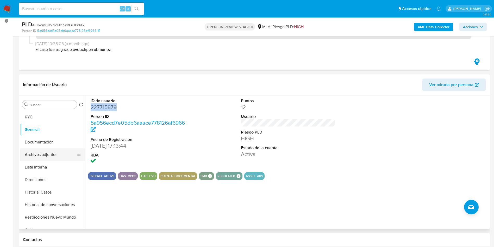
click at [69, 155] on button "Archivos adjuntos" at bounding box center [50, 154] width 61 height 13
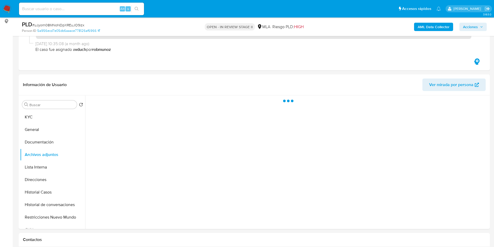
scroll to position [117, 0]
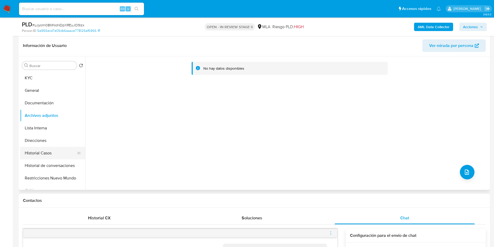
click at [55, 151] on button "Historial Casos" at bounding box center [50, 153] width 61 height 13
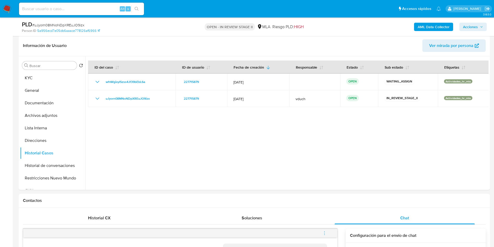
click at [100, 11] on input at bounding box center [81, 8] width 125 height 7
paste input "TomNRnJXY0jsokf4W9JMytW2"
type input "TomNRnJXY0jsokf4W9JMytW2"
click at [136, 11] on button "search-icon" at bounding box center [136, 8] width 11 height 7
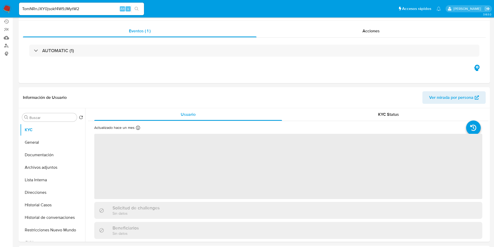
select select "10"
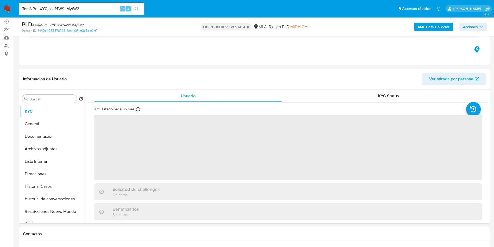
scroll to position [78, 0]
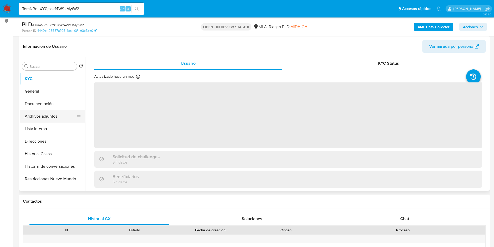
click at [53, 114] on button "Archivos adjuntos" at bounding box center [50, 116] width 61 height 13
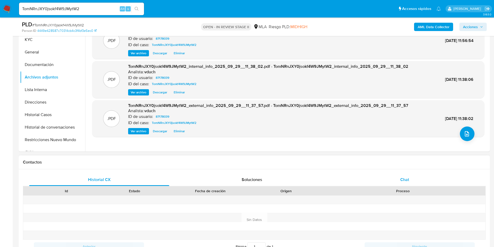
click at [400, 175] on div "Chat" at bounding box center [405, 179] width 140 height 13
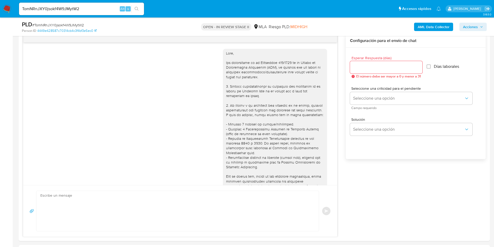
scroll to position [350, 0]
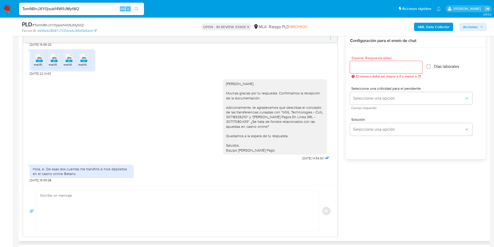
click at [351, 225] on div "17/09/2025 14:27:11 Hola, el último año le di uso normal a la cuenta, compras t…" at bounding box center [254, 135] width 463 height 203
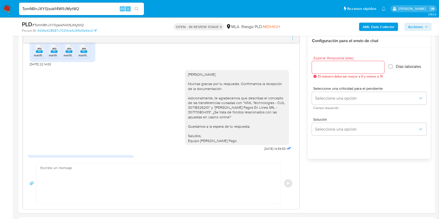
scroll to position [350, 0]
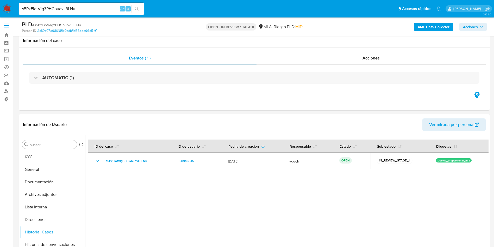
select select "10"
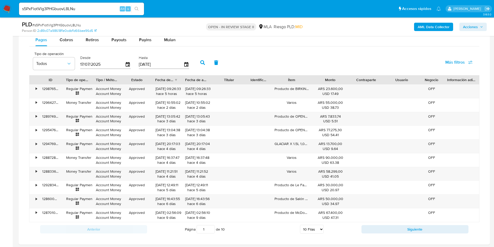
scroll to position [430, 0]
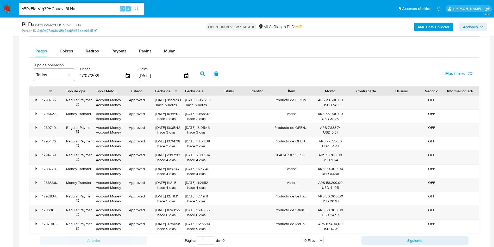
click at [55, 58] on div "Pagos Cobros Retiros Payouts Payins Mulan Tipo de operación Todos Desde [DATE] …" at bounding box center [254, 146] width 450 height 202
click at [71, 51] on span "Cobros" at bounding box center [67, 51] width 14 height 6
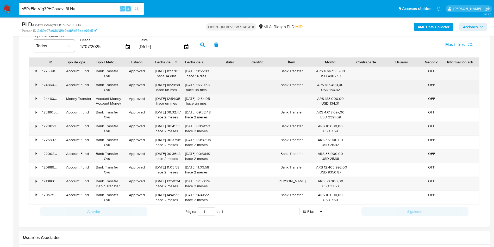
scroll to position [469, 0]
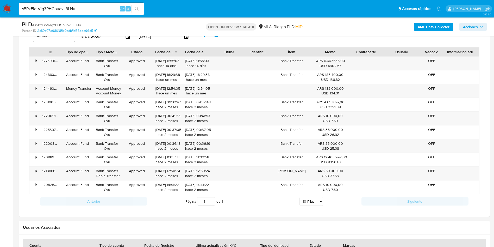
click at [307, 201] on select "5 Filas 10 Filas 20 Filas 25 Filas 50 Filas 100 Filas" at bounding box center [311, 201] width 24 height 9
select select "100"
click at [299, 197] on select "5 Filas 10 Filas 20 Filas 25 Filas 50 Filas 100 Filas" at bounding box center [311, 201] width 24 height 9
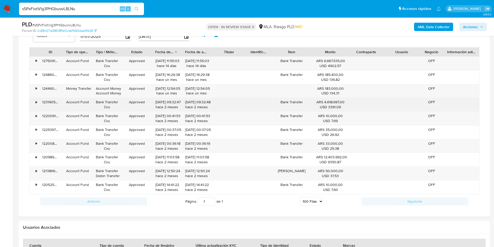
click at [143, 105] on div "• 123190582001 Account Fund Bank Transfer Cvu Approved 26/08/2025 09:32:47 hace…" at bounding box center [254, 105] width 450 height 14
click at [186, 101] on div "26/08/2025 09:32:48 hace 2 meses" at bounding box center [196, 104] width 22 height 10
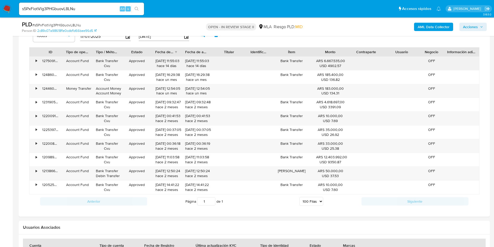
drag, startPoint x: 344, startPoint y: 61, endPoint x: 123, endPoint y: 60, distance: 221.4
click at [123, 60] on div "• 127509107925 Account Fund Bank Transfer Cvu Approved 30/09/2025 11:55:03 hace…" at bounding box center [254, 64] width 450 height 14
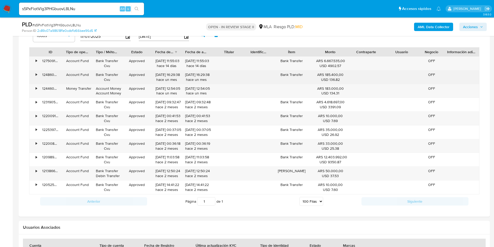
click at [357, 77] on div "• 124860278657 Account Fund Bank Transfer Cvu Approved 08/09/2025 16:29:38 hace…" at bounding box center [254, 77] width 450 height 14
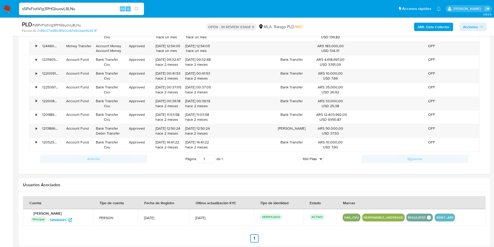
scroll to position [547, 0]
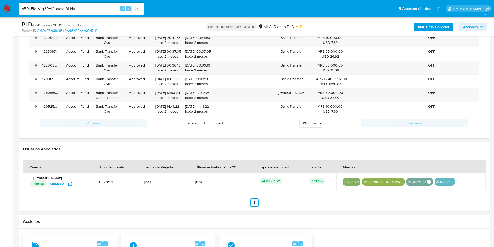
click at [313, 123] on select "5 Filas 10 Filas 20 Filas 25 Filas 50 Filas 100 Filas" at bounding box center [311, 122] width 24 height 9
click at [299, 118] on select "5 Filas 10 Filas 20 Filas 25 Filas 50 Filas 100 Filas" at bounding box center [311, 122] width 24 height 9
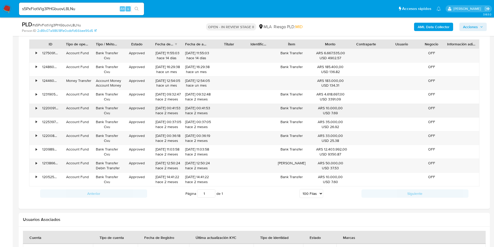
scroll to position [430, 0]
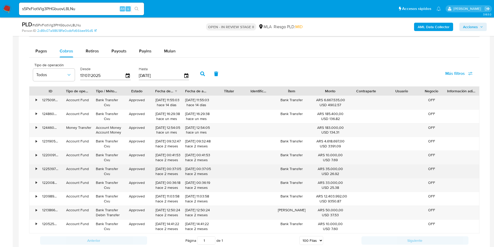
click at [295, 166] on div "Bank Transfer" at bounding box center [292, 171] width 42 height 14
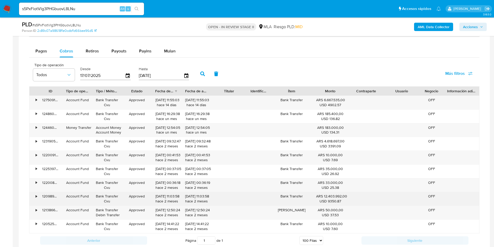
drag, startPoint x: 342, startPoint y: 197, endPoint x: 36, endPoint y: 196, distance: 306.3
click at [36, 196] on div "• 120989299369 Account Fund Bank Transfer Cvu Approved 08/08/2025 11:03:58 hace…" at bounding box center [254, 199] width 450 height 14
click at [166, 194] on div "08/08/2025 11:03:58 hace 2 meses" at bounding box center [166, 198] width 22 height 10
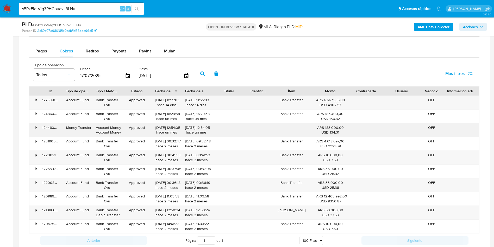
drag, startPoint x: 197, startPoint y: 124, endPoint x: 305, endPoint y: 129, distance: 109.0
click at [305, 129] on div "• 124460284031 Money Transfer Account Money Account Money Approved 05/09/2025 1…" at bounding box center [254, 130] width 450 height 14
click at [359, 143] on div "• 123190582001 Account Fund Bank Transfer Cvu Approved 26/08/2025 09:32:47 hace…" at bounding box center [254, 144] width 450 height 14
click at [350, 100] on div "• 127509107925 Account Fund Bank Transfer Cvu Approved 30/09/2025 11:55:03 hace…" at bounding box center [254, 103] width 450 height 14
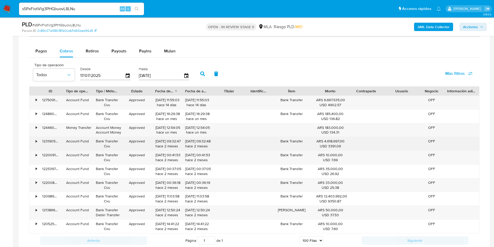
drag, startPoint x: 337, startPoint y: 144, endPoint x: 311, endPoint y: 142, distance: 25.6
click at [312, 142] on div "• 123190582001 Account Fund Bank Transfer Cvu Approved 26/08/2025 09:32:47 hace…" at bounding box center [254, 144] width 450 height 14
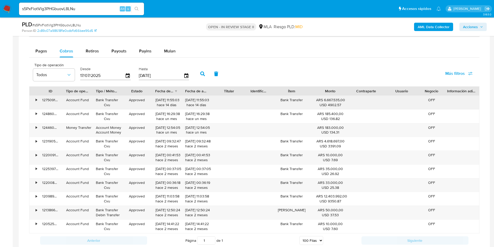
drag, startPoint x: 340, startPoint y: 102, endPoint x: 320, endPoint y: 102, distance: 20.1
click at [320, 102] on div "ARS 6.667.535,00 USD 4902.57" at bounding box center [330, 102] width 28 height 10
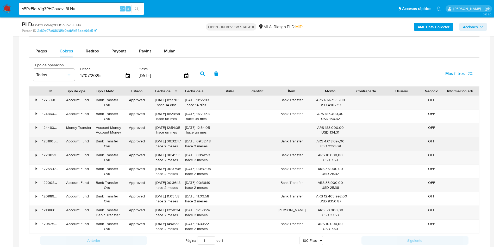
drag, startPoint x: 332, startPoint y: 139, endPoint x: 135, endPoint y: 140, distance: 197.4
click at [135, 140] on div "• 123190582001 Account Fund Bank Transfer Cvu Approved 26/08/2025 09:32:47 hace…" at bounding box center [254, 144] width 450 height 14
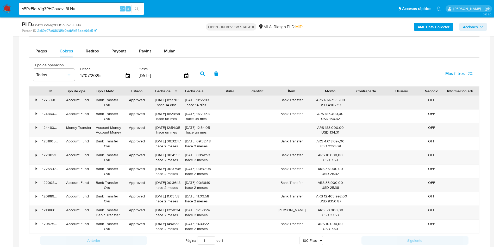
drag, startPoint x: 174, startPoint y: 100, endPoint x: 345, endPoint y: 103, distance: 171.1
click at [345, 103] on div "• 127509107925 Account Fund Bank Transfer Cvu Approved 30/09/2025 11:55:03 hace…" at bounding box center [254, 103] width 450 height 14
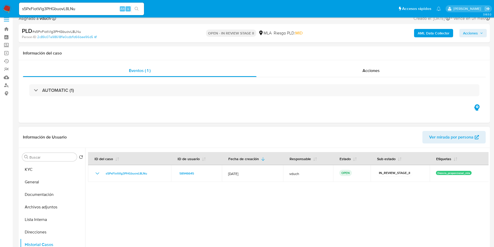
scroll to position [0, 0]
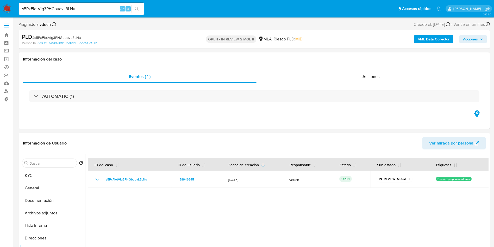
click at [75, 7] on input "s5PxFiotVlg3PHGbuovL8LNu" at bounding box center [81, 8] width 125 height 7
paste input "CKYV4UBJLS60ODjvi1mrpVga"
type input "CKYV4UBJLS60ODjvi1mrpVga"
click at [136, 11] on icon "search-icon" at bounding box center [137, 9] width 4 height 4
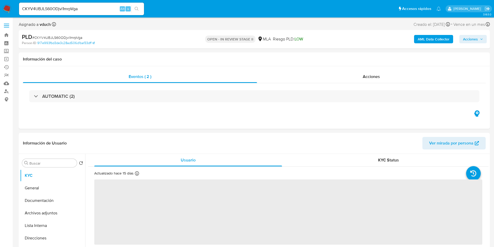
select select "10"
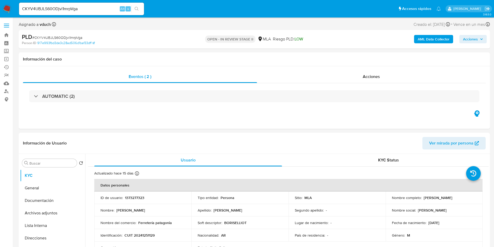
click at [58, 7] on input "CKYV4UBJLS60ODjvi1mrpVga" at bounding box center [81, 8] width 125 height 7
paste input "utCtcKBmr9BPw8L19iOOusVd"
type input "utCtcKBmr9BPw8L19iOOusVd"
click at [139, 10] on button "search-icon" at bounding box center [136, 8] width 11 height 7
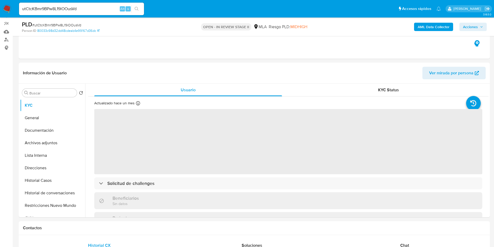
scroll to position [78, 0]
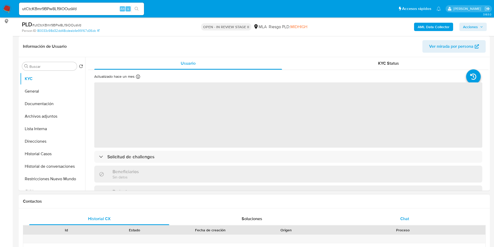
select select "10"
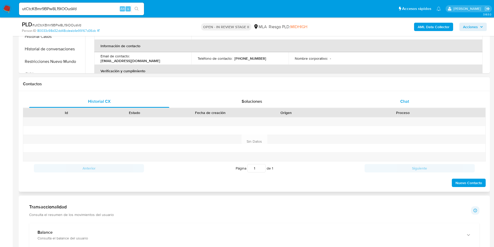
click at [408, 101] on span "Chat" at bounding box center [404, 101] width 9 height 6
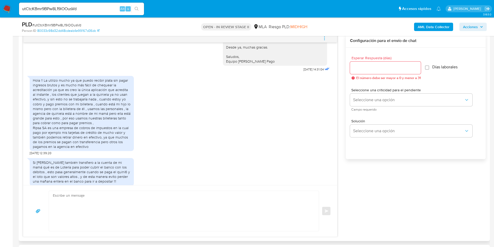
scroll to position [309, 0]
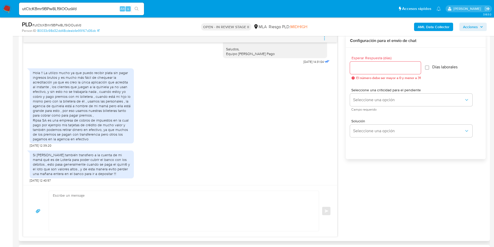
click at [273, 125] on div "Hola !! La utilizo mucho ya que puedo recibir plata sin pagar ingresos brutos y…" at bounding box center [180, 107] width 301 height 82
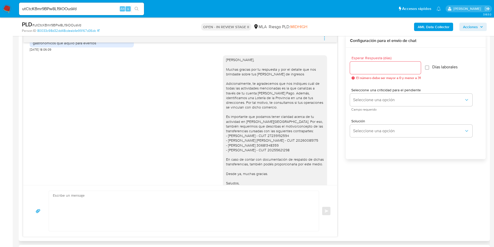
scroll to position [177, 0]
drag, startPoint x: 223, startPoint y: 95, endPoint x: 246, endPoint y: 96, distance: 22.7
click at [246, 96] on div "Hola Carlos, Muchas gracias por tu respuesta y por el detalle que nos brindaste…" at bounding box center [275, 121] width 98 height 133
click at [235, 96] on div "Hola Carlos, Muchas gracias por tu respuesta y por el detalle que nos brindaste…" at bounding box center [275, 121] width 98 height 133
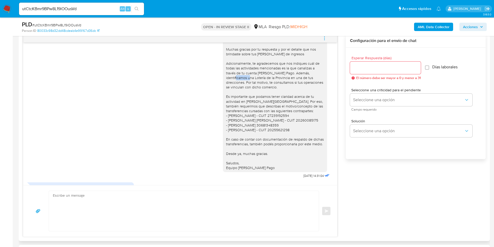
scroll to position [196, 0]
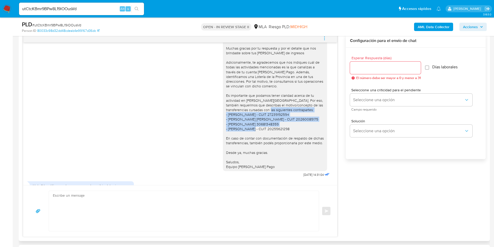
drag, startPoint x: 219, startPoint y: 115, endPoint x: 294, endPoint y: 128, distance: 76.4
click at [294, 128] on div "Hola Carlos, Muchas gracias por tu respuesta y por el detalle que nos brindaste…" at bounding box center [275, 102] width 104 height 137
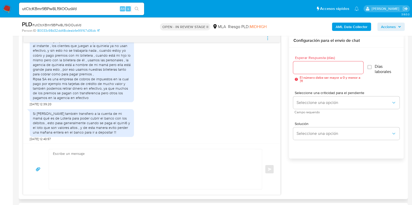
scroll to position [208, 0]
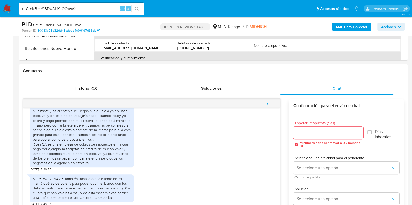
click at [57, 7] on input "utCtcKBmr9BPw8L19iOOusVd" at bounding box center [81, 8] width 125 height 7
paste input "TomNRnJXY0jsokf4W9JMytW2"
type input "TomNRnJXY0jsokf4W9JMytW2"
click at [136, 8] on icon "search-icon" at bounding box center [137, 9] width 4 height 4
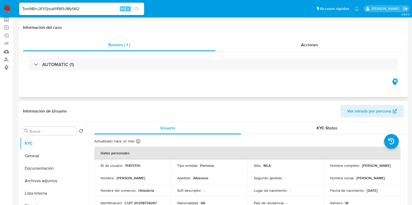
scroll to position [0, 0]
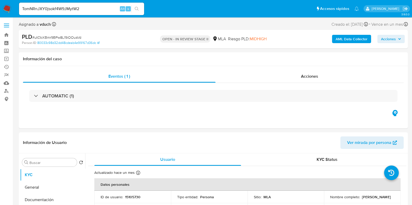
click at [138, 10] on icon "search-icon" at bounding box center [137, 9] width 4 height 4
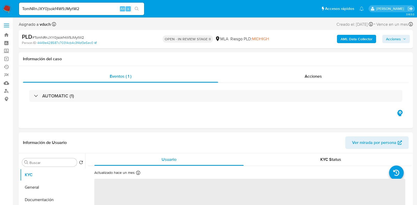
select select "10"
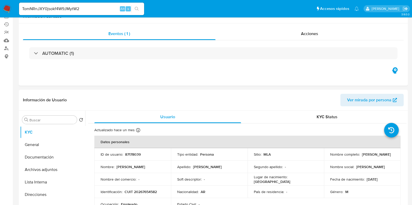
scroll to position [163, 0]
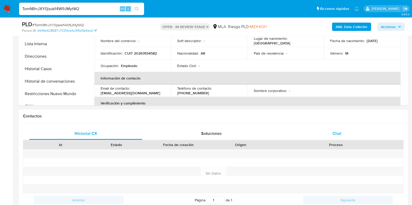
click at [351, 133] on div "Chat" at bounding box center [336, 134] width 113 height 13
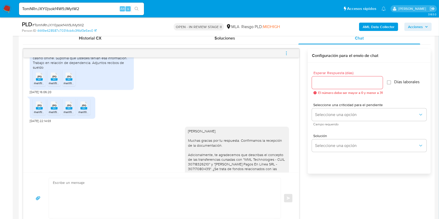
scroll to position [378, 0]
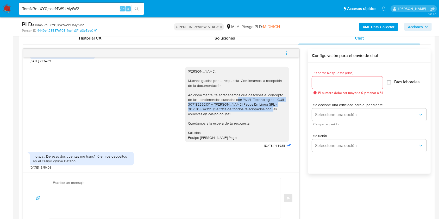
drag, startPoint x: 238, startPoint y: 99, endPoint x: 168, endPoint y: 130, distance: 76.0
click at [261, 109] on div "Hola Cesar. Muchas gracias por tu respuesta. Confirmamos la recepción de la doc…" at bounding box center [237, 104] width 98 height 71
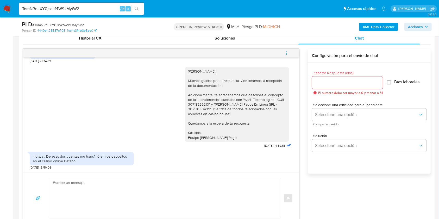
click at [90, 5] on div "TomNRnJXY0jsokf4W9JMytW2 Alt s" at bounding box center [81, 9] width 125 height 13
click at [91, 8] on input "TomNRnJXY0jsokf4W9JMytW2" at bounding box center [81, 8] width 125 height 7
paste input "409119086"
click at [70, 7] on input "409119086" at bounding box center [81, 8] width 125 height 7
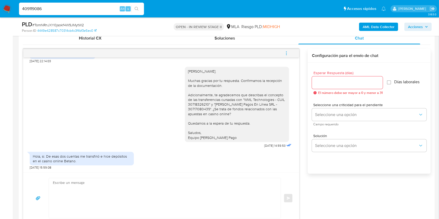
click at [70, 7] on input "409119086" at bounding box center [81, 8] width 125 height 7
paste input "52931991"
type input "529319916"
click at [137, 8] on icon "search-icon" at bounding box center [137, 9] width 4 height 4
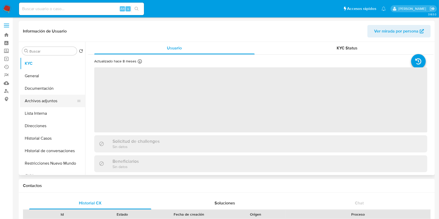
click at [48, 99] on button "Archivos adjuntos" at bounding box center [50, 101] width 61 height 13
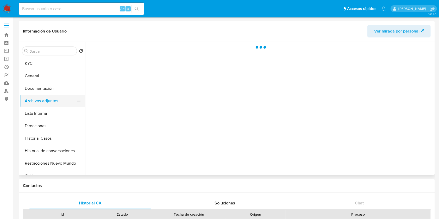
select select "10"
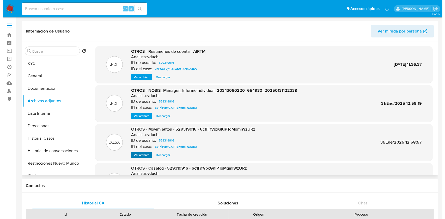
scroll to position [29, 0]
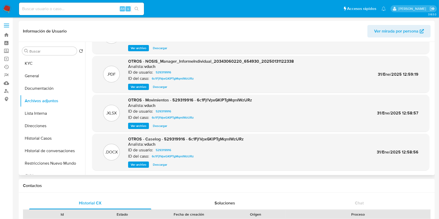
click at [142, 162] on span "Ver archivo" at bounding box center [139, 164] width 16 height 5
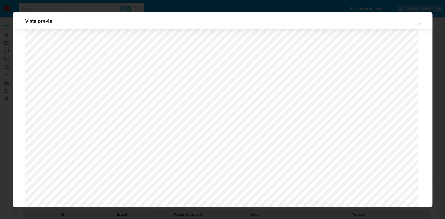
scroll to position [406, 0]
drag, startPoint x: 421, startPoint y: 24, endPoint x: 418, endPoint y: 24, distance: 2.9
click at [421, 24] on button "Attachment preview" at bounding box center [418, 24] width 11 height 8
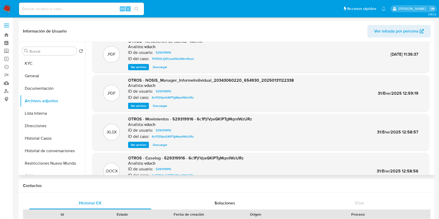
scroll to position [0, 0]
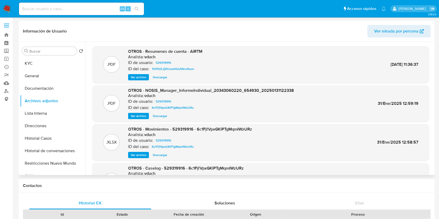
click at [137, 75] on span "Ver archivo" at bounding box center [139, 77] width 16 height 5
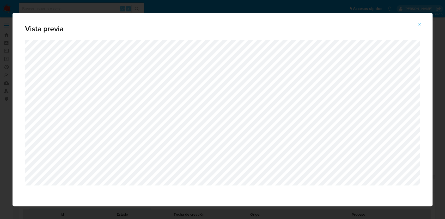
click at [422, 24] on button "Attachment preview" at bounding box center [418, 24] width 11 height 8
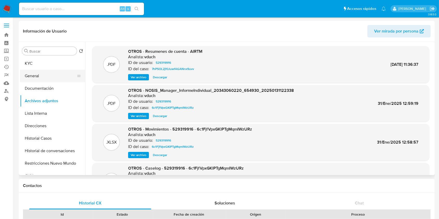
click at [46, 77] on button "General" at bounding box center [50, 76] width 61 height 13
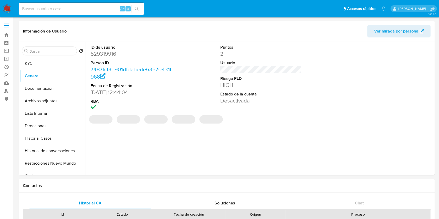
click at [104, 54] on dd "529319916" at bounding box center [131, 53] width 81 height 7
copy dd "529319916"
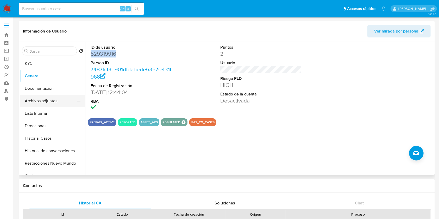
click at [45, 107] on button "Archivos adjuntos" at bounding box center [50, 101] width 61 height 13
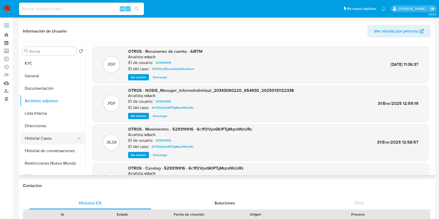
click at [53, 138] on button "Historial Casos" at bounding box center [50, 138] width 61 height 13
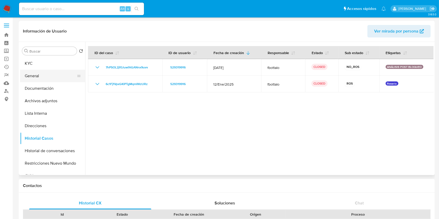
click at [41, 78] on button "General" at bounding box center [50, 76] width 61 height 13
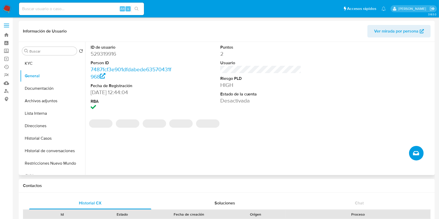
click at [413, 155] on button "Crear caso manual" at bounding box center [416, 153] width 15 height 15
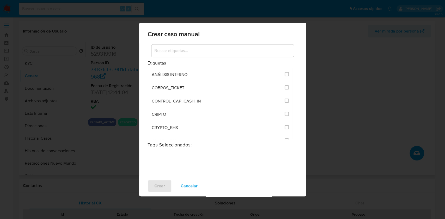
click at [193, 53] on input at bounding box center [222, 50] width 142 height 7
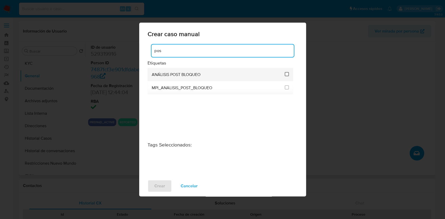
type input "pos"
click at [285, 75] on input "3249" at bounding box center [286, 74] width 4 height 4
checkbox input "true"
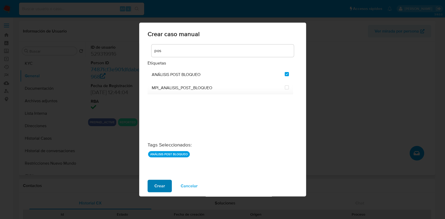
click at [161, 190] on span "Crear" at bounding box center [159, 185] width 11 height 11
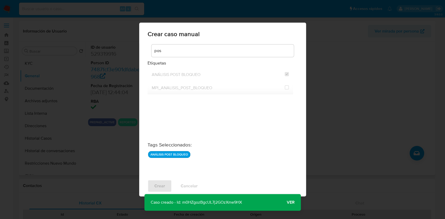
click at [230, 204] on p "Caso creado - Id: m0HZgozBgcUL7j2GOzXme9HX" at bounding box center [196, 202] width 104 height 17
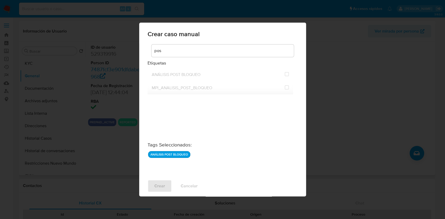
checkbox input "false"
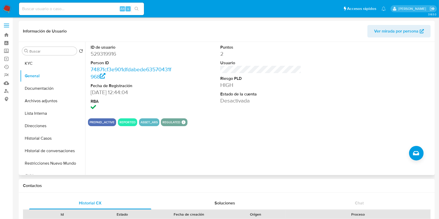
click at [71, 11] on input at bounding box center [81, 8] width 125 height 7
paste input "ZP3RsI86txAxSiEuInsDLCYa"
type input "ZP3RsI86txAxSiEuInsDLCYa"
click at [134, 8] on button "search-icon" at bounding box center [136, 8] width 11 height 7
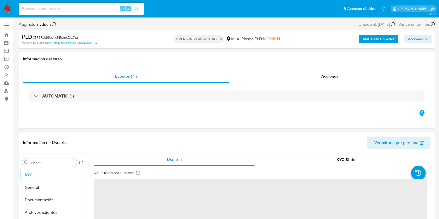
select select "10"
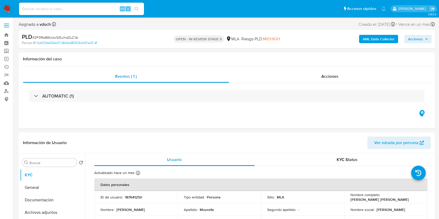
select select "10"
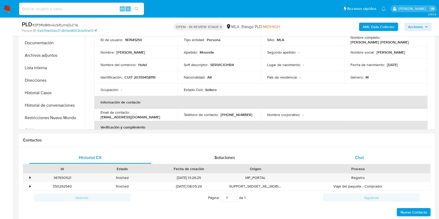
click at [358, 155] on span "Chat" at bounding box center [359, 158] width 9 height 6
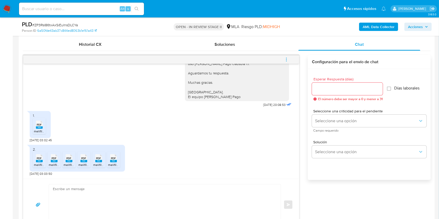
scroll to position [243, 0]
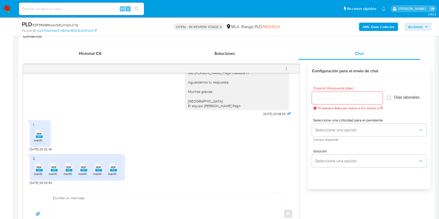
click at [84, 11] on input at bounding box center [81, 8] width 125 height 7
paste input "l3lyabKwrNwWgsBmvMxRz4vM"
type input "l3lyabKwrNwWgsBmvMxRz4vM"
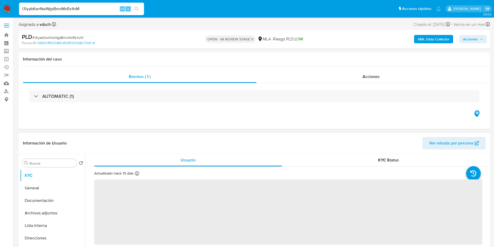
select select "10"
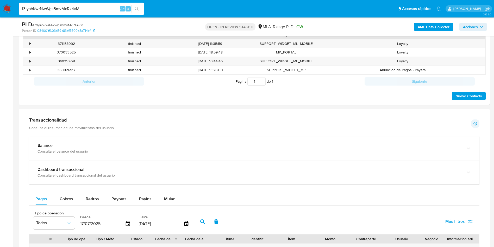
scroll to position [273, 0]
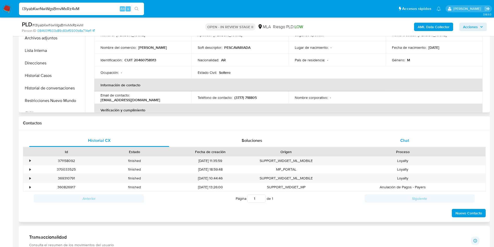
drag, startPoint x: 411, startPoint y: 139, endPoint x: 379, endPoint y: 140, distance: 32.3
click at [411, 139] on div "Chat" at bounding box center [405, 140] width 140 height 13
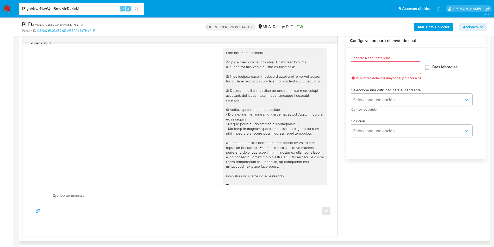
scroll to position [343, 0]
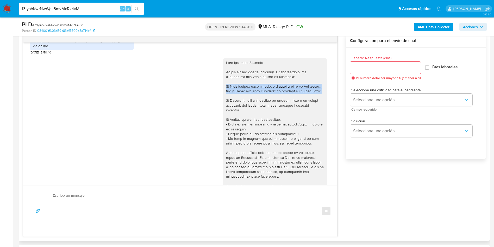
drag, startPoint x: 222, startPoint y: 97, endPoint x: 300, endPoint y: 103, distance: 78.9
click at [300, 103] on div at bounding box center [275, 131] width 104 height 146
click at [248, 125] on div at bounding box center [275, 131] width 98 height 142
drag, startPoint x: 230, startPoint y: 115, endPoint x: 317, endPoint y: 115, distance: 86.5
click at [317, 115] on div at bounding box center [275, 131] width 98 height 142
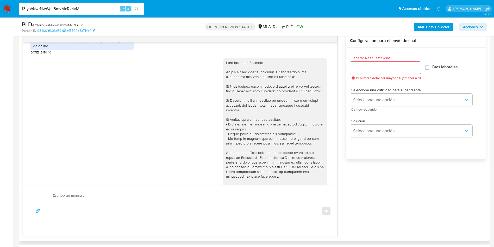
click at [305, 119] on div at bounding box center [275, 131] width 98 height 142
drag, startPoint x: 258, startPoint y: 130, endPoint x: 268, endPoint y: 133, distance: 10.8
click at [268, 133] on div at bounding box center [275, 131] width 98 height 142
click at [263, 138] on div at bounding box center [275, 131] width 98 height 142
drag, startPoint x: 233, startPoint y: 133, endPoint x: 253, endPoint y: 137, distance: 20.7
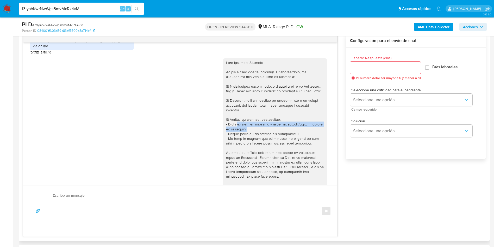
click at [253, 137] on div at bounding box center [275, 131] width 98 height 142
click at [284, 142] on div at bounding box center [275, 131] width 98 height 142
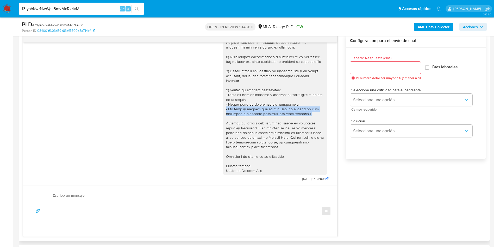
drag, startPoint x: 304, startPoint y: 115, endPoint x: 211, endPoint y: 108, distance: 93.0
click at [211, 108] on div "[DATE] 17:53:00" at bounding box center [180, 103] width 301 height 157
click at [302, 116] on div at bounding box center [275, 102] width 98 height 142
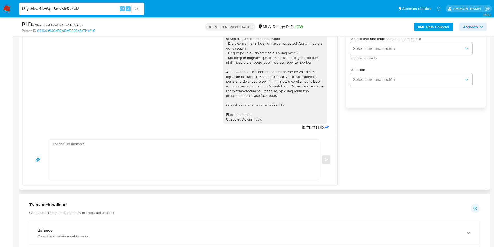
scroll to position [313, 0]
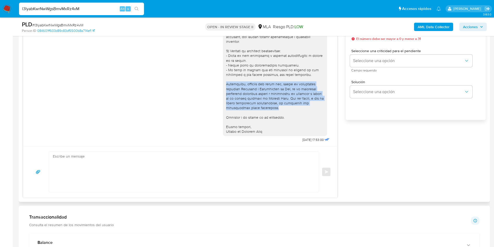
drag, startPoint x: 215, startPoint y: 83, endPoint x: 282, endPoint y: 109, distance: 72.5
click at [282, 109] on div "[DATE] 17:53:00" at bounding box center [180, 64] width 301 height 157
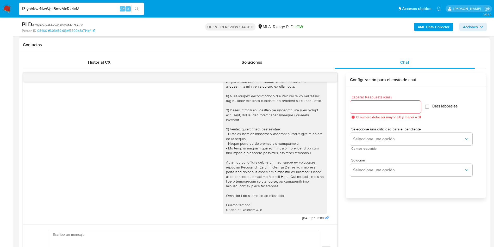
click at [372, 216] on div "[DATE] 14:36:49 1 esta cuenta este año se utilizo para recaudar las inscripcion…" at bounding box center [254, 174] width 463 height 203
click at [89, 6] on input "l3lyabKwrNwWgsBmvMxRz4vM" at bounding box center [81, 8] width 125 height 7
paste input "vzjW9RMkt3MeleAH142Xq4S9"
type input "vzjW9RMkt3MeleAH142Xq4S9"
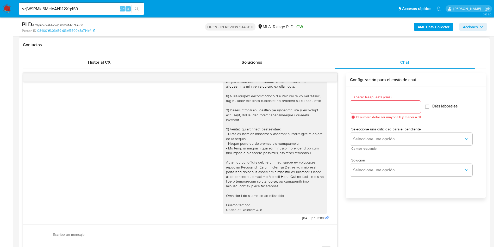
click at [142, 8] on button "search-icon" at bounding box center [136, 8] width 11 height 7
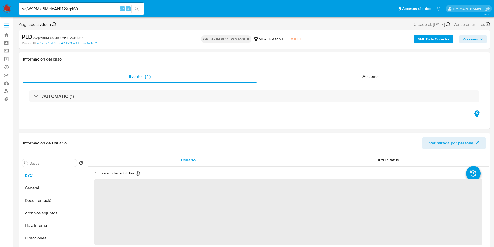
select select "10"
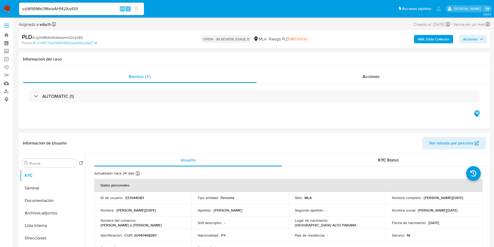
scroll to position [195, 0]
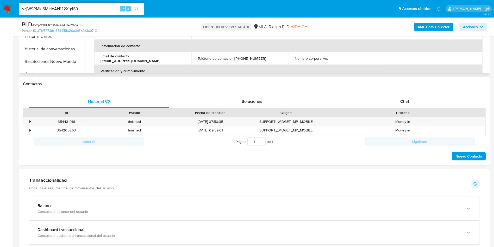
click at [339, 48] on th "Información de contacto" at bounding box center [288, 46] width 388 height 13
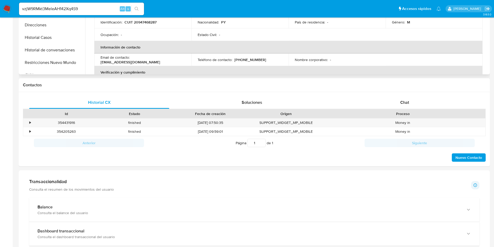
scroll to position [0, 0]
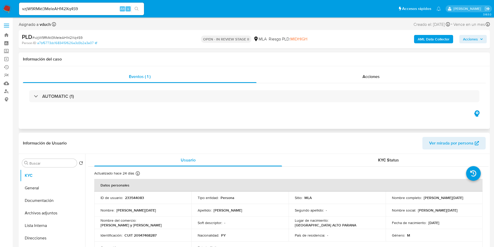
click at [264, 53] on div "Información del caso" at bounding box center [254, 59] width 471 height 14
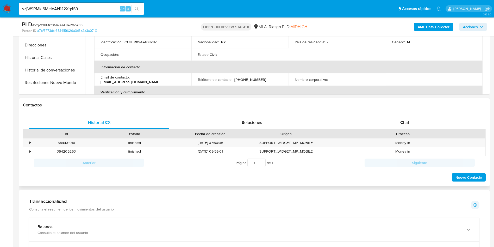
scroll to position [234, 0]
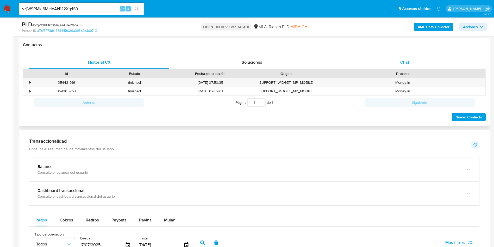
click at [413, 64] on div "Chat" at bounding box center [405, 62] width 140 height 13
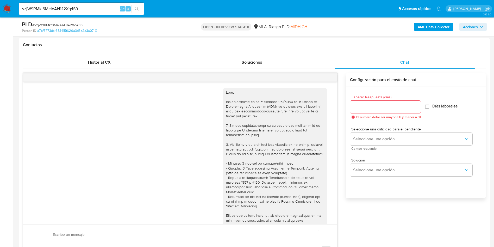
scroll to position [364, 0]
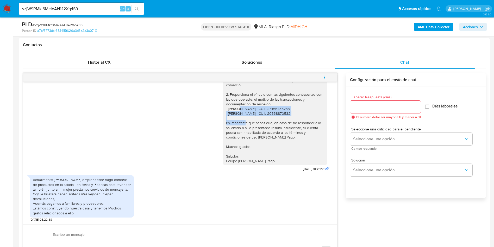
drag, startPoint x: 282, startPoint y: 114, endPoint x: 215, endPoint y: 109, distance: 67.2
click at [215, 109] on div "Hola [PERSON_NAME][DATE]. Gracias por tu respuesta. Adicionalmente, te solicita…" at bounding box center [180, 108] width 301 height 129
click at [270, 219] on div "Enviar" at bounding box center [180, 249] width 314 height 51
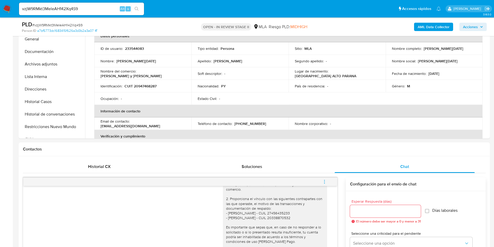
scroll to position [0, 0]
